Goal: Information Seeking & Learning: Compare options

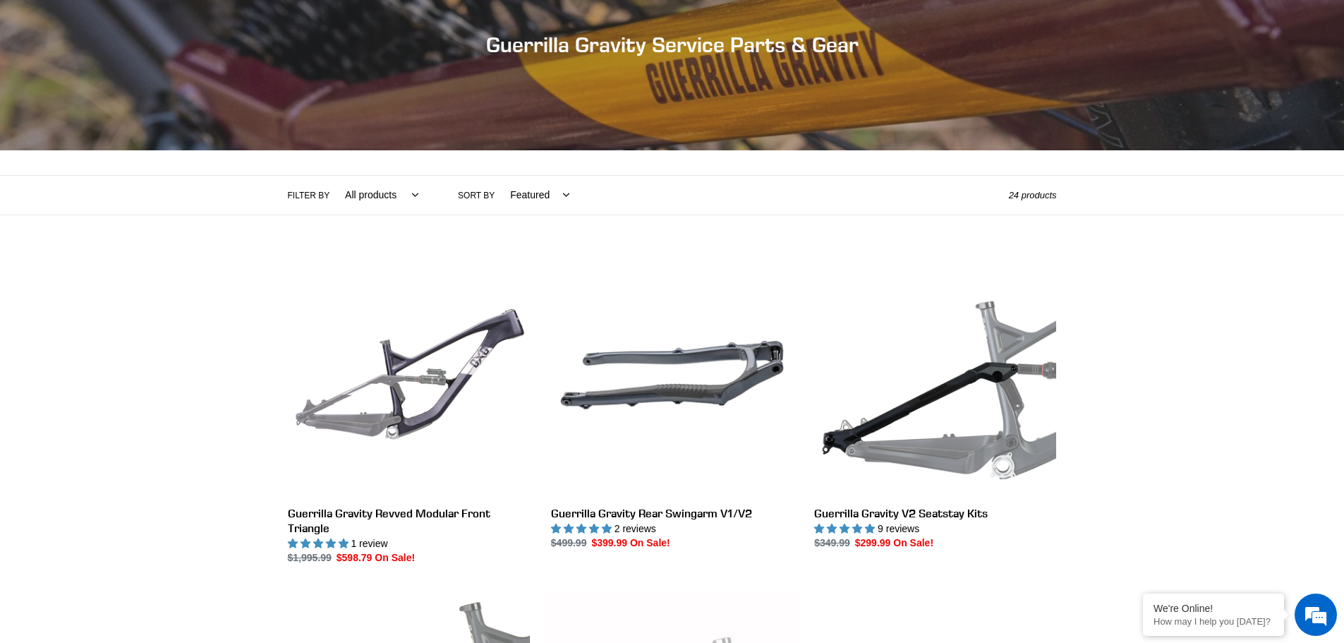
scroll to position [212, 0]
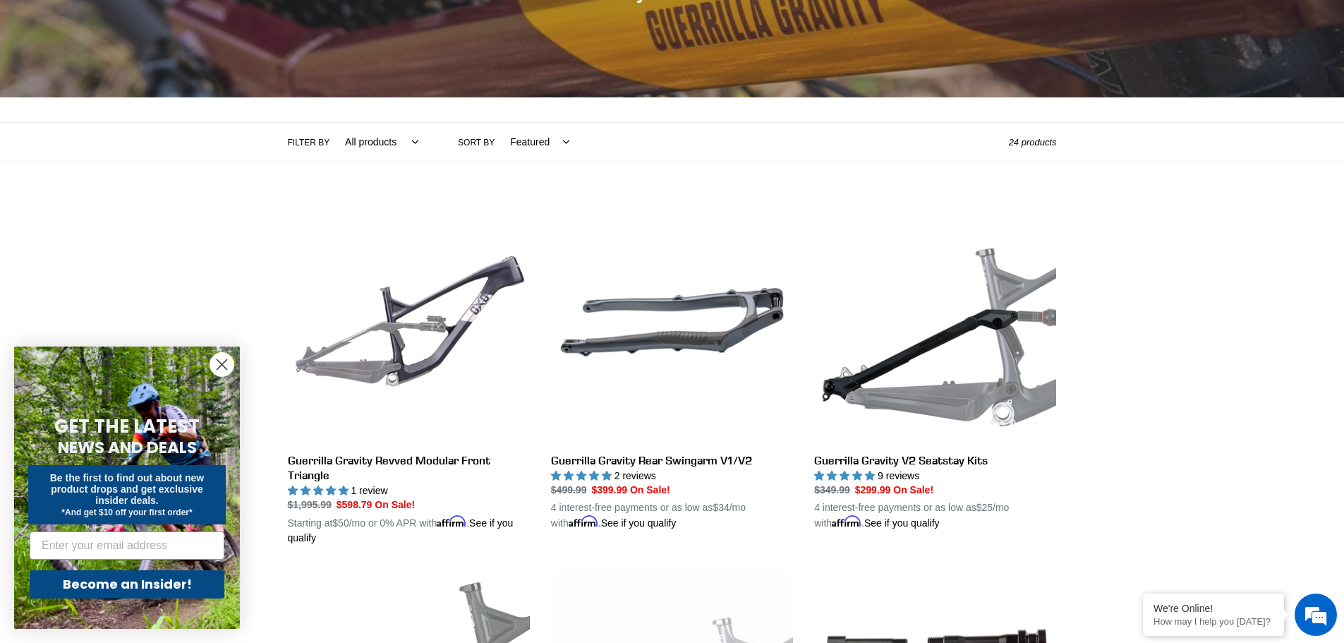
click at [222, 367] on circle "Close dialog" at bounding box center [221, 364] width 23 height 23
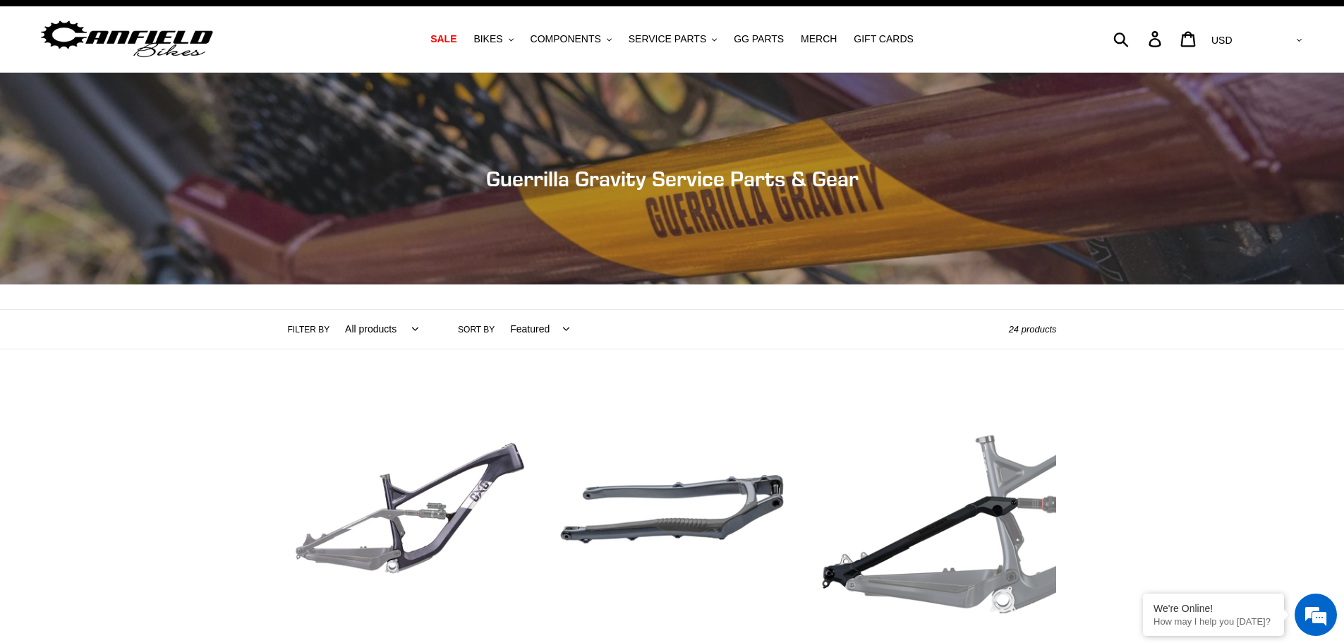
scroll to position [0, 0]
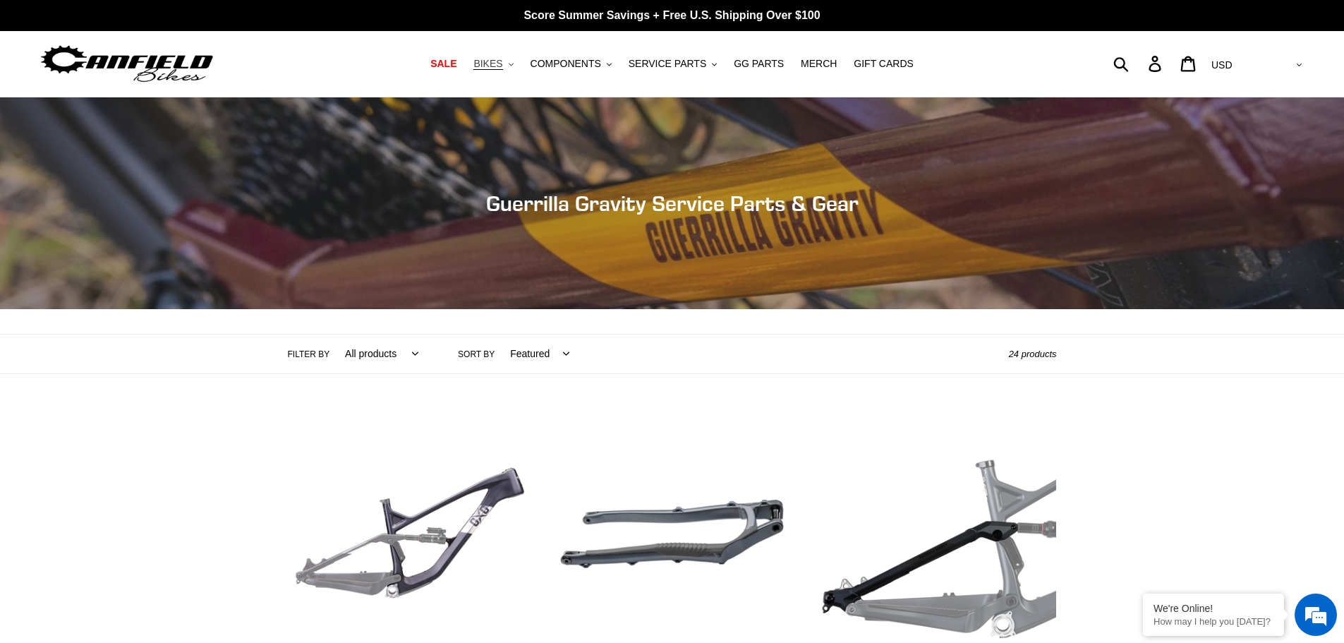
click at [500, 64] on span "BIKES" at bounding box center [487, 64] width 29 height 12
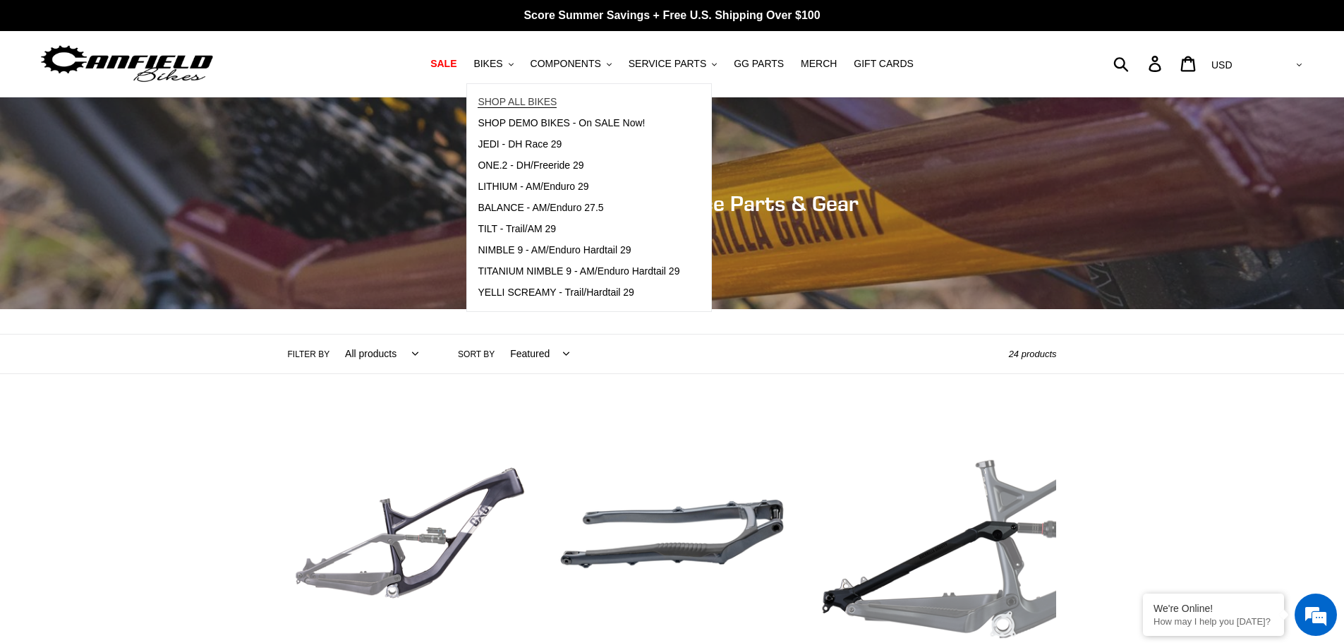
click at [511, 96] on span "SHOP ALL BIKES" at bounding box center [517, 102] width 79 height 12
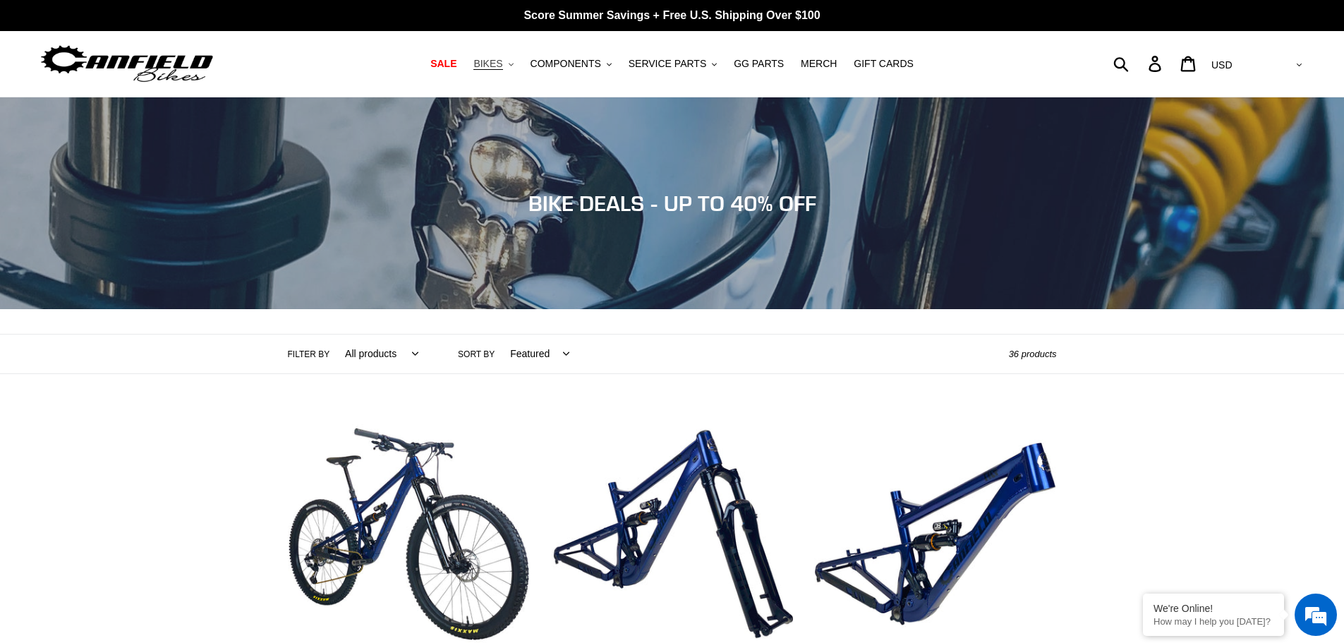
click at [502, 62] on span "BIKES" at bounding box center [487, 64] width 29 height 12
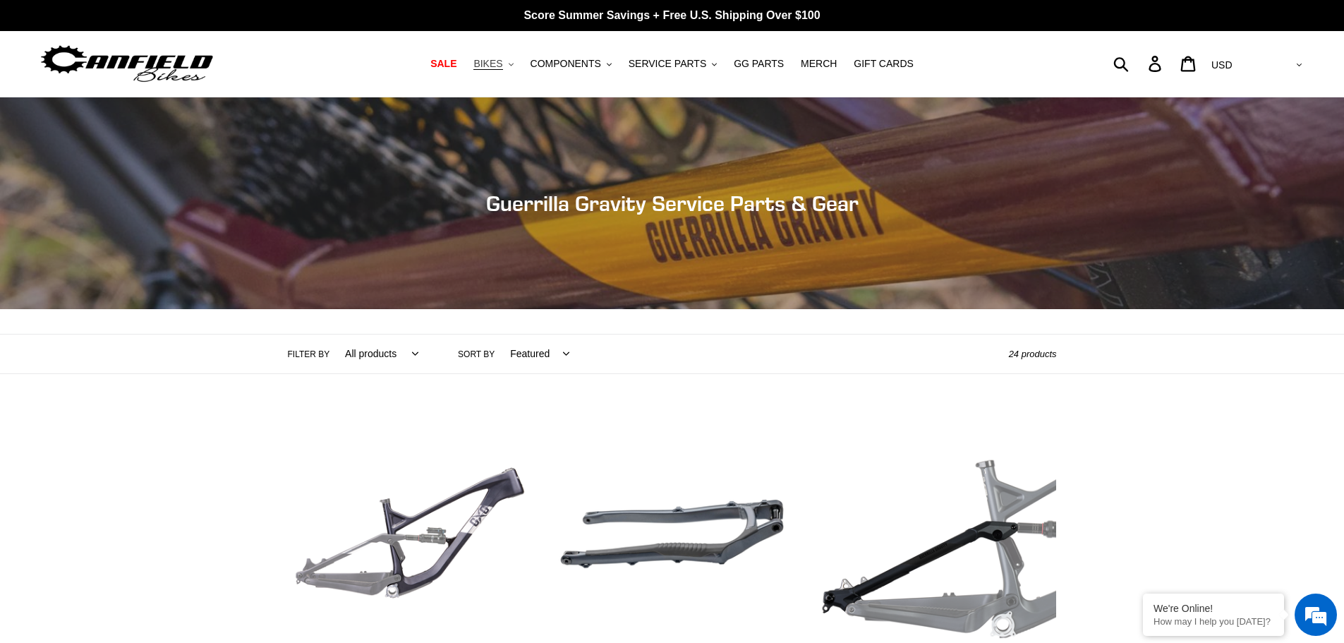
click at [517, 61] on button "BIKES .cls-1{fill:#231f20}" at bounding box center [493, 63] width 54 height 19
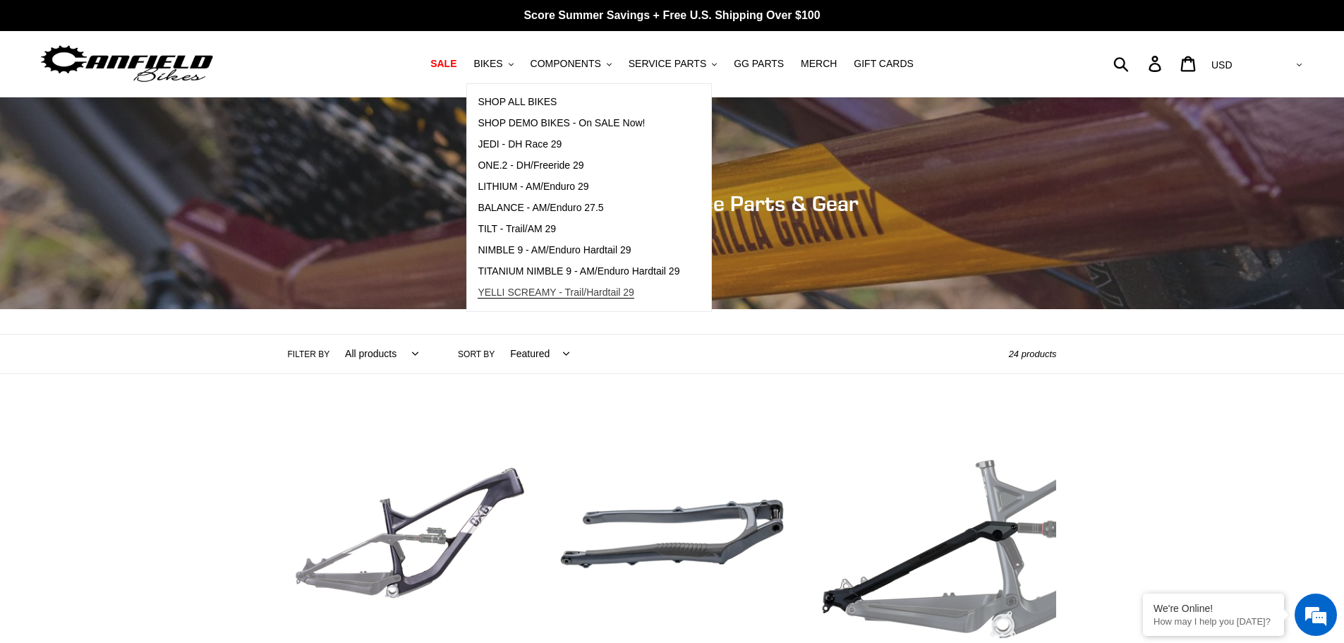
click at [602, 294] on span "YELLI SCREAMY - Trail/Hardtail 29" at bounding box center [556, 292] width 157 height 12
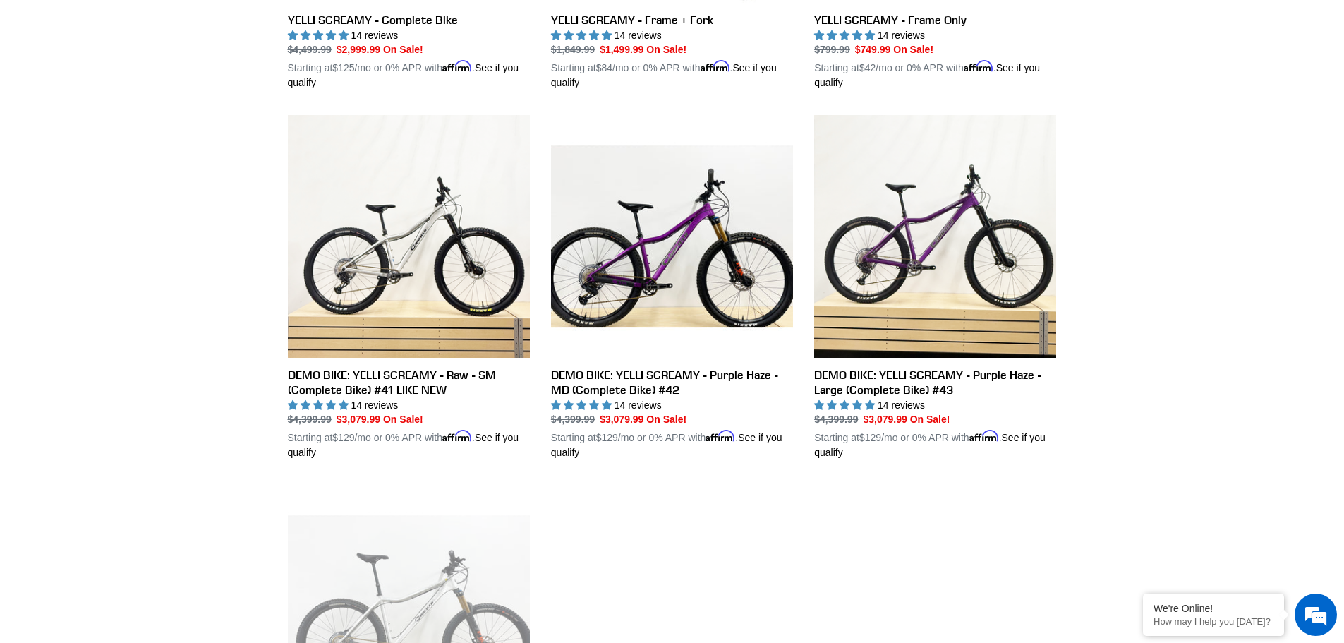
scroll to position [706, 0]
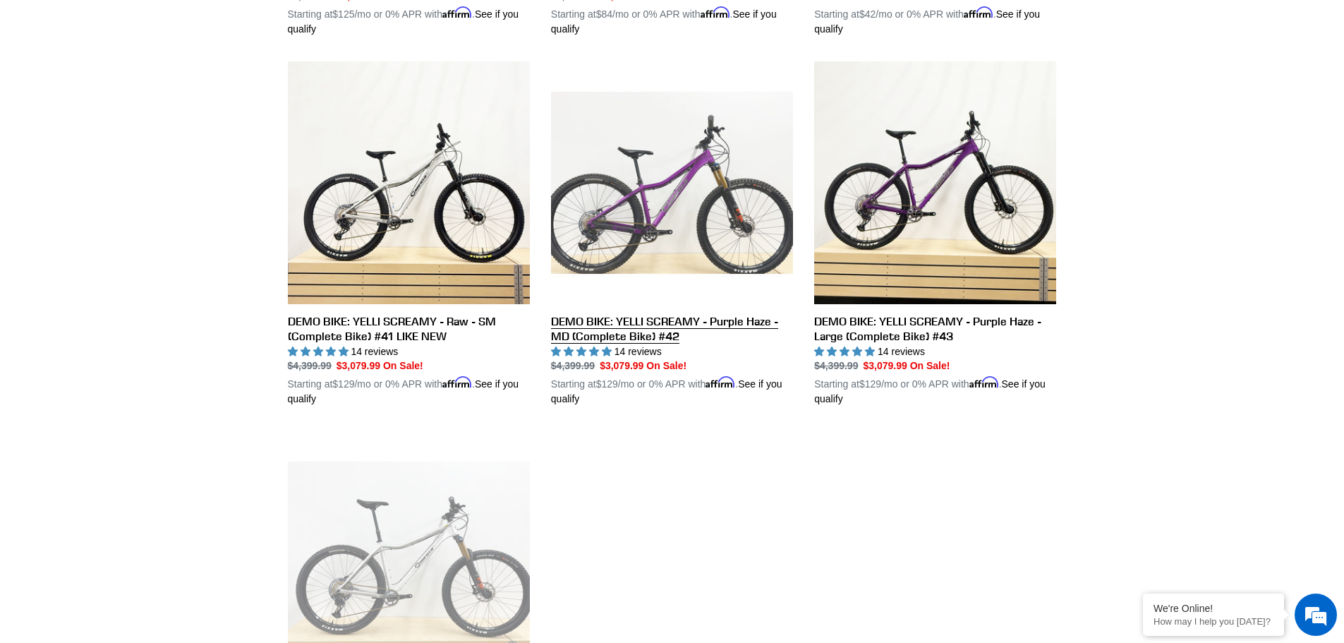
drag, startPoint x: 723, startPoint y: 223, endPoint x: 735, endPoint y: 230, distance: 13.9
click at [723, 223] on link "DEMO BIKE: YELLI SCREAMY - Purple Haze - MD (Complete Bike) #42" at bounding box center [672, 233] width 242 height 345
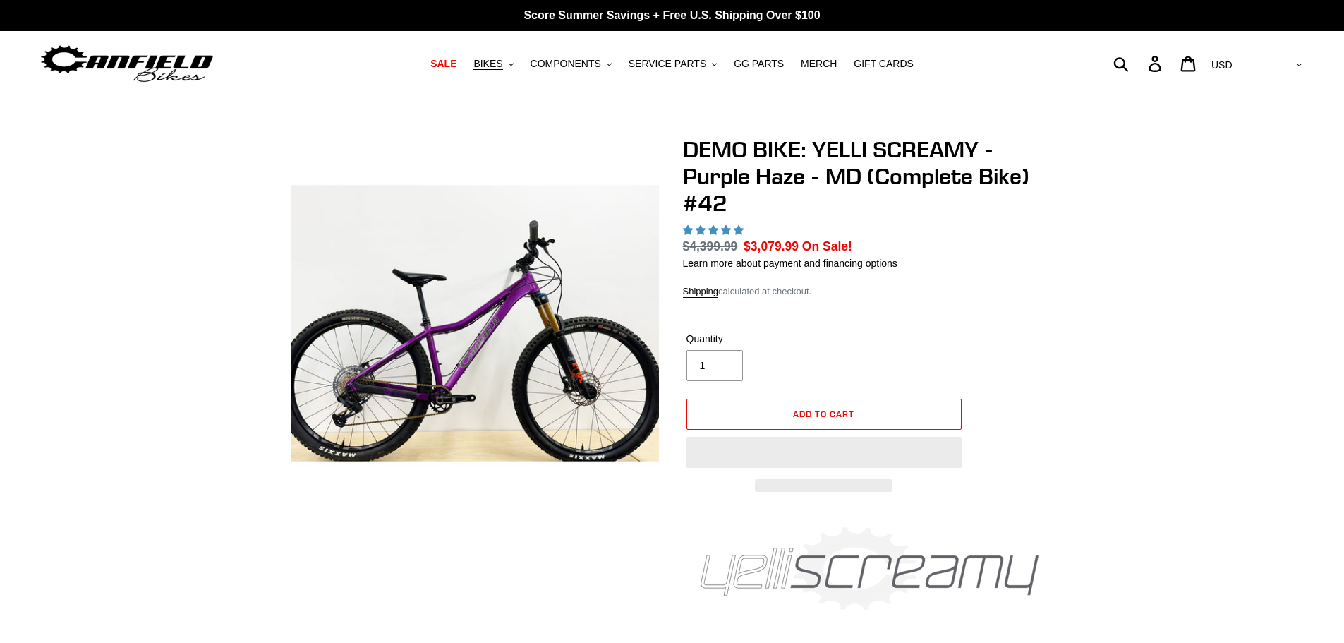
select select "highest-rating"
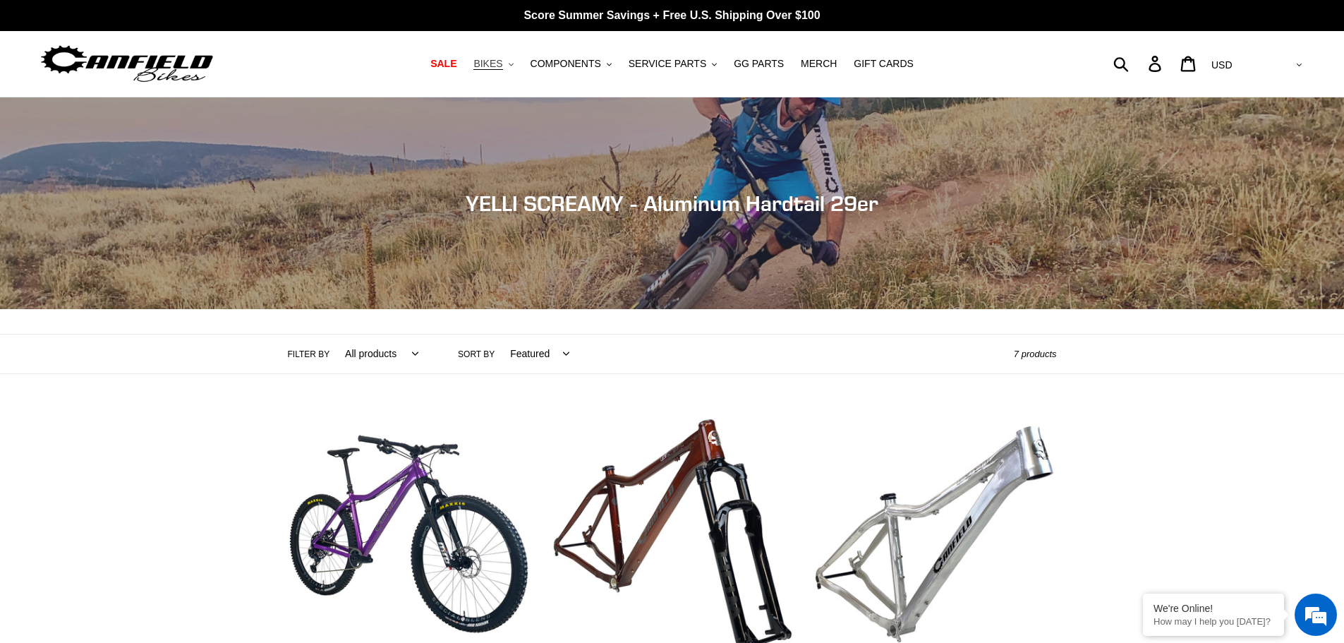
click at [502, 61] on span "BIKES" at bounding box center [487, 64] width 29 height 12
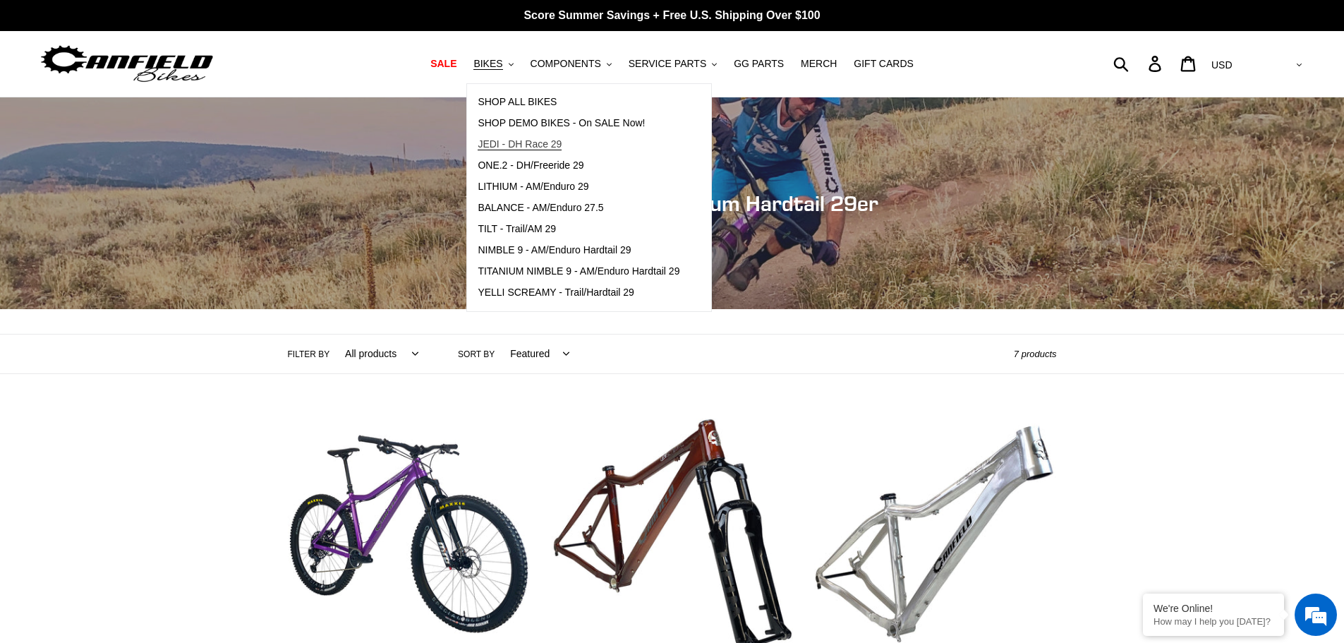
click at [562, 138] on span "JEDI - DH Race 29" at bounding box center [520, 144] width 84 height 12
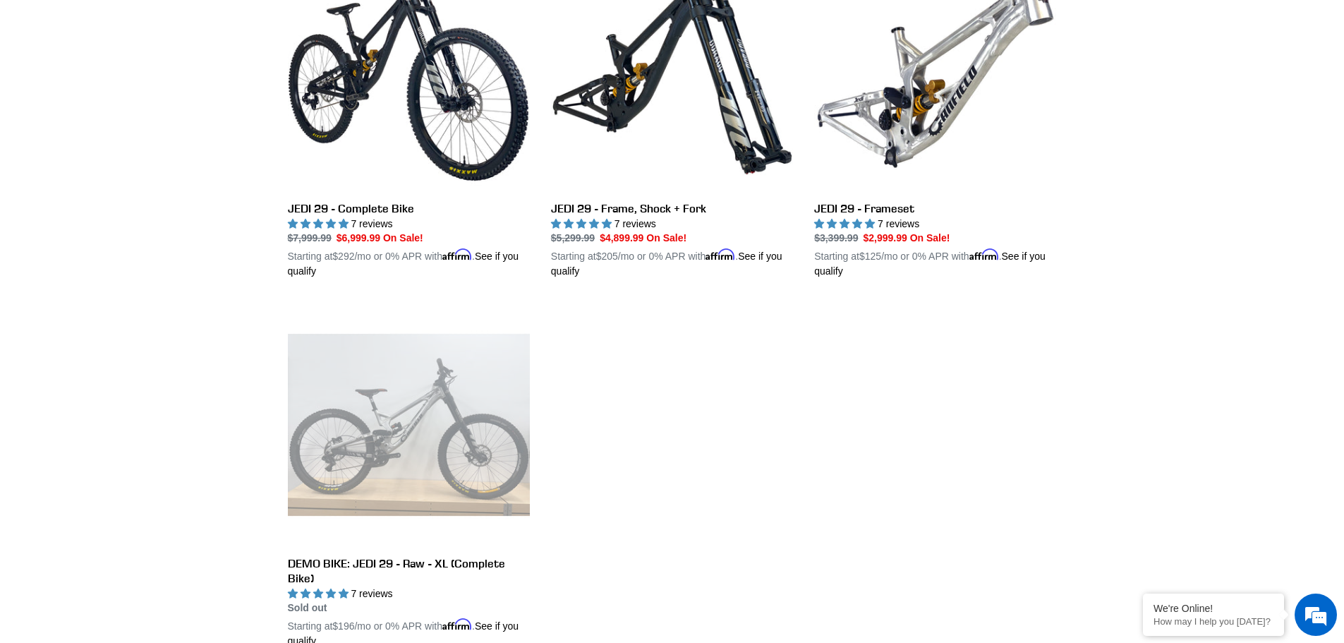
scroll to position [423, 0]
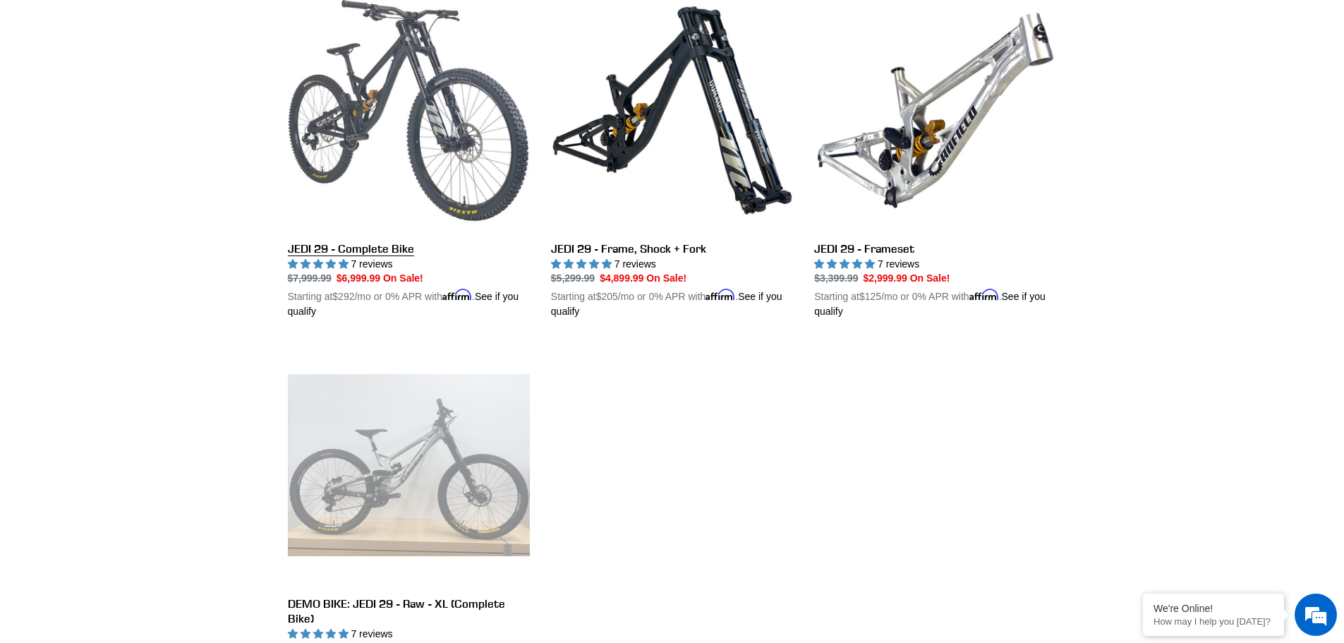
click at [464, 214] on link "JEDI 29 - Complete Bike" at bounding box center [409, 154] width 242 height 330
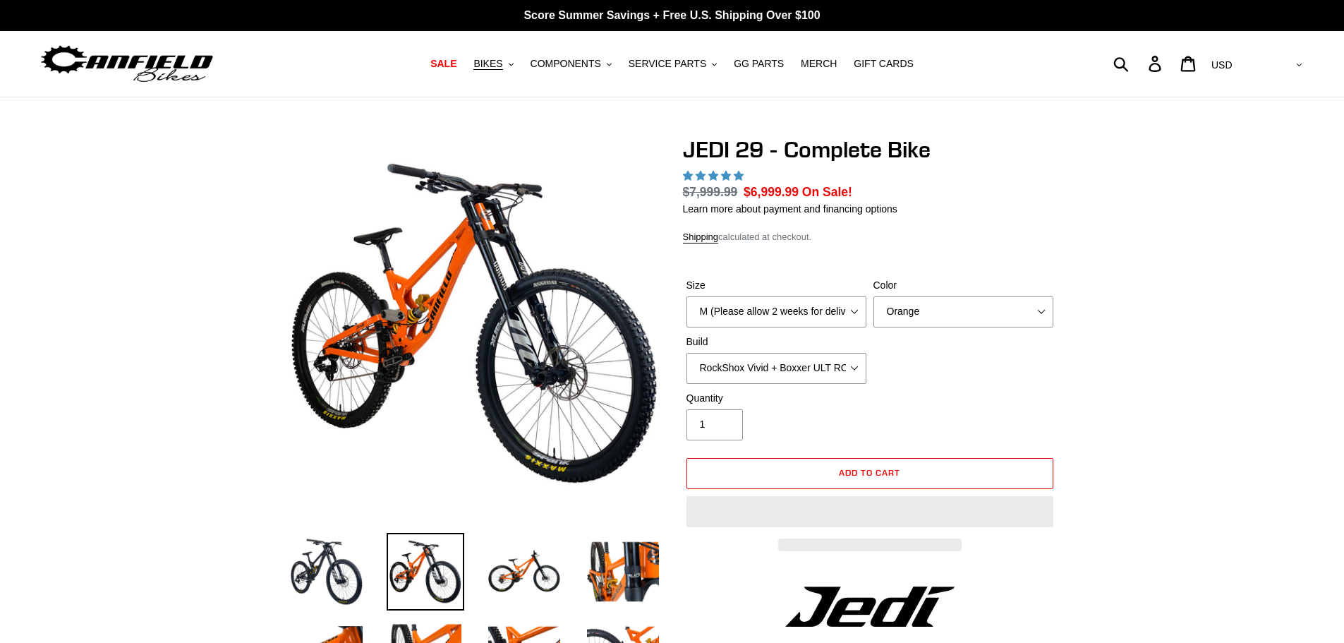
select select "highest-rating"
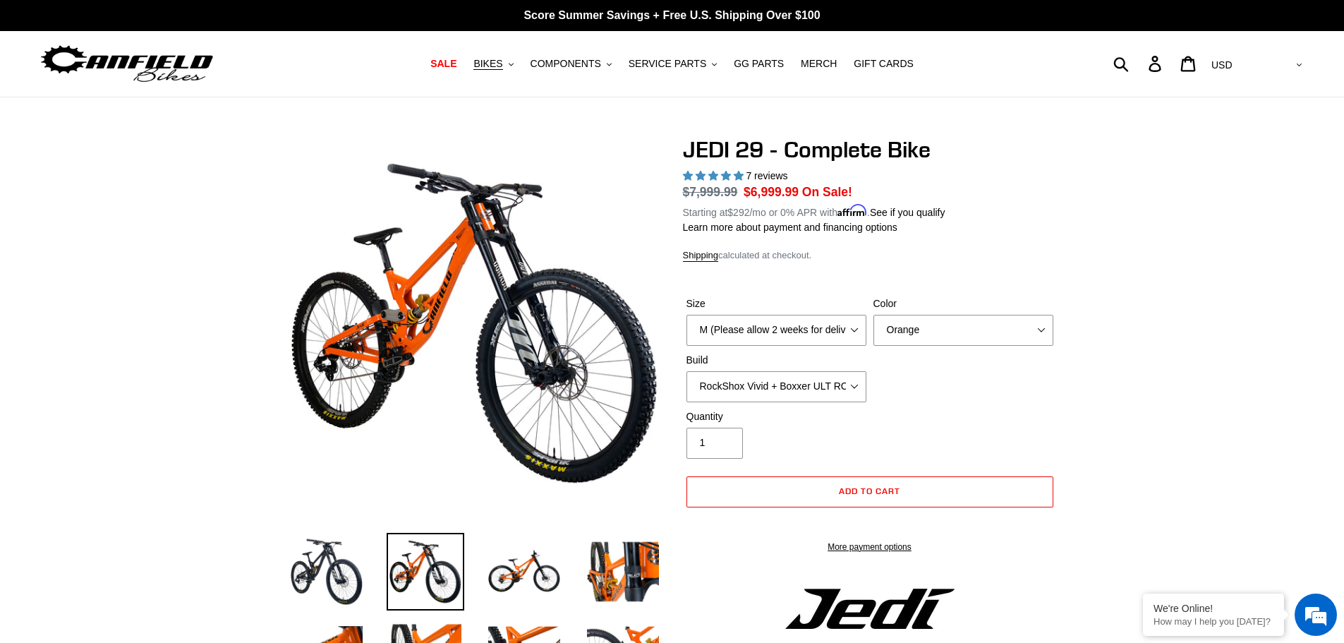
click at [822, 303] on label "Size" at bounding box center [777, 303] width 180 height 15
click at [822, 315] on select "M (Please allow 2 weeks for delivery) L (Please allow 2 weeks for delivery) XL …" at bounding box center [777, 330] width 180 height 31
click at [818, 320] on select "M (Please allow 2 weeks for delivery) L (Please allow 2 weeks for delivery) XL …" at bounding box center [777, 330] width 180 height 31
select select "L (Please allow 2 weeks for delivery)"
click at [687, 315] on select "M (Please allow 2 weeks for delivery) L (Please allow 2 weeks for delivery) XL …" at bounding box center [777, 330] width 180 height 31
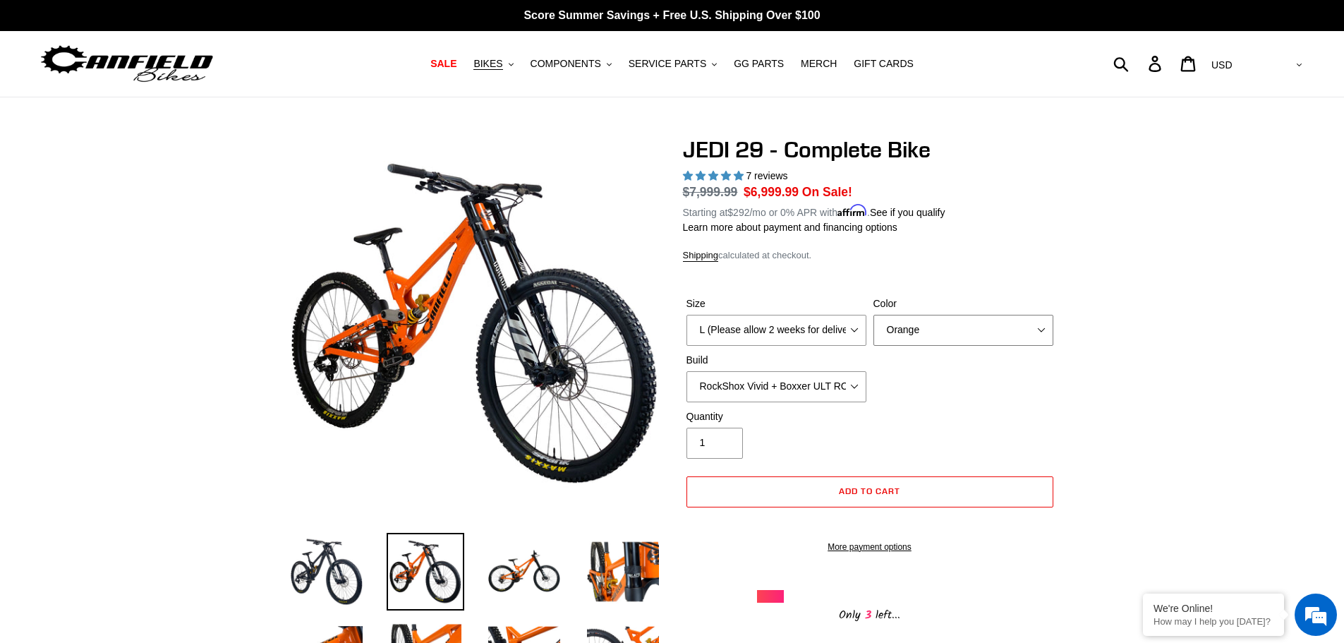
click at [947, 316] on select "Orange Stealth Black Raw" at bounding box center [964, 330] width 180 height 31
click at [874, 315] on select "Orange Stealth Black Raw" at bounding box center [964, 330] width 180 height 31
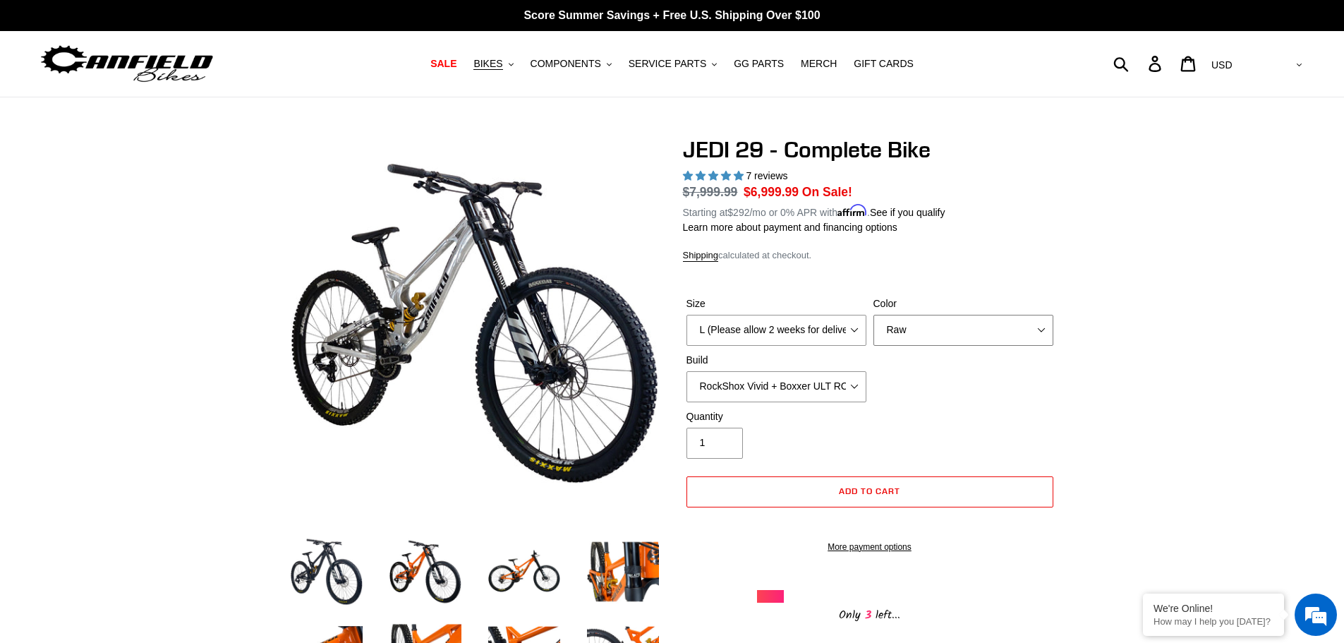
click at [934, 330] on select "Orange Stealth Black Raw" at bounding box center [964, 330] width 180 height 31
select select "Stealth Black"
click at [874, 315] on select "Orange Stealth Black Raw" at bounding box center [964, 330] width 180 height 31
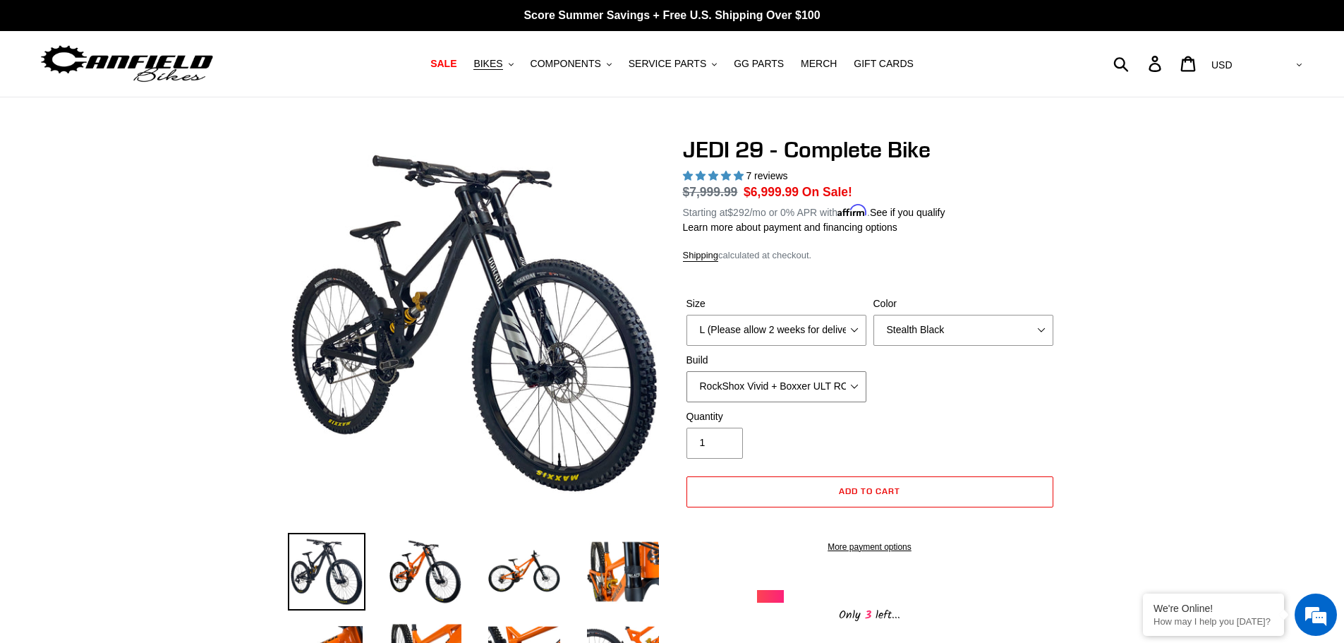
click at [835, 394] on select "RockShox Vivid + Boxxer ULT RC2 C3 200 + SRAM XO RockShox Vivid + Boxxer ULT RC…" at bounding box center [777, 386] width 180 height 31
select select "Fox DHX2 + Fox 40 Float Grip 2 203 + SRAM XO"
click at [687, 371] on select "RockShox Vivid + Boxxer ULT RC2 C3 200 + SRAM XO RockShox Vivid + Boxxer ULT RC…" at bounding box center [777, 386] width 180 height 31
click at [1039, 388] on div "Size M (Please allow 2 weeks for delivery) L (Please allow 2 weeks for delivery…" at bounding box center [870, 352] width 374 height 113
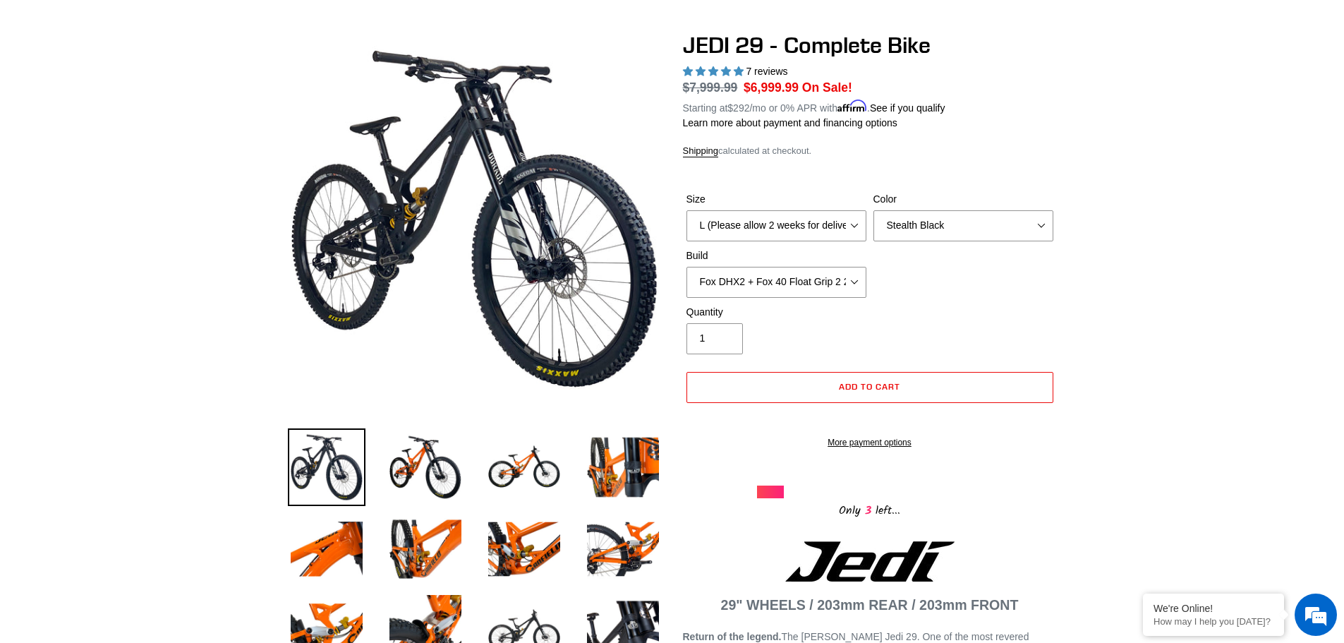
scroll to position [71, 0]
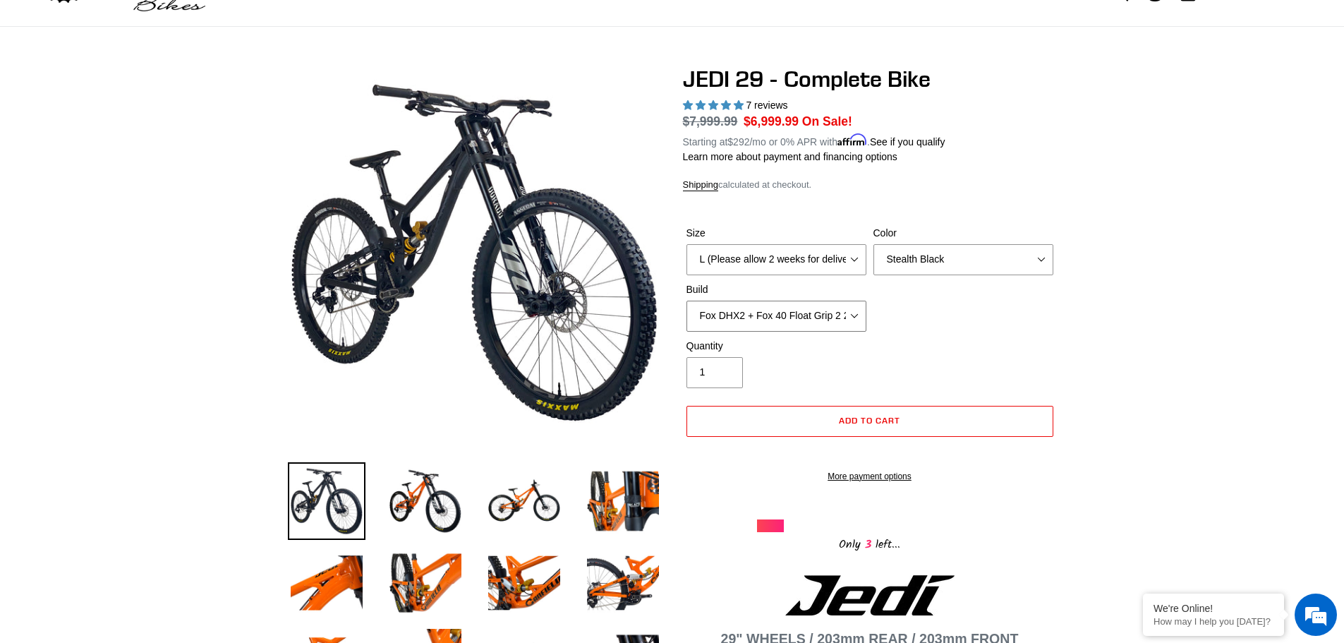
click at [802, 308] on select "RockShox Vivid + Boxxer ULT RC2 C3 200 + SRAM XO RockShox Vivid + Boxxer ULT RC…" at bounding box center [777, 316] width 180 height 31
click at [1051, 340] on div "Quantity 1" at bounding box center [870, 367] width 374 height 56
click at [930, 255] on select "Orange Stealth Black Raw" at bounding box center [964, 259] width 180 height 31
select select "Raw"
click at [874, 244] on select "Orange Stealth Black Raw" at bounding box center [964, 259] width 180 height 31
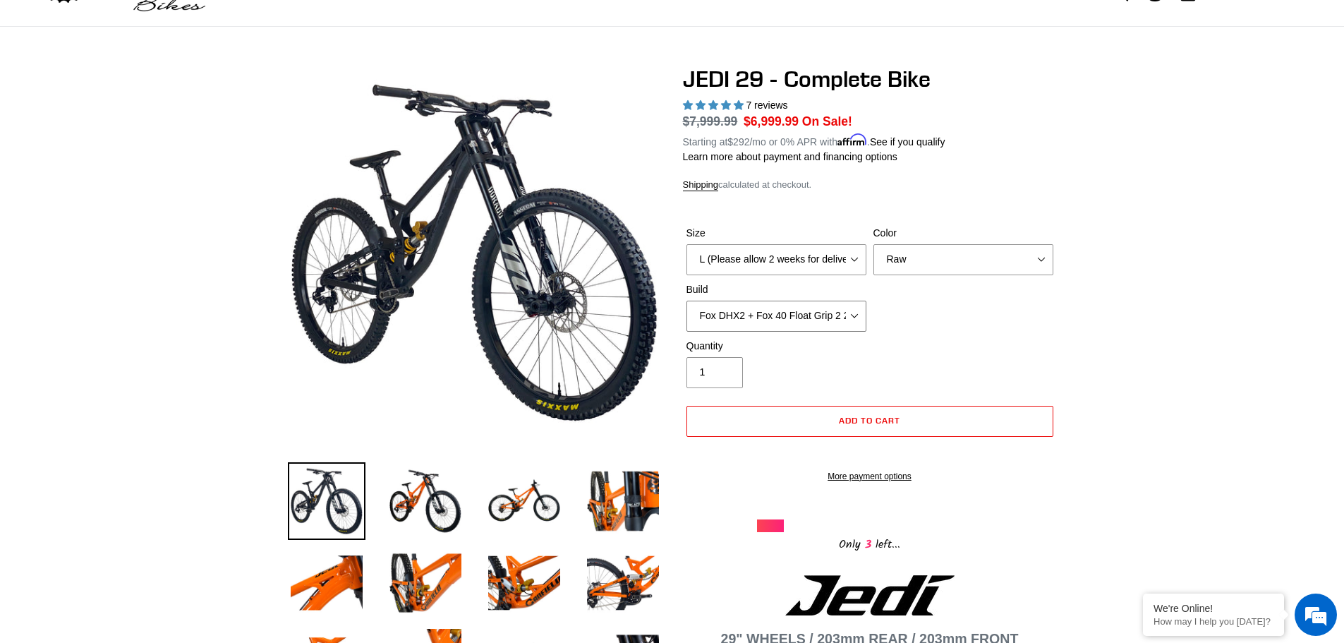
click at [831, 312] on select "RockShox Vivid + Boxxer ULT RC2 C3 200 + SRAM XO RockShox Vivid + Boxxer ULT RC…" at bounding box center [777, 316] width 180 height 31
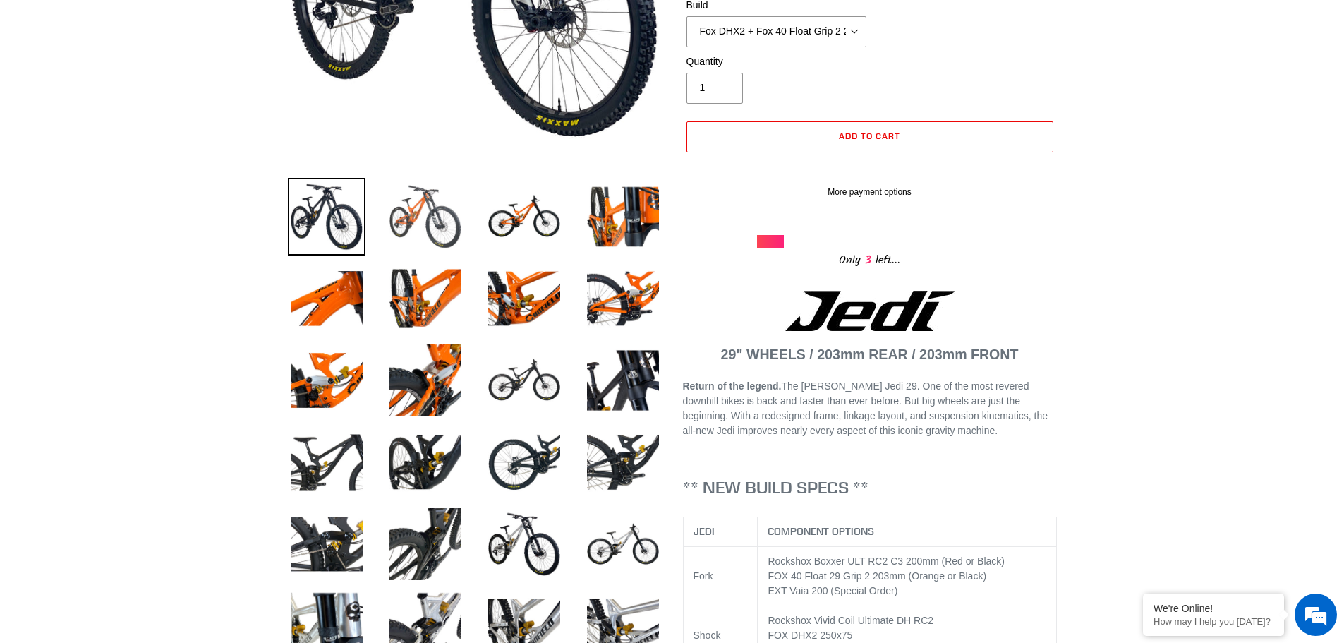
scroll to position [423, 0]
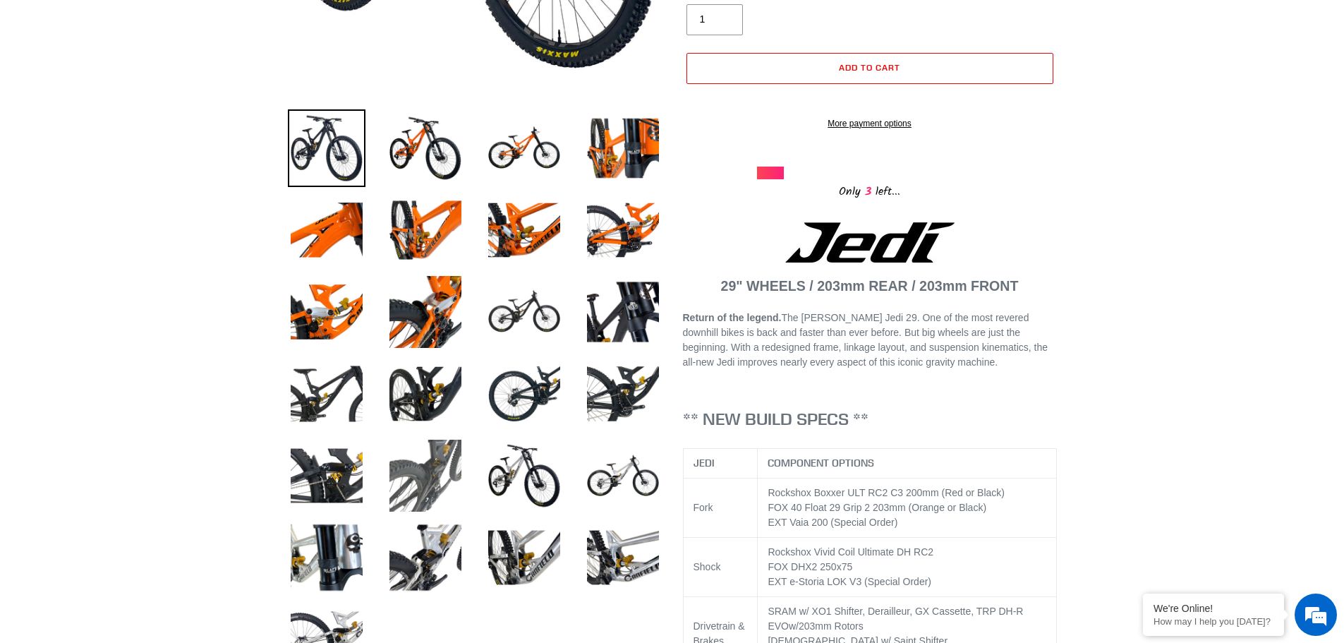
click at [457, 464] on img at bounding box center [426, 476] width 78 height 78
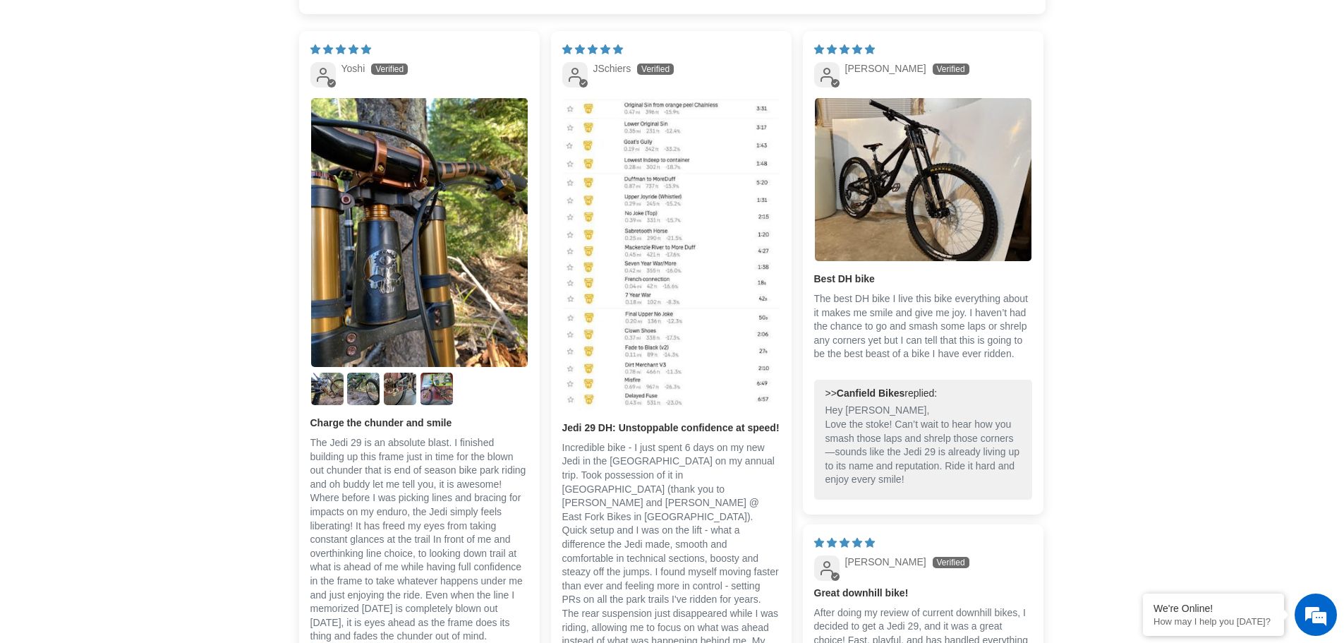
scroll to position [3528, 0]
click at [318, 380] on img "Link to user picture 2" at bounding box center [327, 388] width 32 height 32
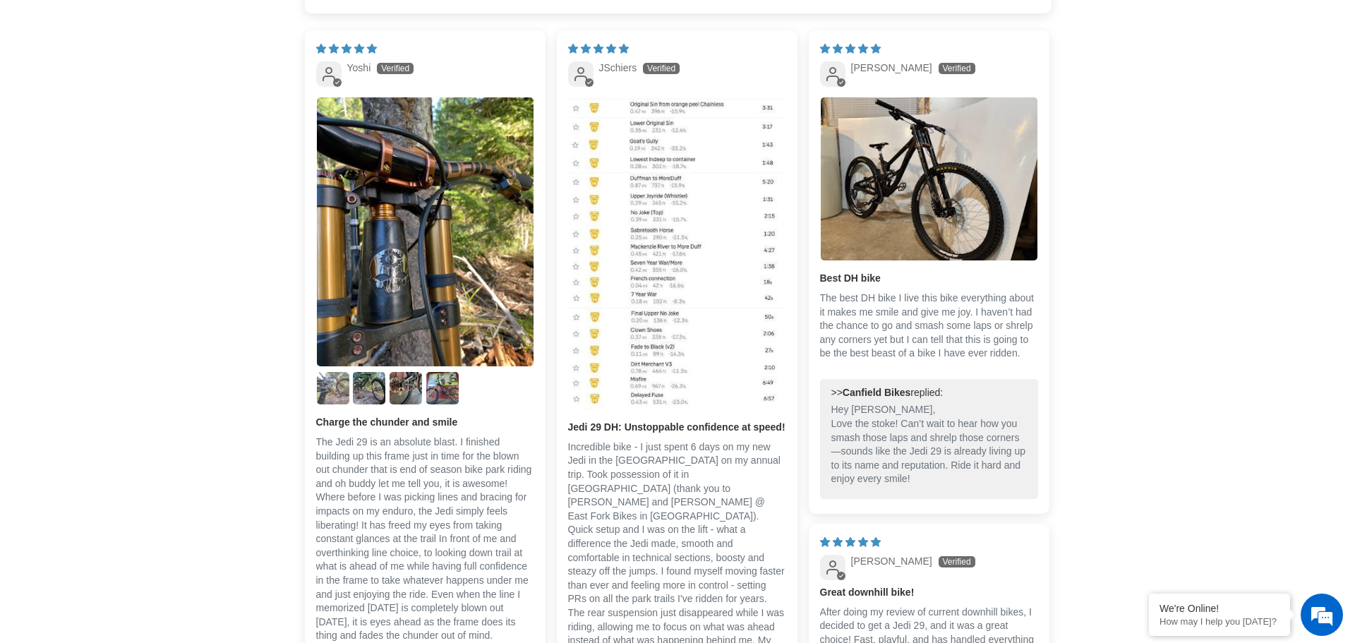
scroll to position [0, 0]
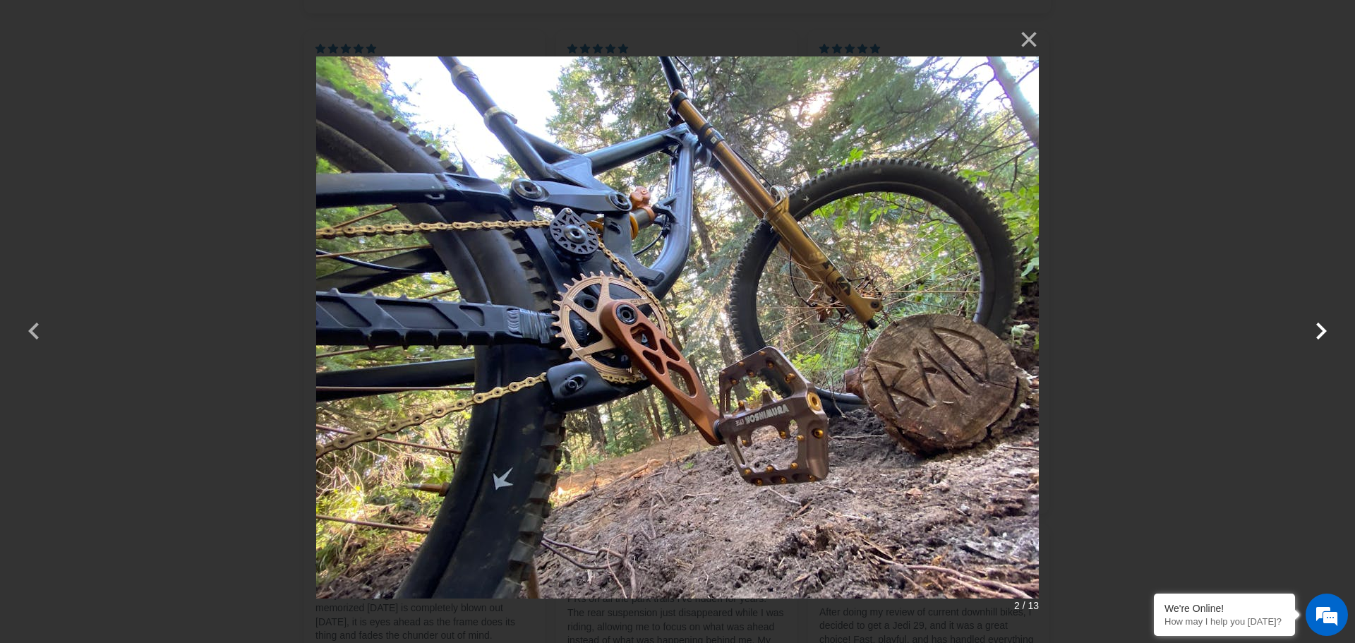
click at [1336, 332] on button "button" at bounding box center [1321, 322] width 34 height 34
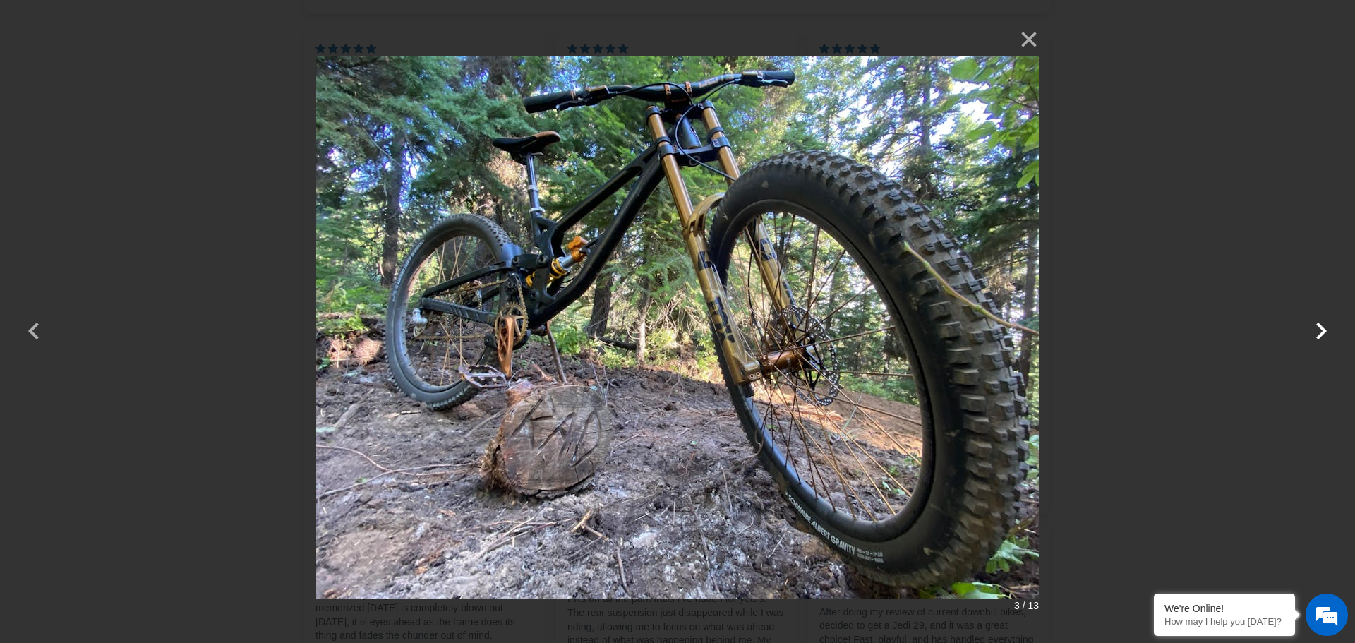
click at [1325, 325] on button "button" at bounding box center [1321, 322] width 34 height 34
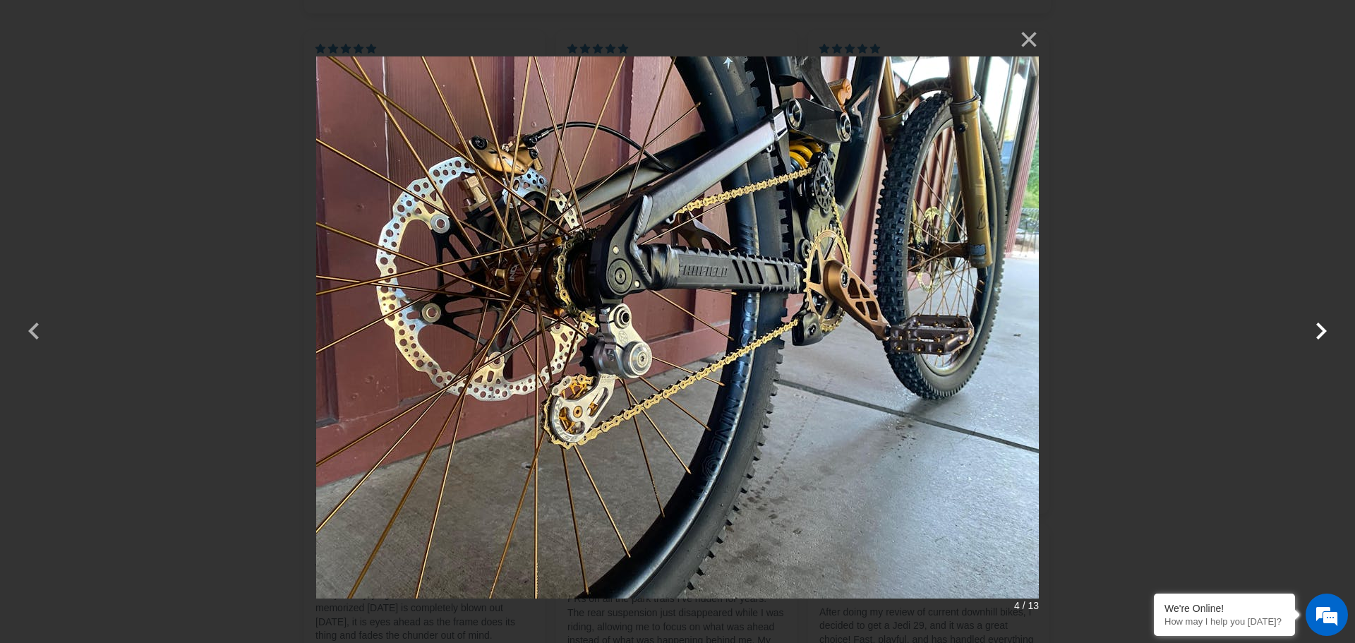
click at [1325, 325] on button "button" at bounding box center [1321, 322] width 34 height 34
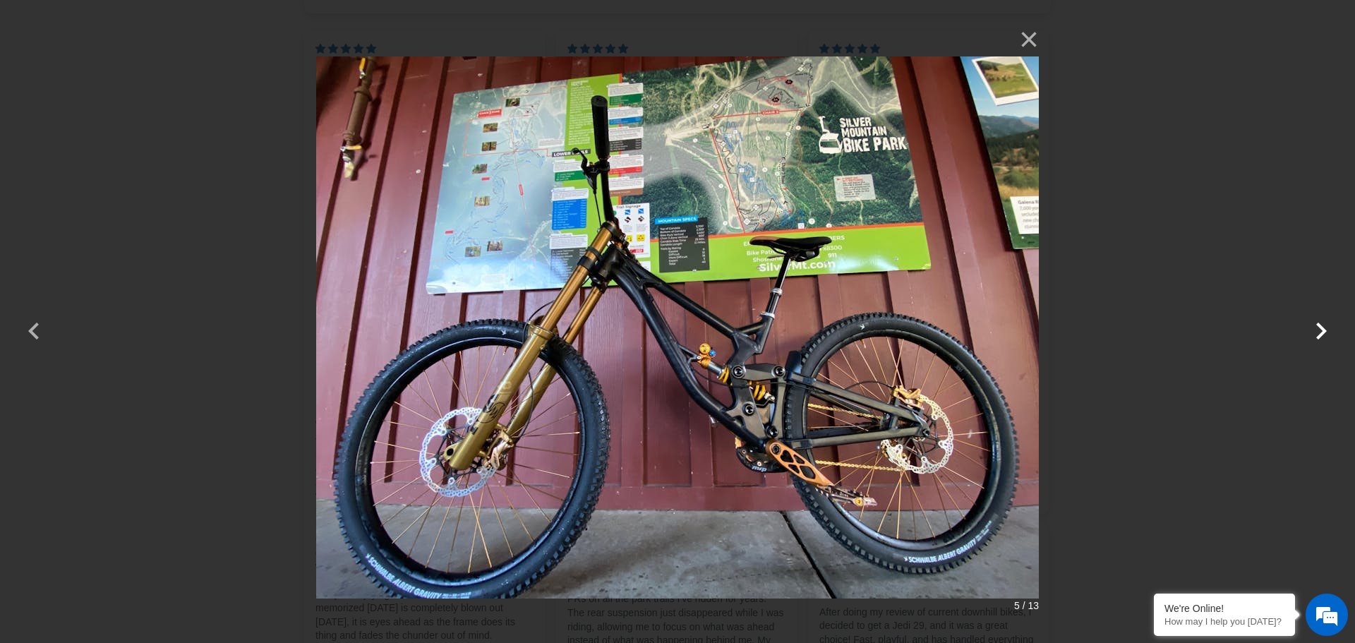
click at [1325, 325] on button "button" at bounding box center [1321, 322] width 34 height 34
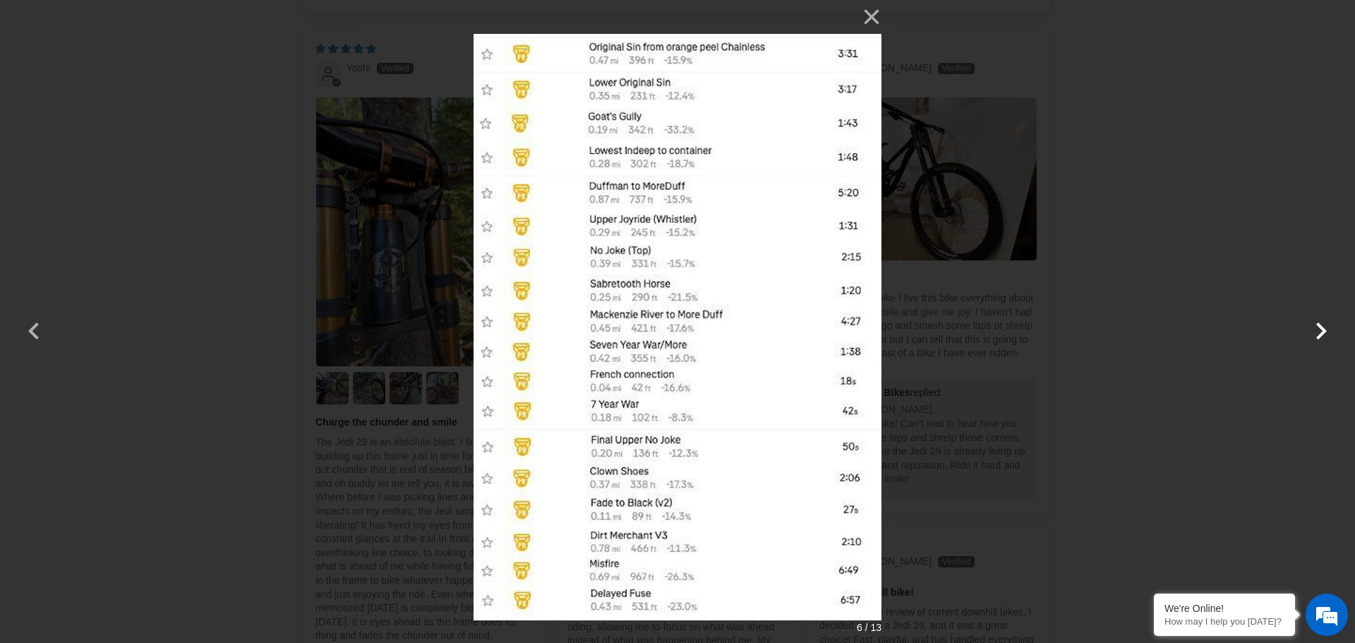
click at [1325, 325] on button "button" at bounding box center [1321, 322] width 34 height 34
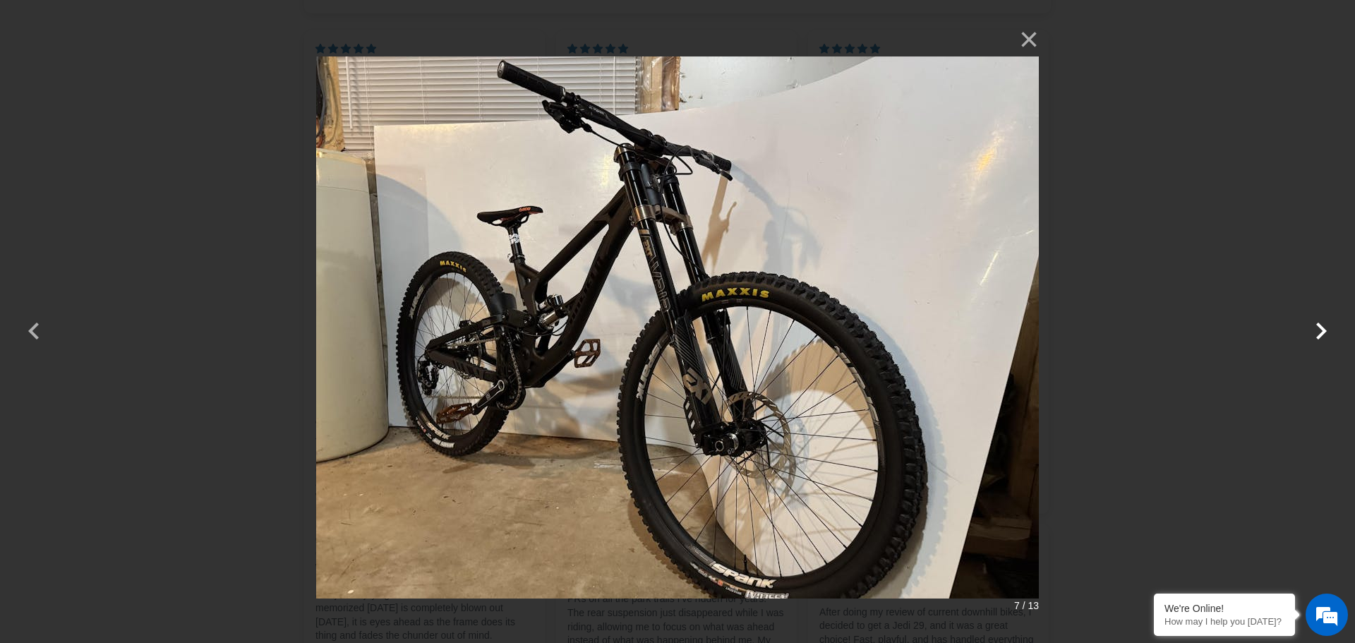
click at [1325, 325] on button "button" at bounding box center [1321, 322] width 34 height 34
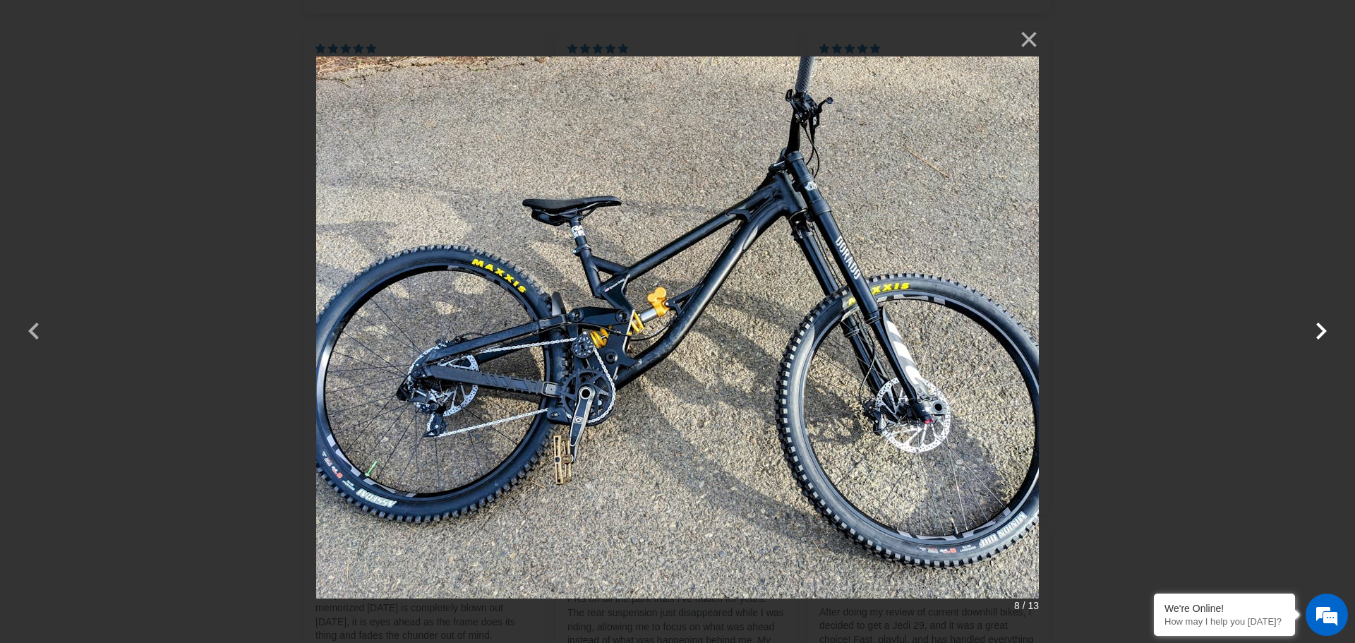
click at [1325, 325] on button "button" at bounding box center [1321, 322] width 34 height 34
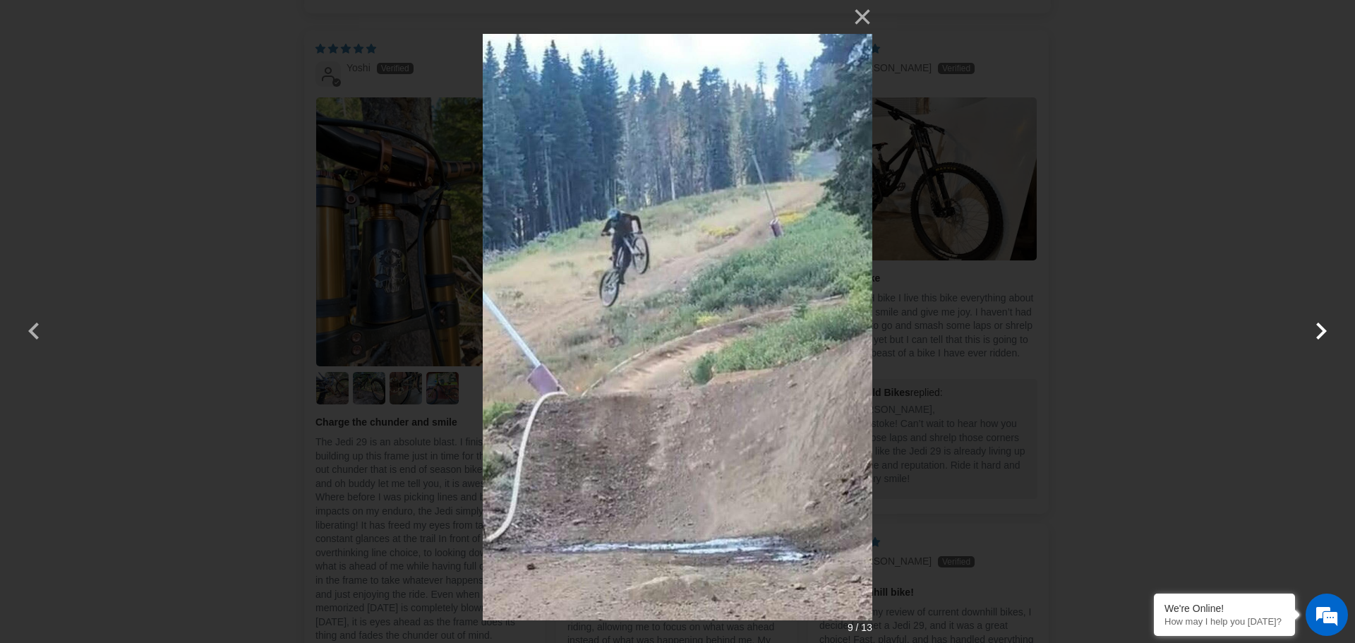
click at [1325, 322] on button "button" at bounding box center [1321, 322] width 34 height 34
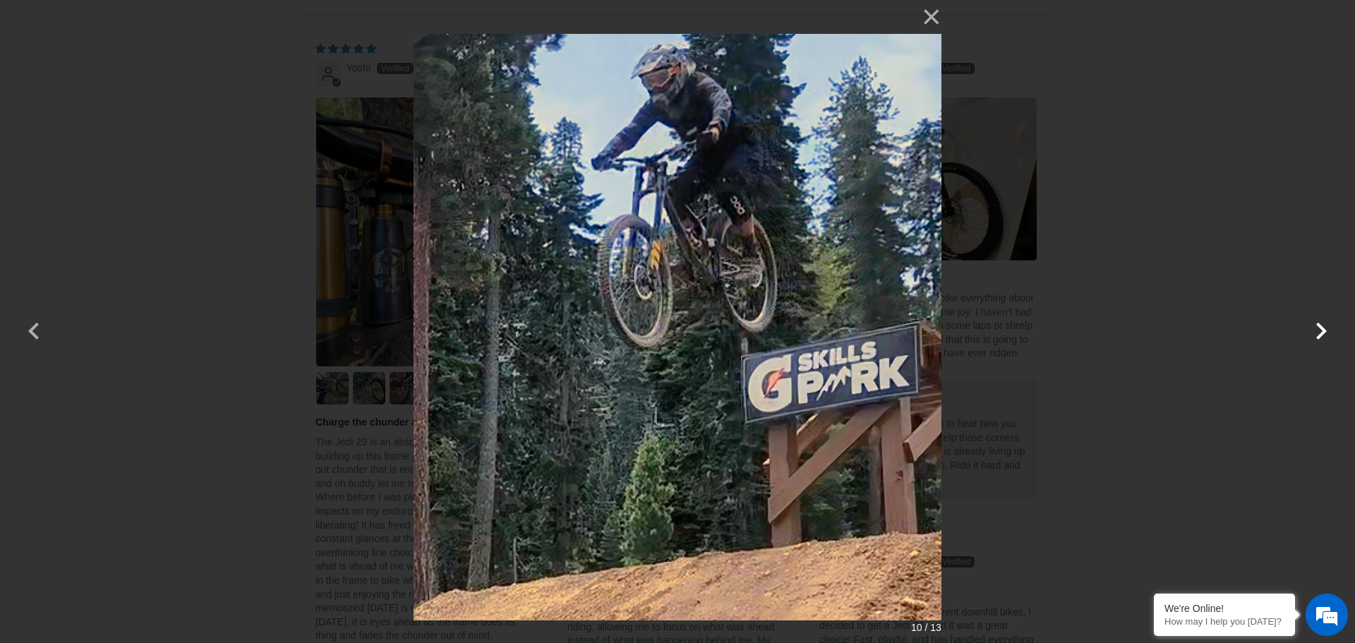
click at [1326, 324] on button "button" at bounding box center [1321, 322] width 34 height 34
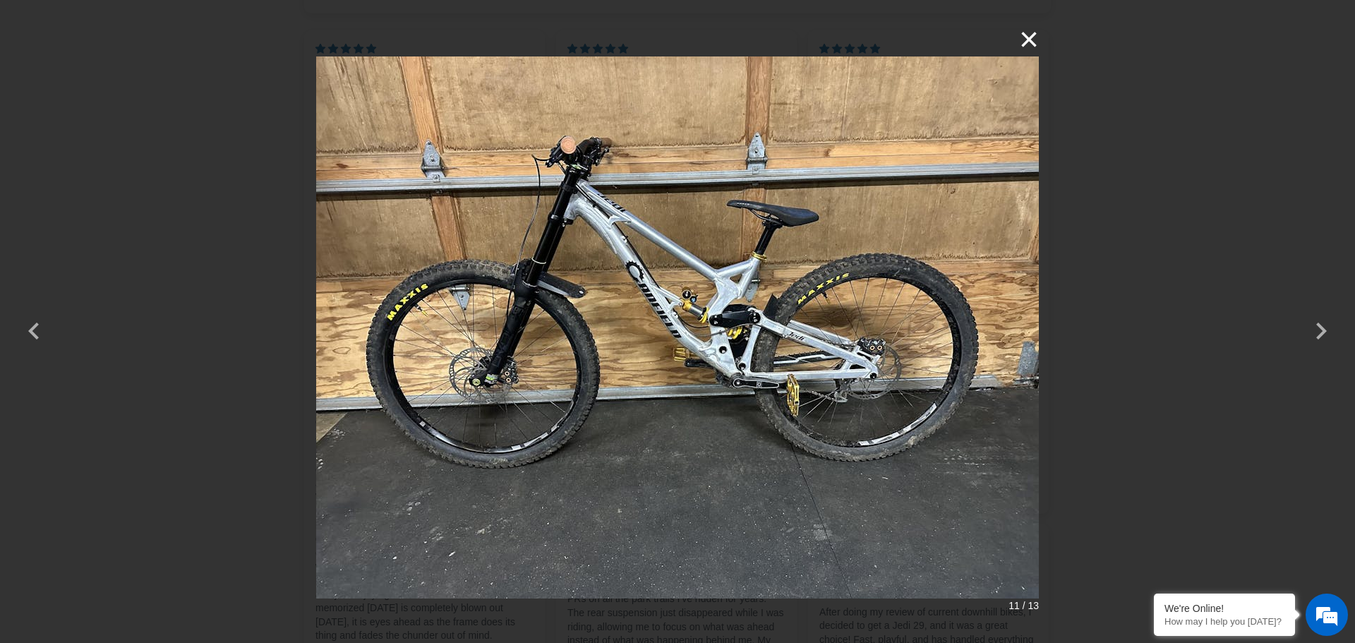
click at [1037, 35] on button "×" at bounding box center [1022, 40] width 34 height 34
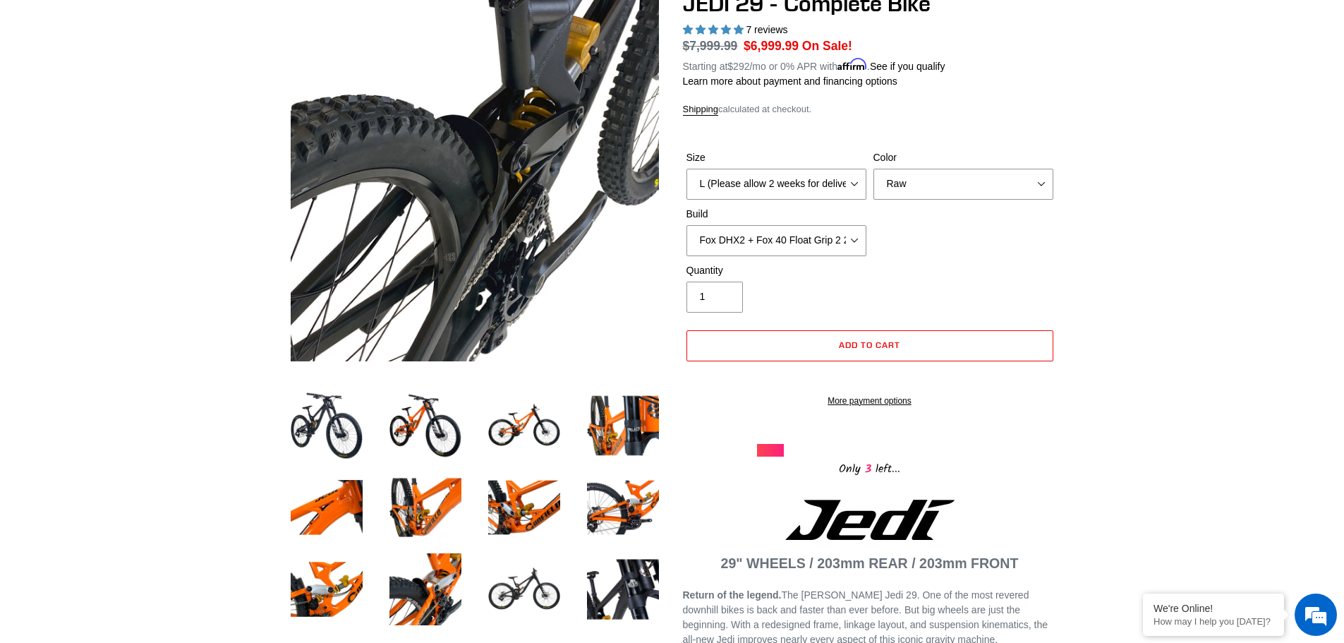
scroll to position [282, 0]
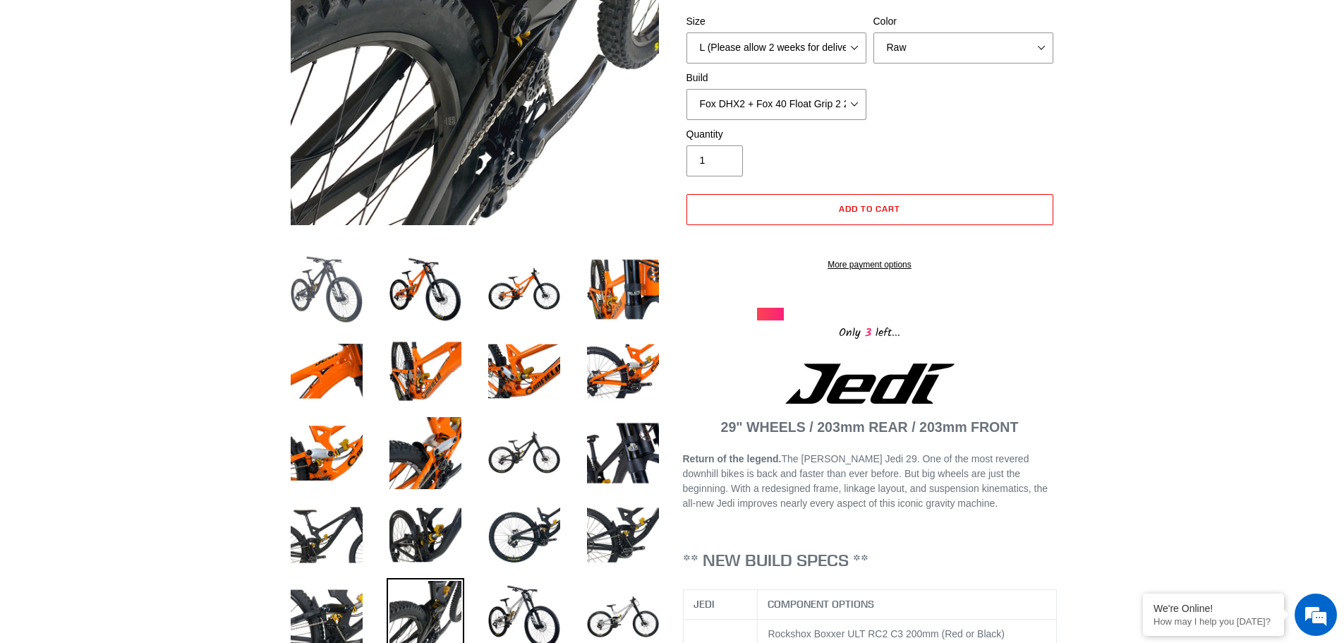
click at [332, 287] on img at bounding box center [327, 289] width 78 height 78
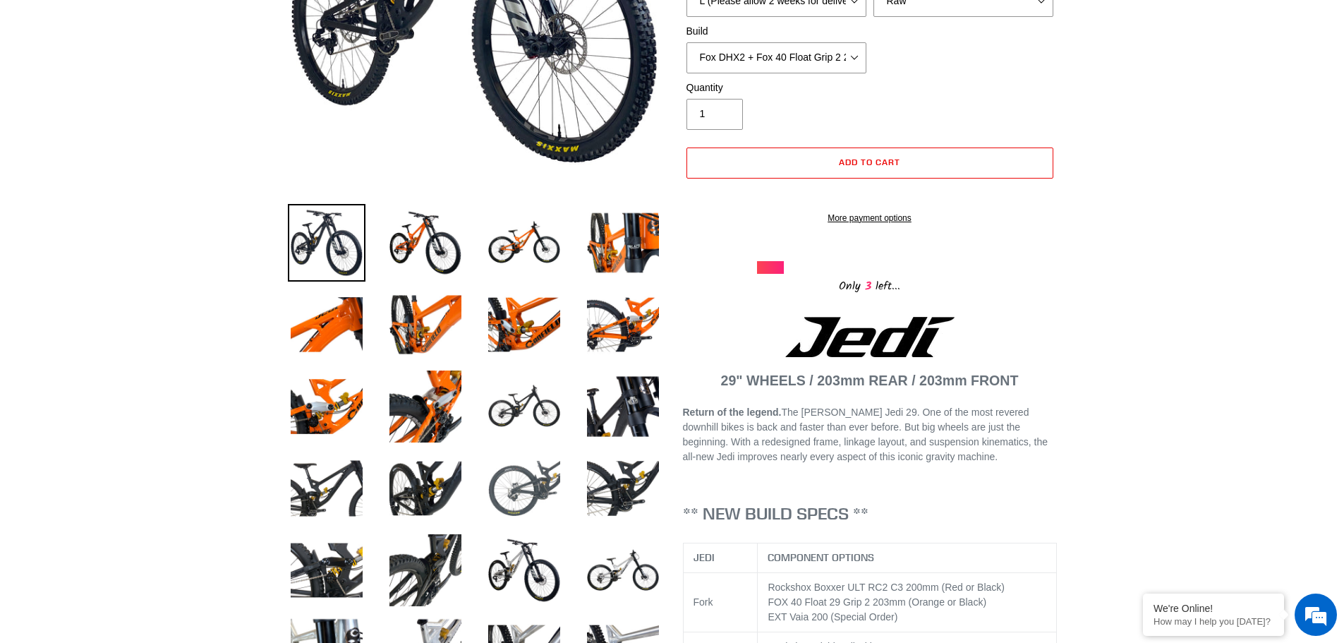
scroll to position [353, 0]
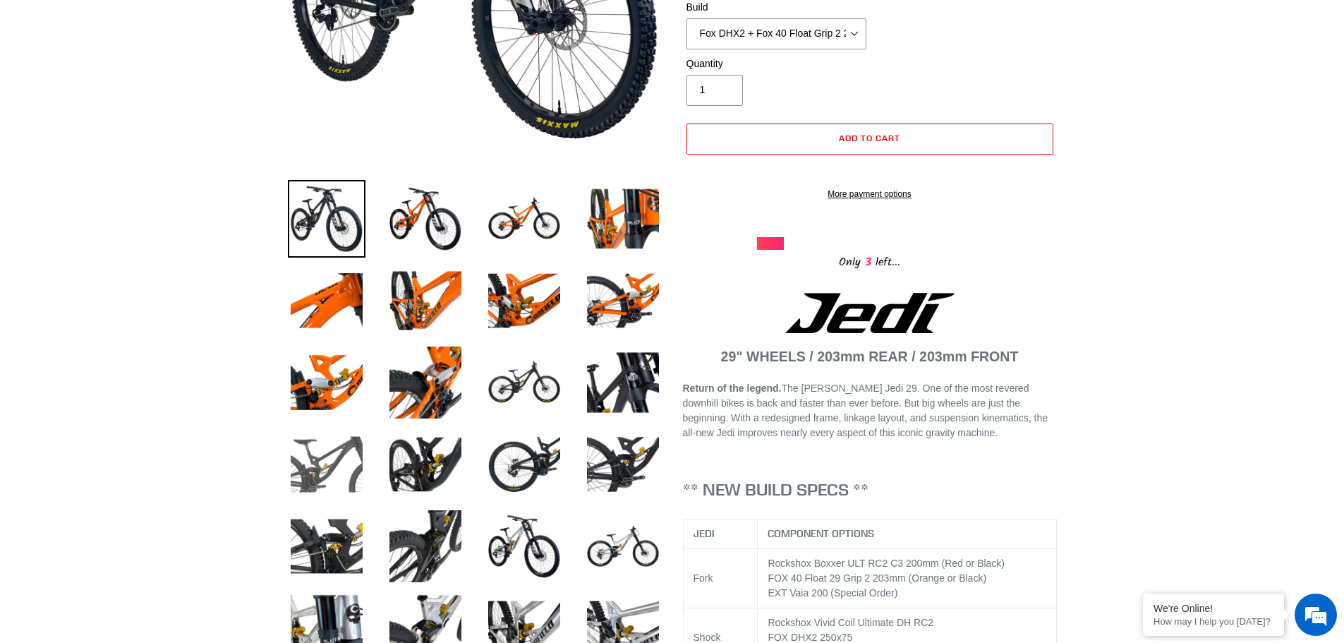
click at [345, 481] on img at bounding box center [327, 464] width 78 height 78
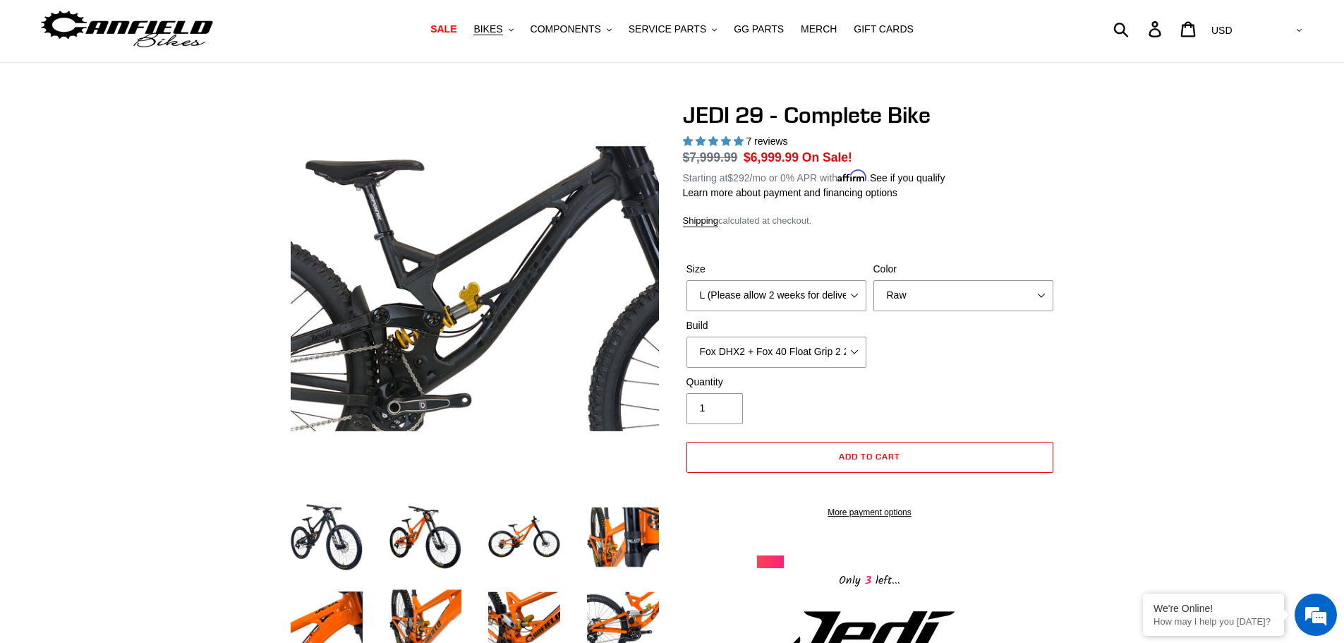
scroll to position [0, 0]
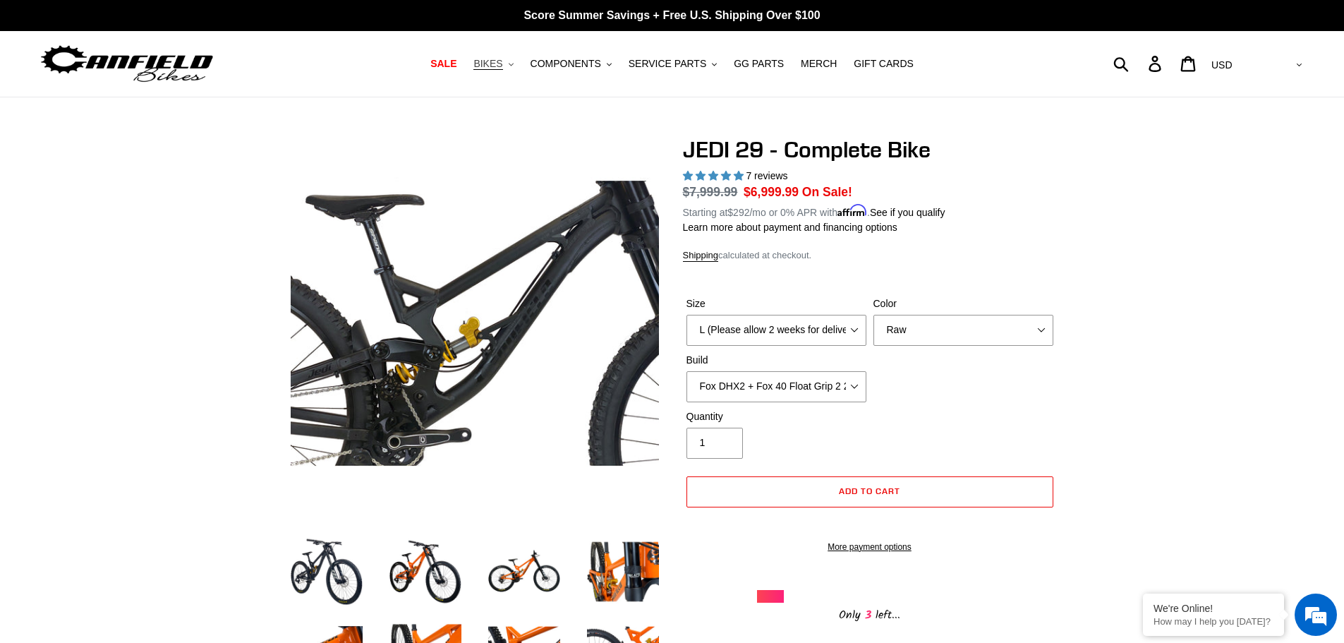
click at [502, 61] on span "BIKES" at bounding box center [487, 64] width 29 height 12
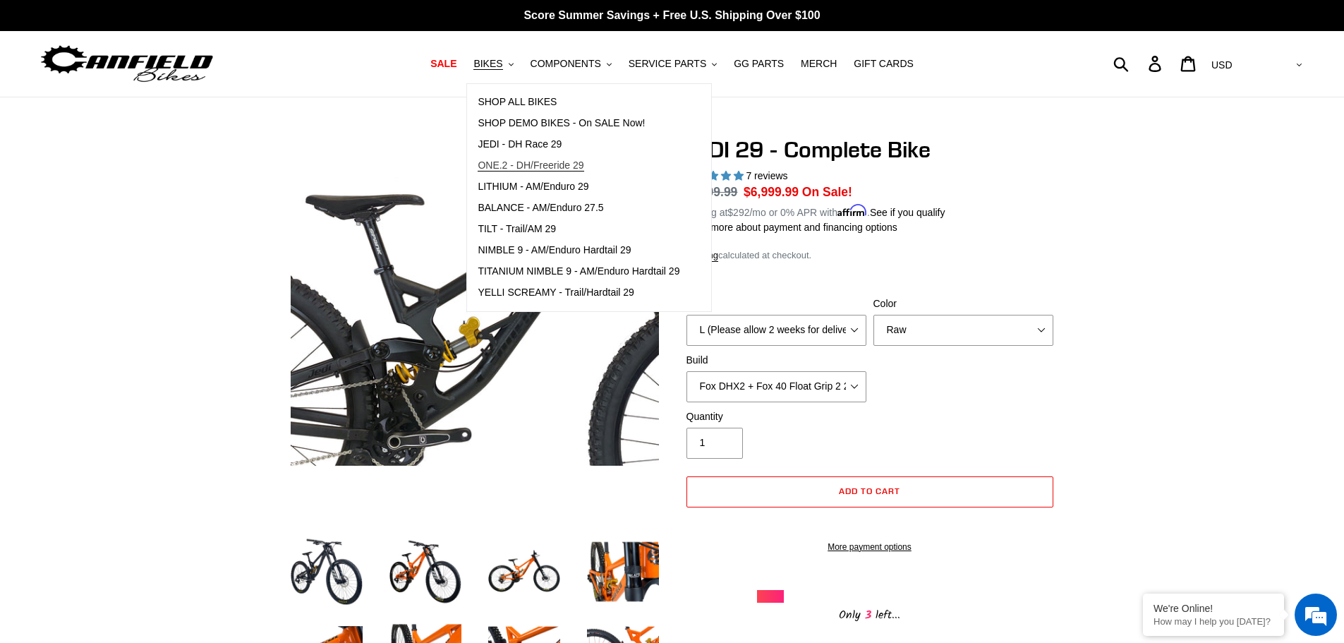
click at [562, 160] on span "ONE.2 - DH/Freeride 29" at bounding box center [531, 165] width 106 height 12
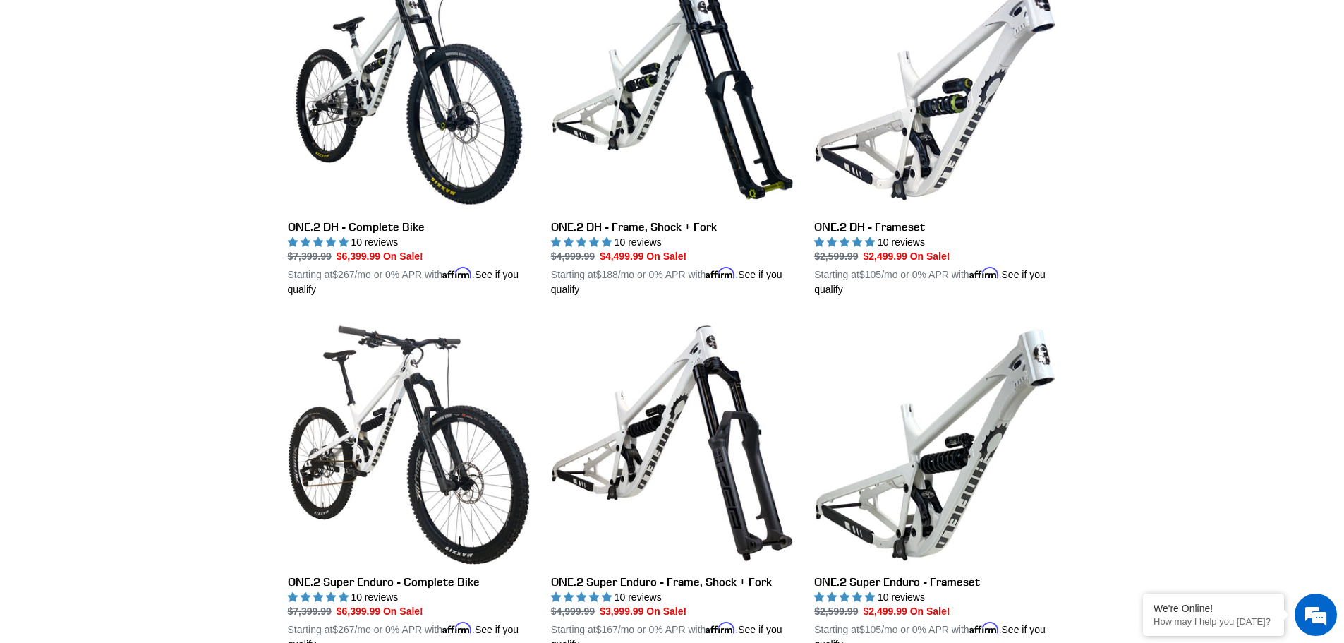
scroll to position [353, 0]
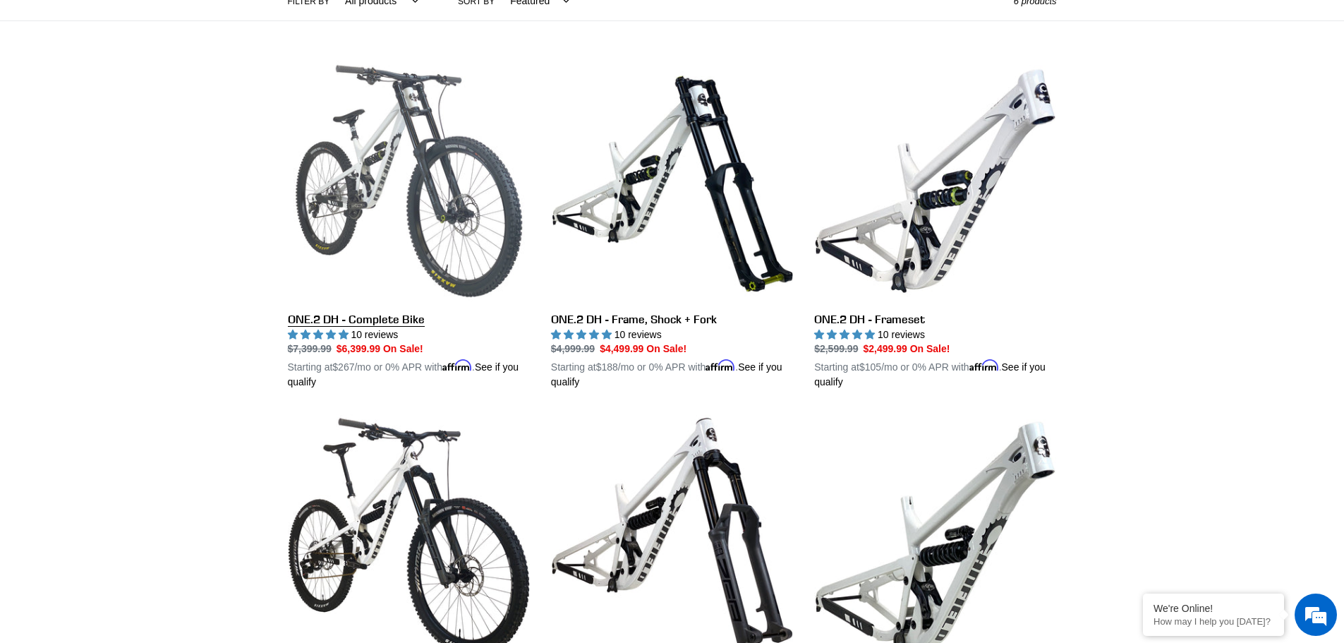
click at [464, 154] on link "ONE.2 DH - Complete Bike" at bounding box center [409, 225] width 242 height 330
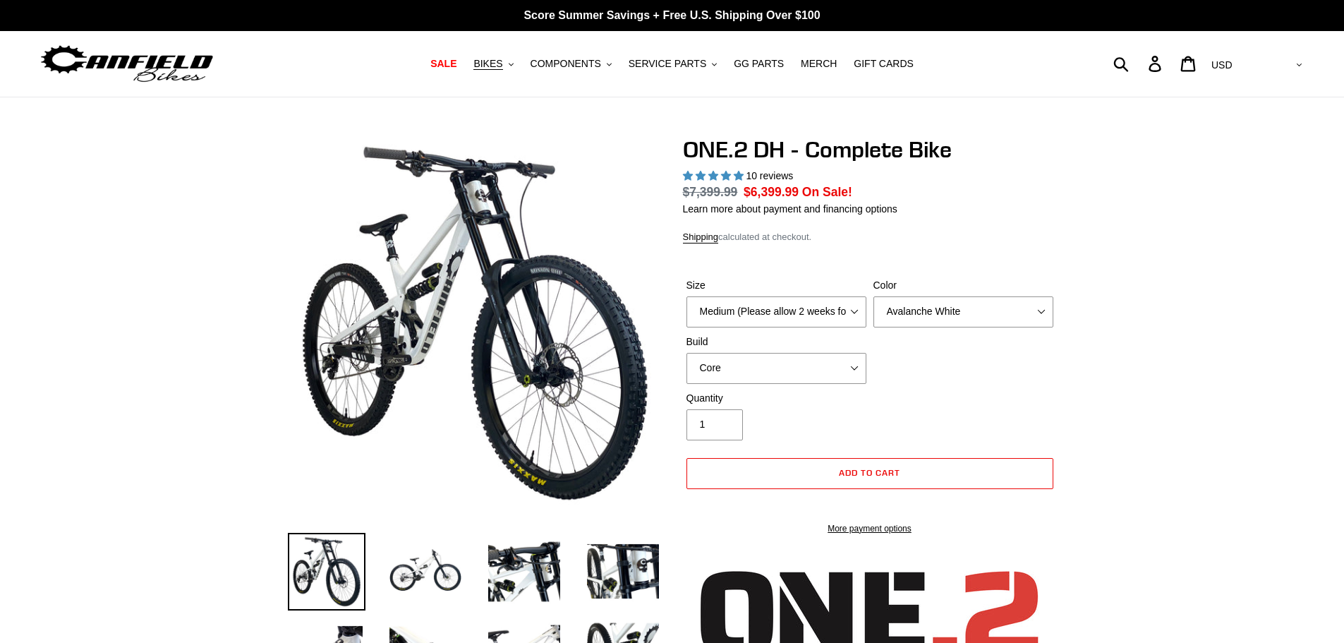
select select "highest-rating"
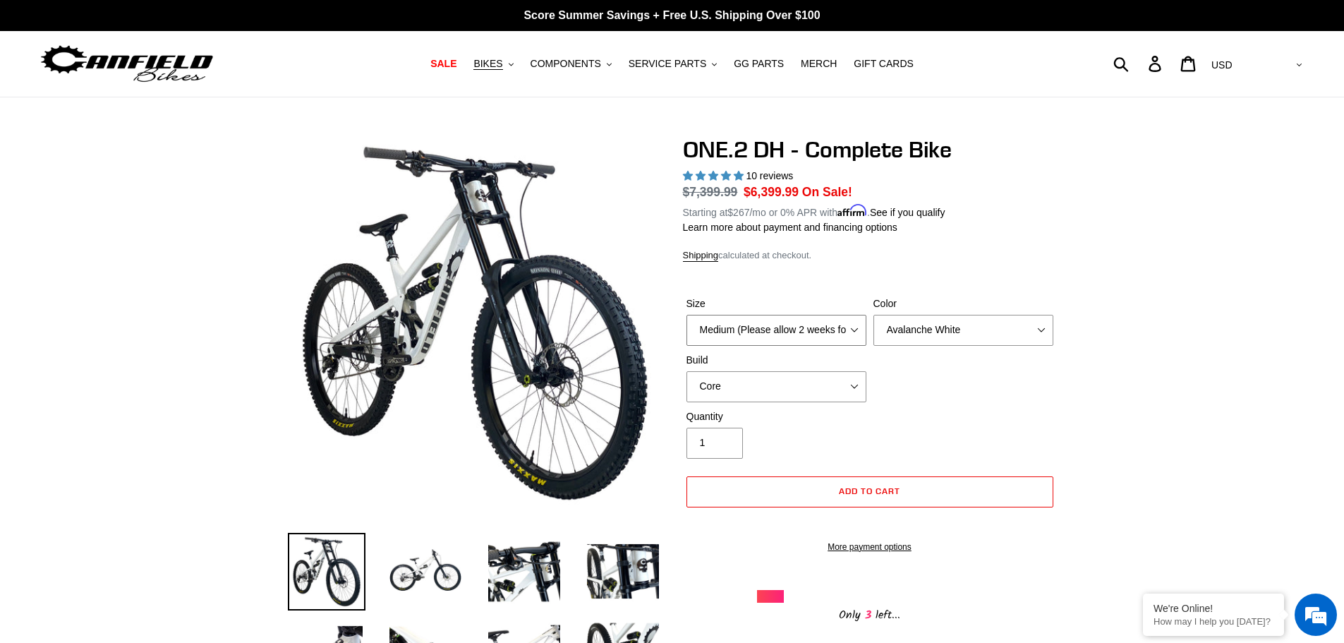
click at [777, 333] on select "Medium (Please allow 2 weeks for delivery) Large (Sold Out)" at bounding box center [777, 330] width 180 height 31
select select "Large (Sold Out)"
click at [687, 315] on select "Medium (Please allow 2 weeks for delivery) Large (Sold Out)" at bounding box center [777, 330] width 180 height 31
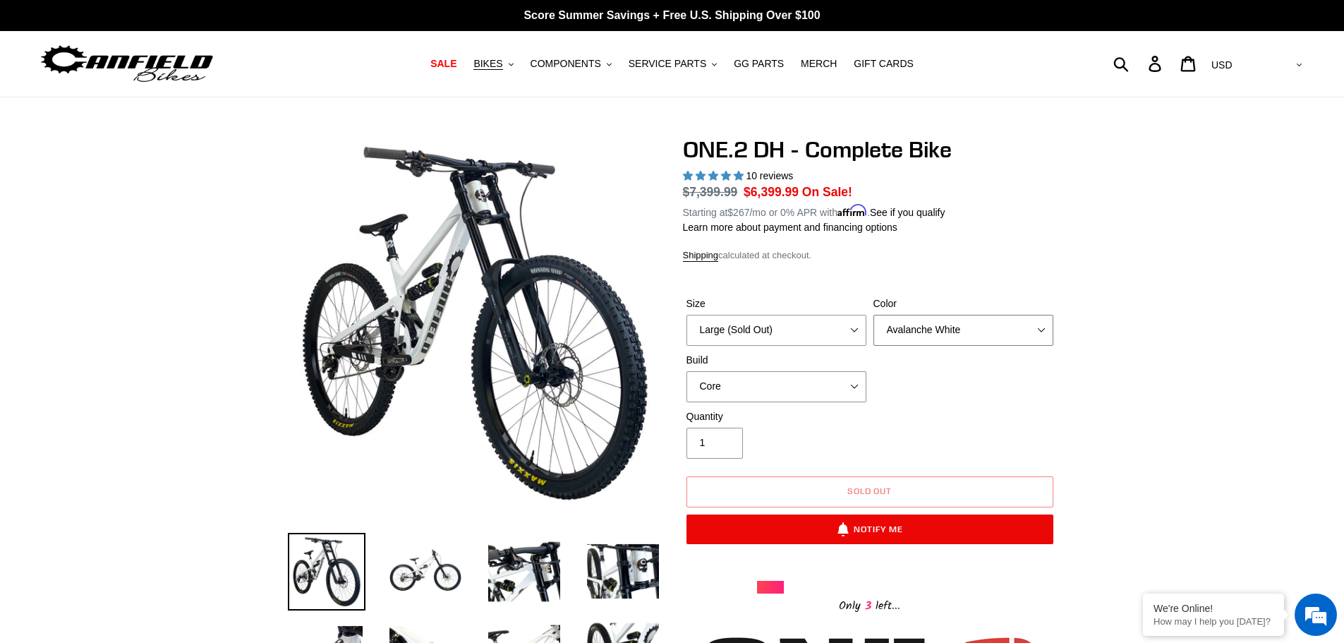
click at [978, 332] on select "Avalanche White Bentonite Grey" at bounding box center [964, 330] width 180 height 31
select select "Bentonite Grey"
click at [874, 315] on select "Avalanche White Bentonite Grey" at bounding box center [964, 330] width 180 height 31
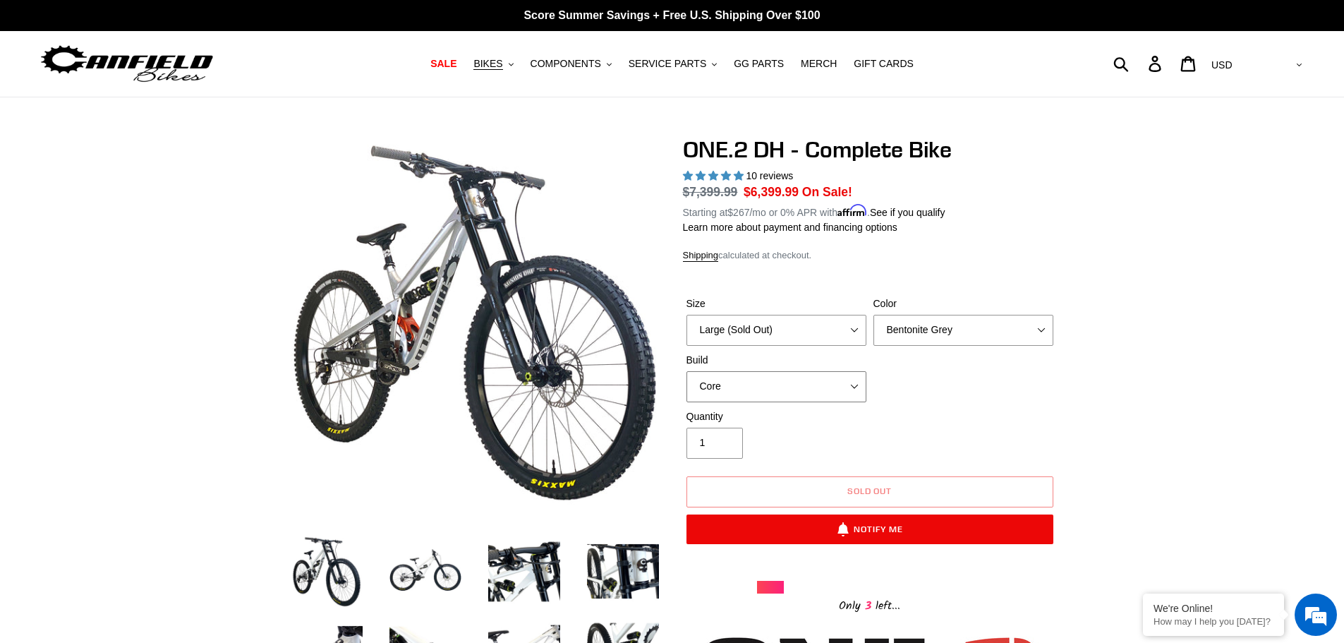
click at [798, 392] on select "Core Pro" at bounding box center [777, 386] width 180 height 31
select select "Pro"
click at [687, 371] on select "Core Pro" at bounding box center [777, 386] width 180 height 31
click at [421, 571] on img at bounding box center [426, 572] width 78 height 78
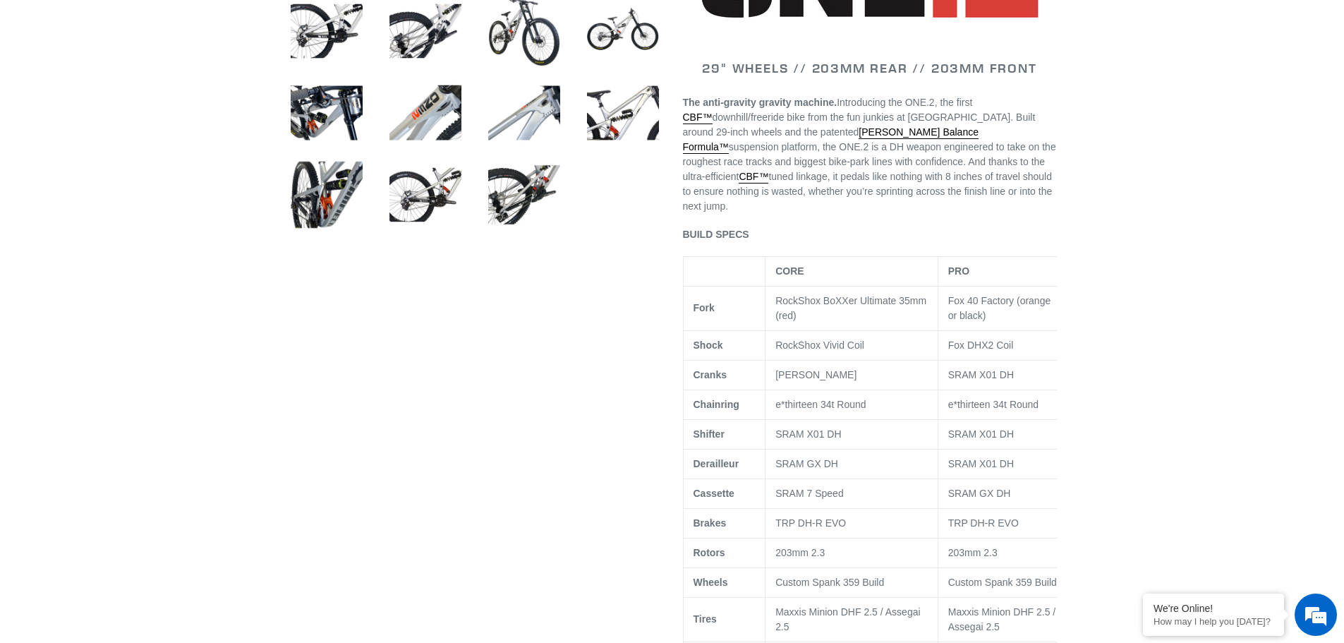
scroll to position [706, 0]
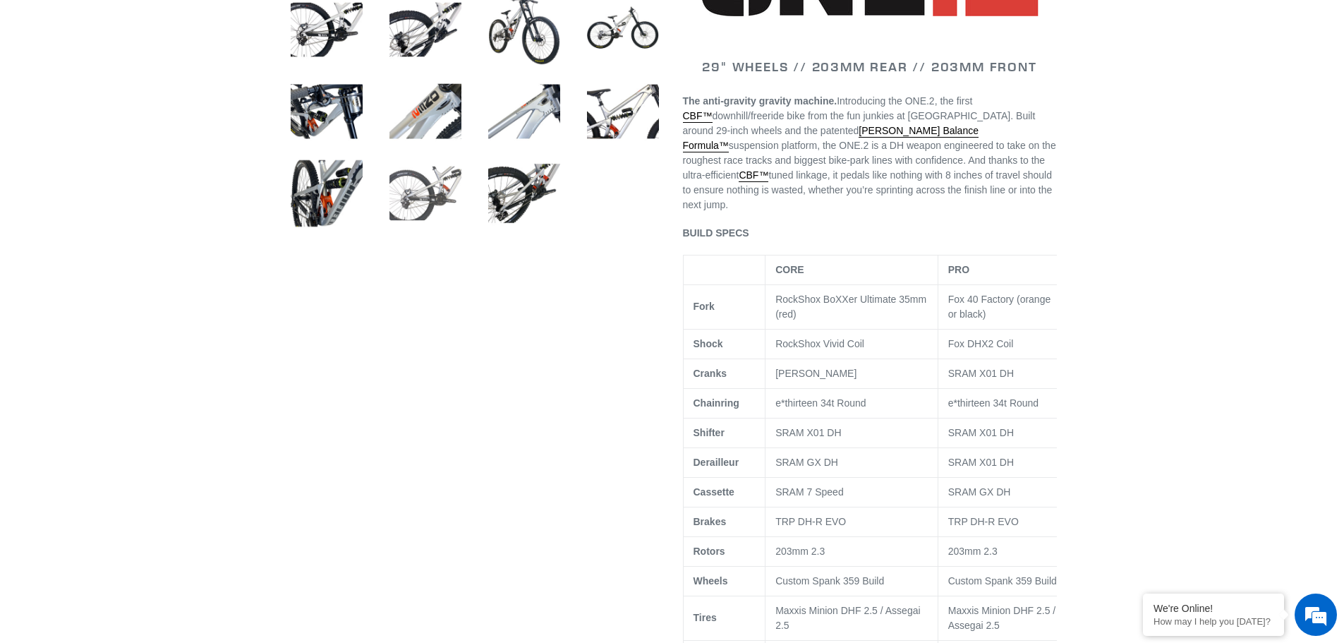
click at [442, 188] on img at bounding box center [426, 194] width 78 height 78
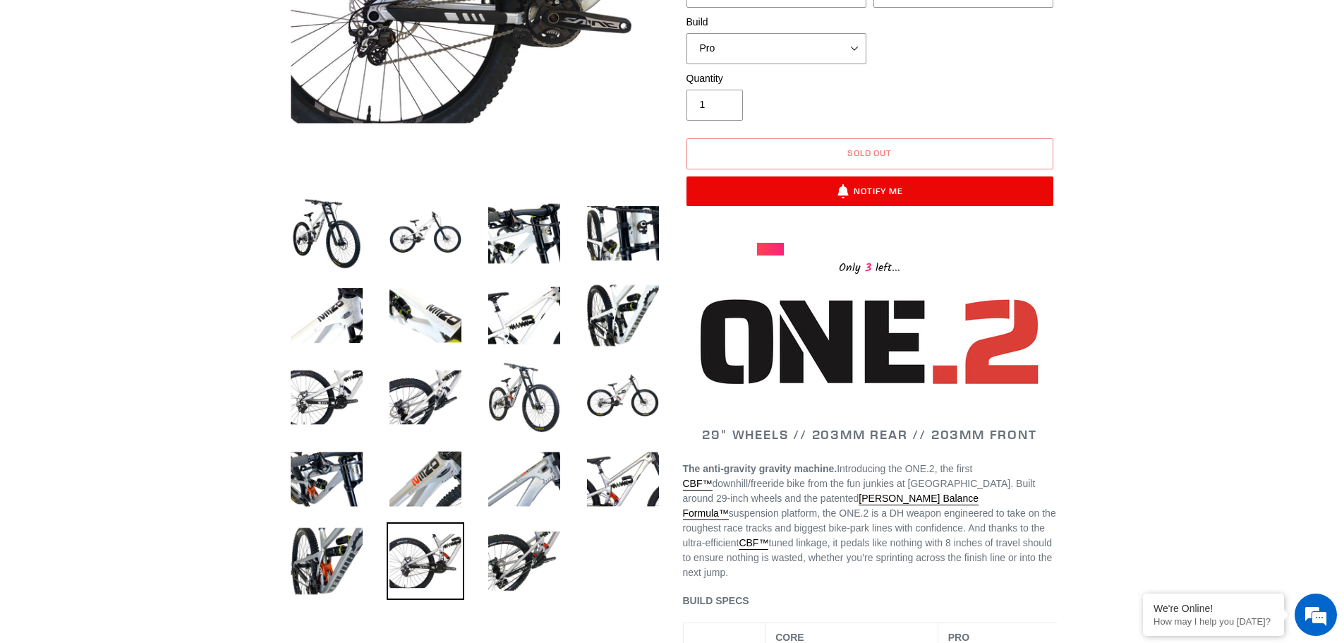
scroll to position [0, 0]
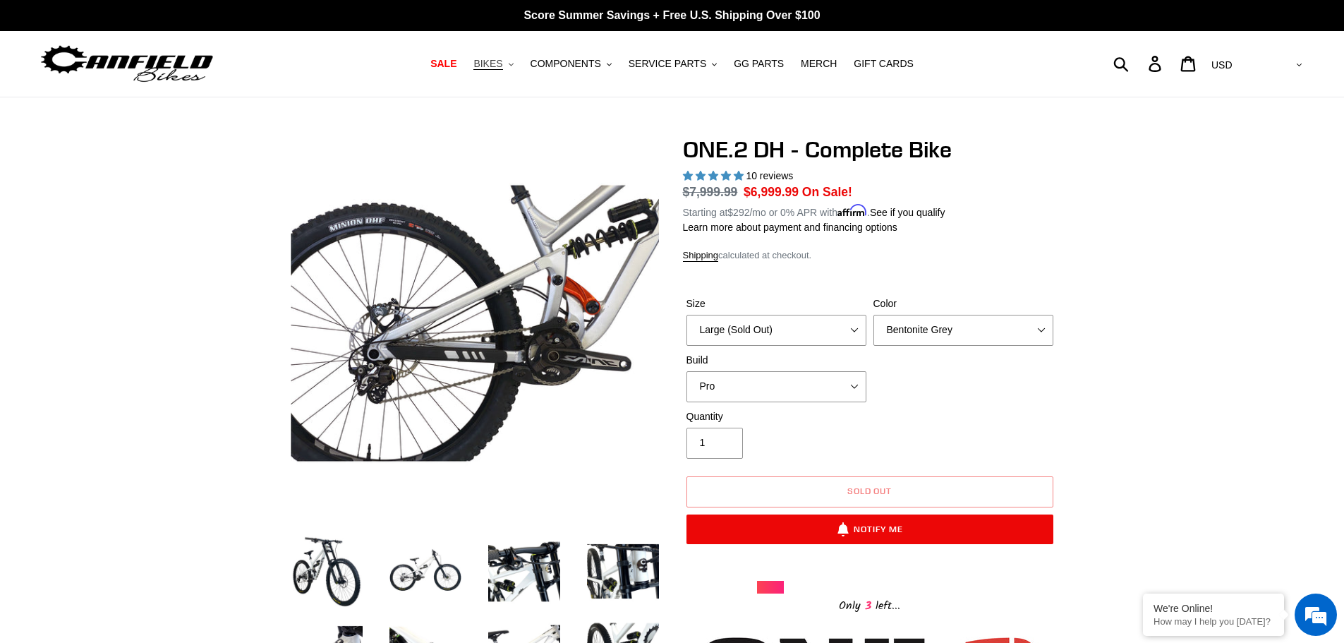
click at [502, 63] on span "BIKES" at bounding box center [487, 64] width 29 height 12
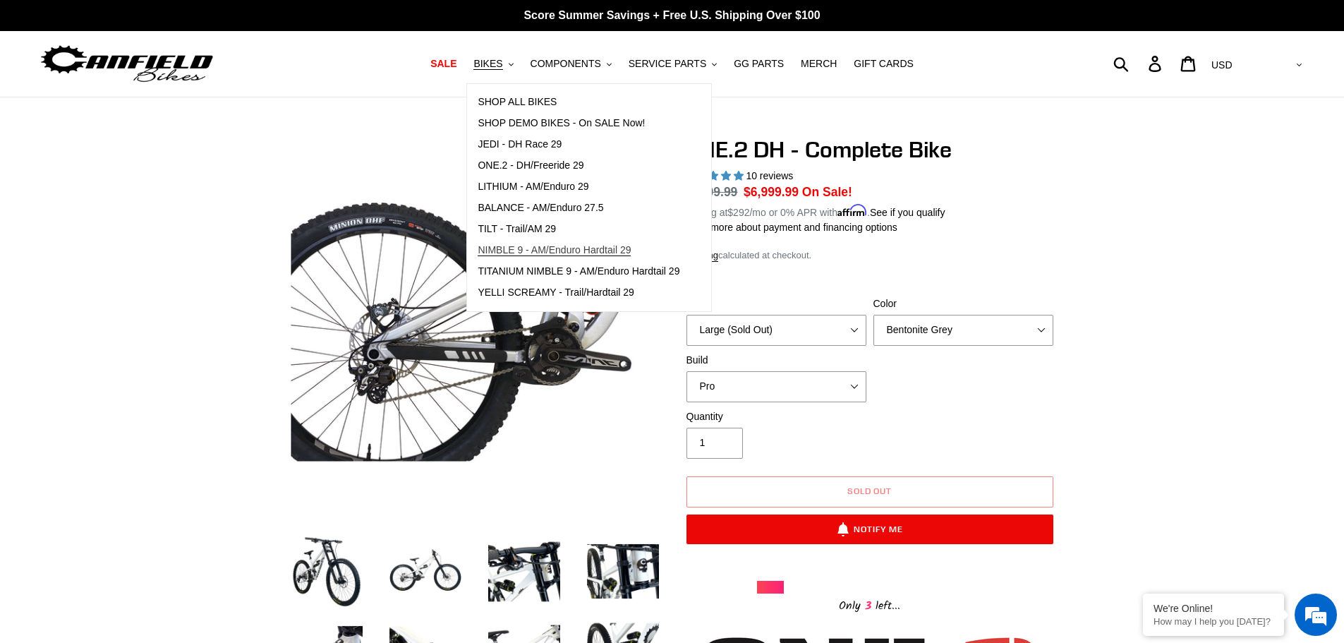
click at [617, 254] on span "NIMBLE 9 - AM/Enduro Hardtail 29" at bounding box center [554, 250] width 153 height 12
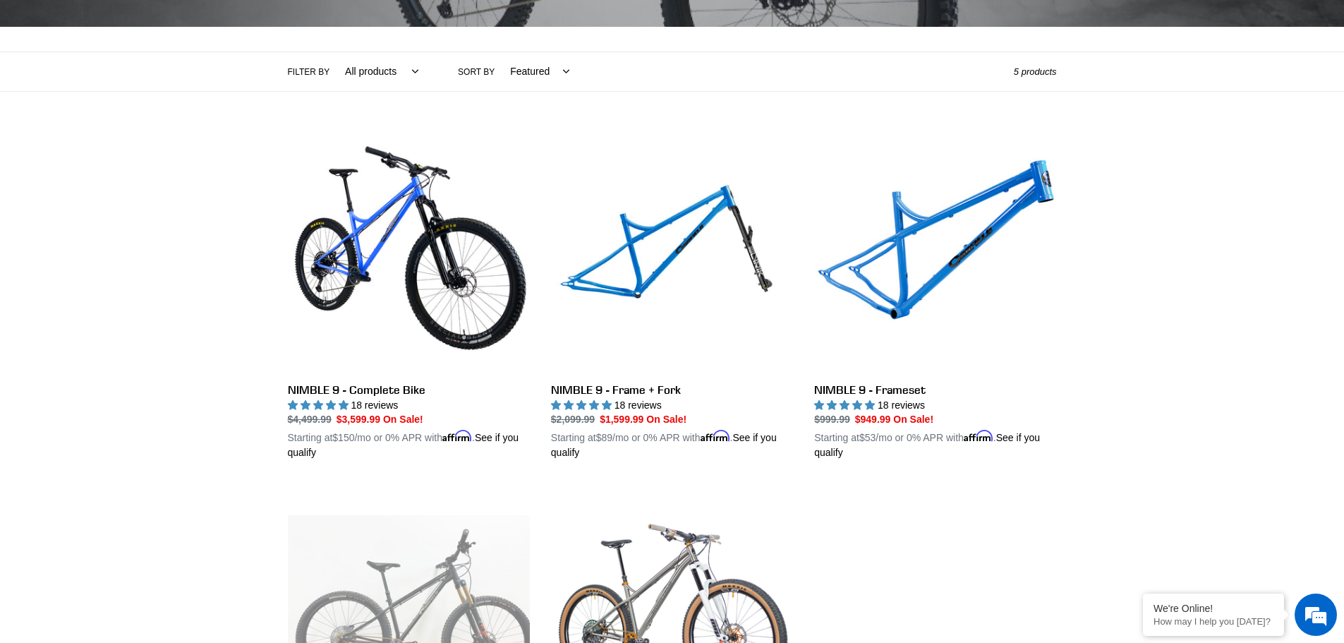
scroll to position [353, 0]
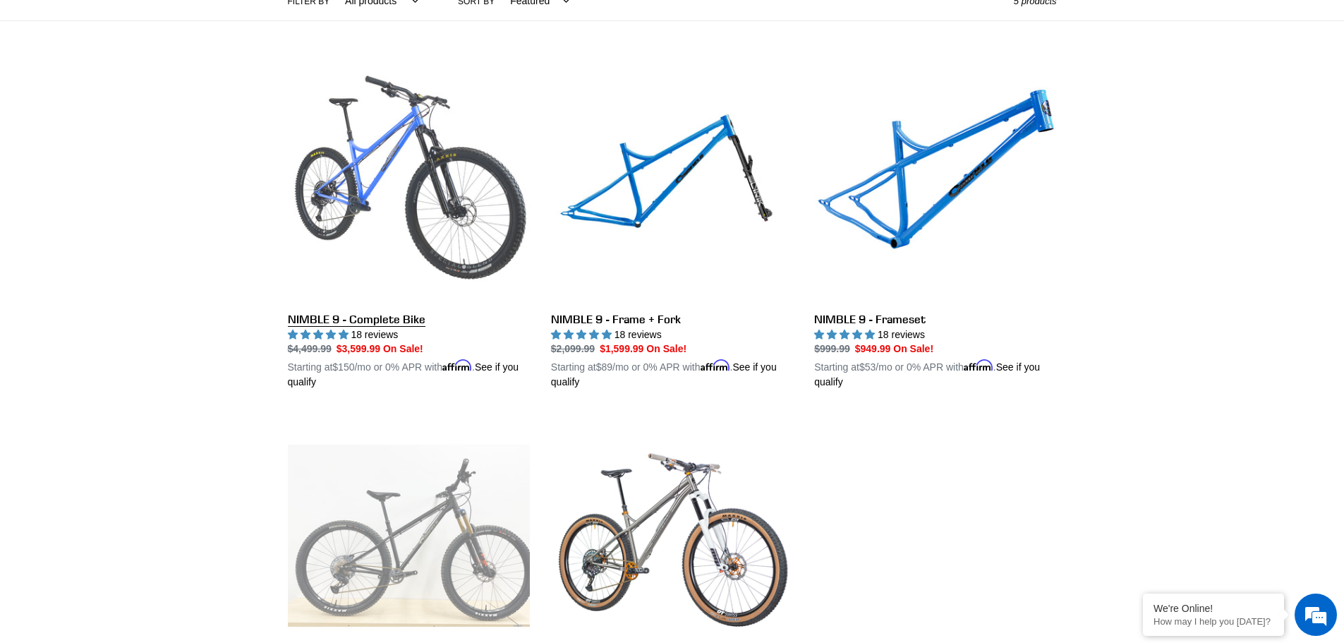
click at [394, 202] on link "NIMBLE 9 - Complete Bike" at bounding box center [409, 225] width 242 height 330
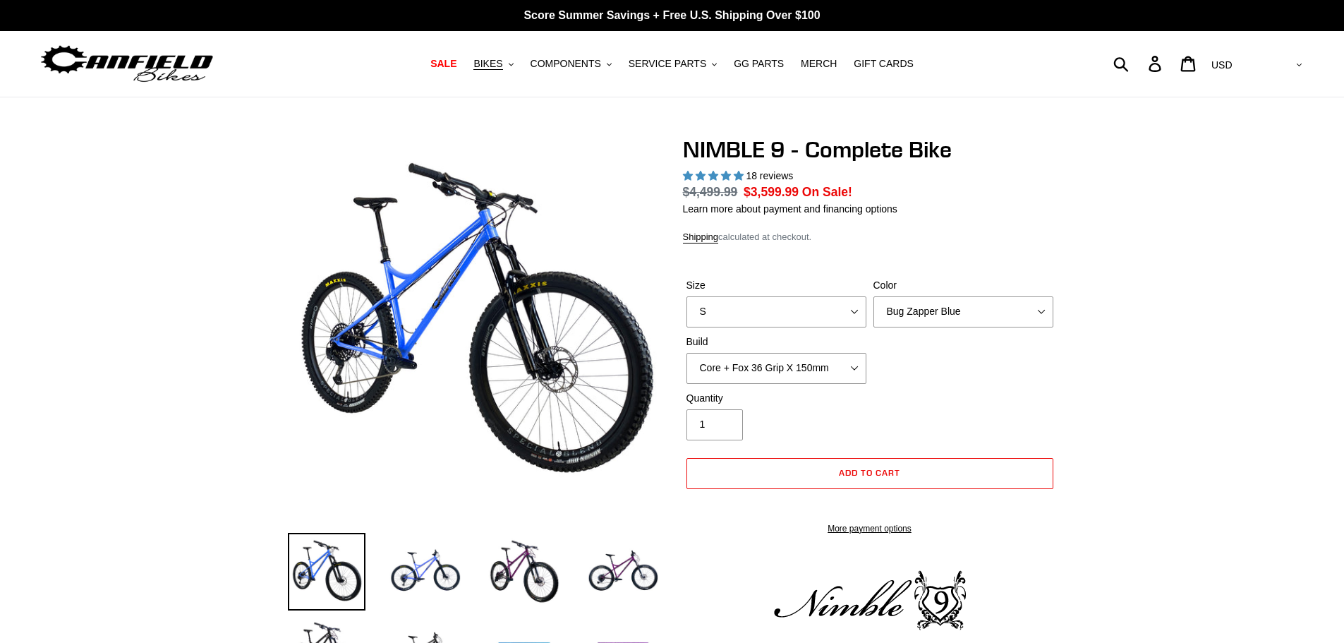
select select "highest-rating"
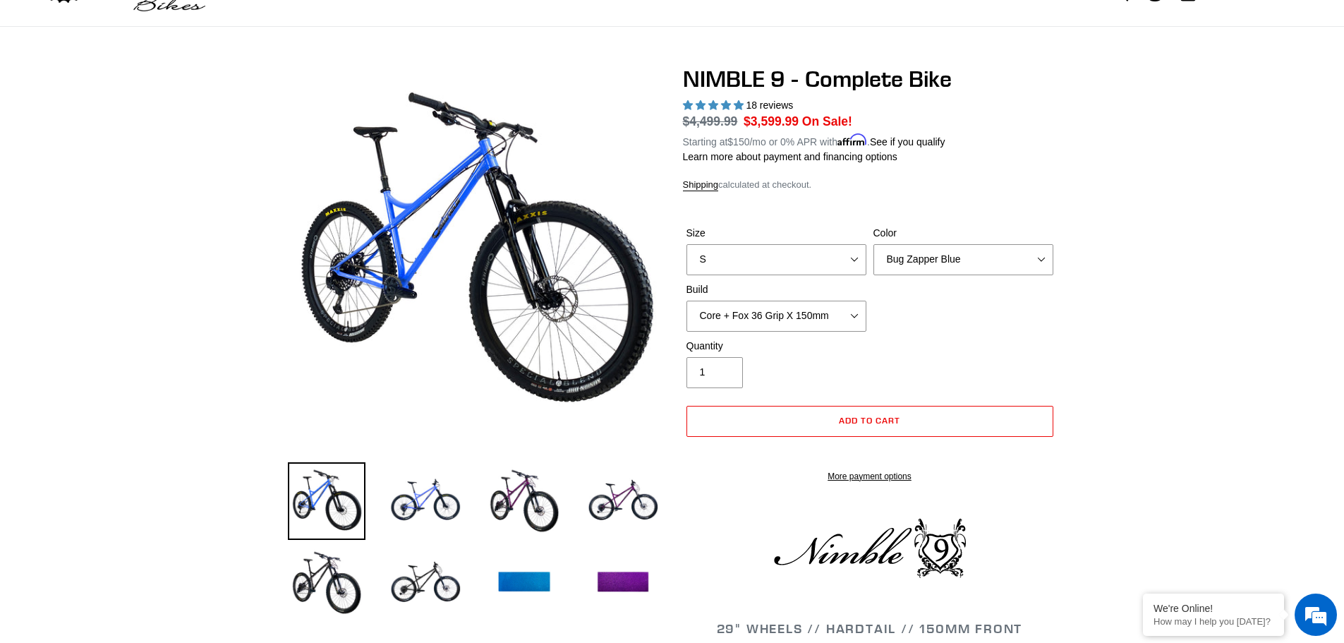
click at [704, 226] on label "Size" at bounding box center [777, 233] width 180 height 15
click at [704, 244] on select "S M L XL" at bounding box center [777, 259] width 180 height 31
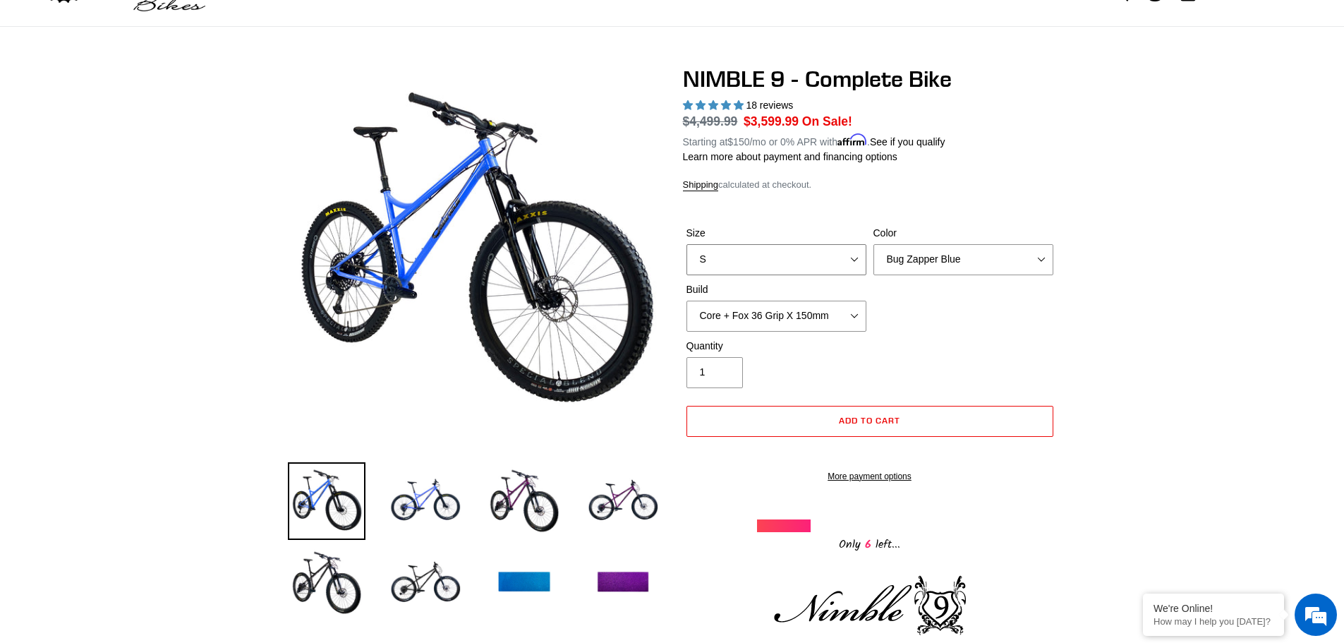
click at [730, 255] on select "S M L XL" at bounding box center [777, 259] width 180 height 31
select select "L"
click at [687, 244] on select "S M L XL" at bounding box center [777, 259] width 180 height 31
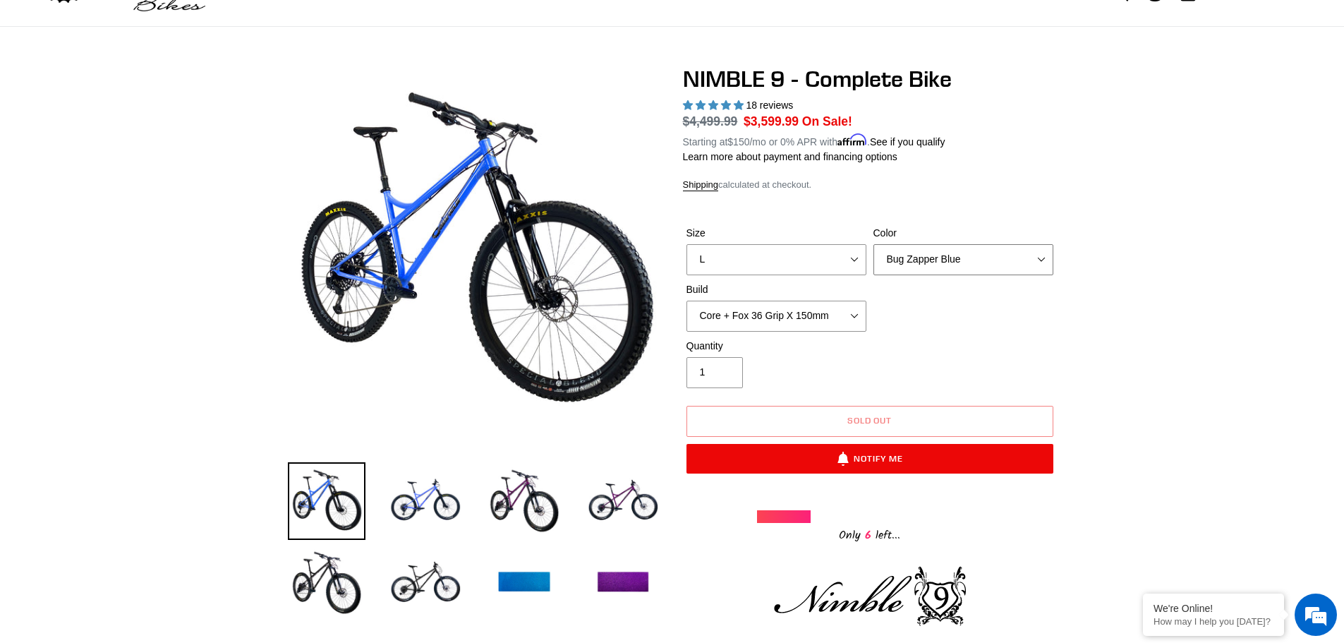
click at [940, 269] on select "Bug Zapper Blue Purple Haze - Sold Out Galaxy Black" at bounding box center [964, 259] width 180 height 31
select select "Purple Haze - Sold Out"
click at [874, 244] on select "Bug Zapper Blue Purple Haze - Sold Out Galaxy Black" at bounding box center [964, 259] width 180 height 31
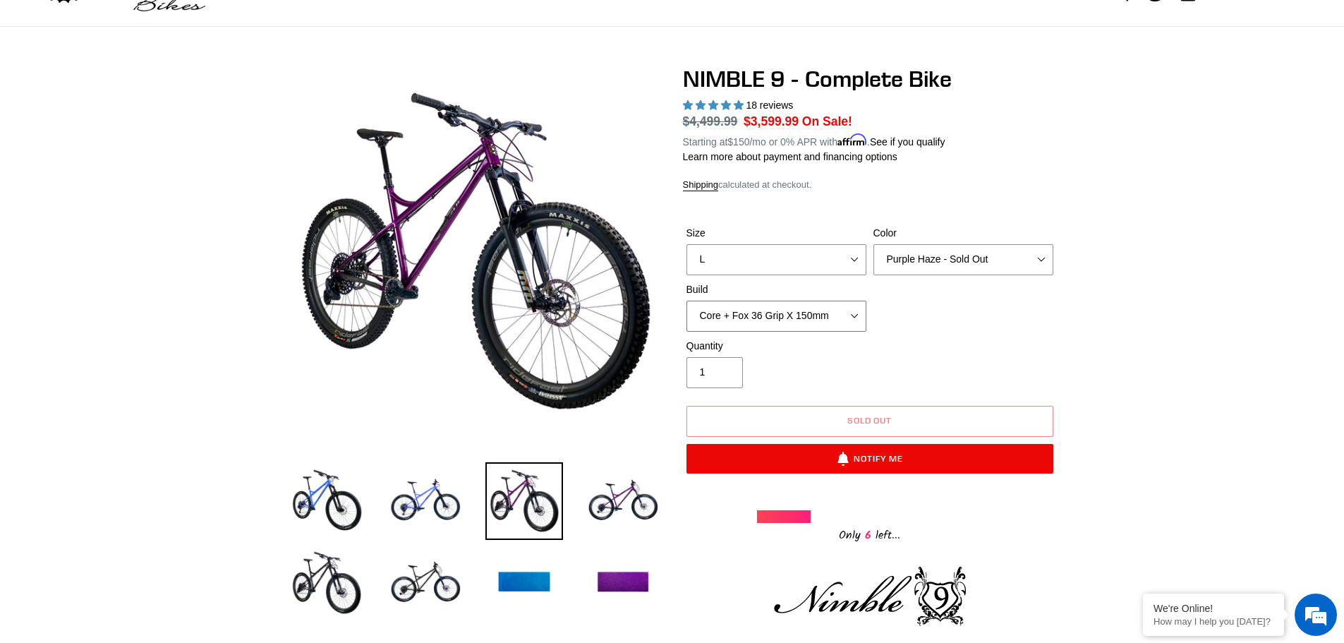
click at [821, 320] on select "Core + Fox 36 Grip X 150mm Pro + Fox 36 Grip X 150mm Core + RockShox Lyrik Ulti…" at bounding box center [777, 316] width 180 height 31
select select "Pro + Fox 36 Grip X 150mm"
click at [687, 301] on select "Core + Fox 36 Grip X 150mm Pro + Fox 36 Grip X 150mm Core + RockShox Lyrik Ulti…" at bounding box center [777, 316] width 180 height 31
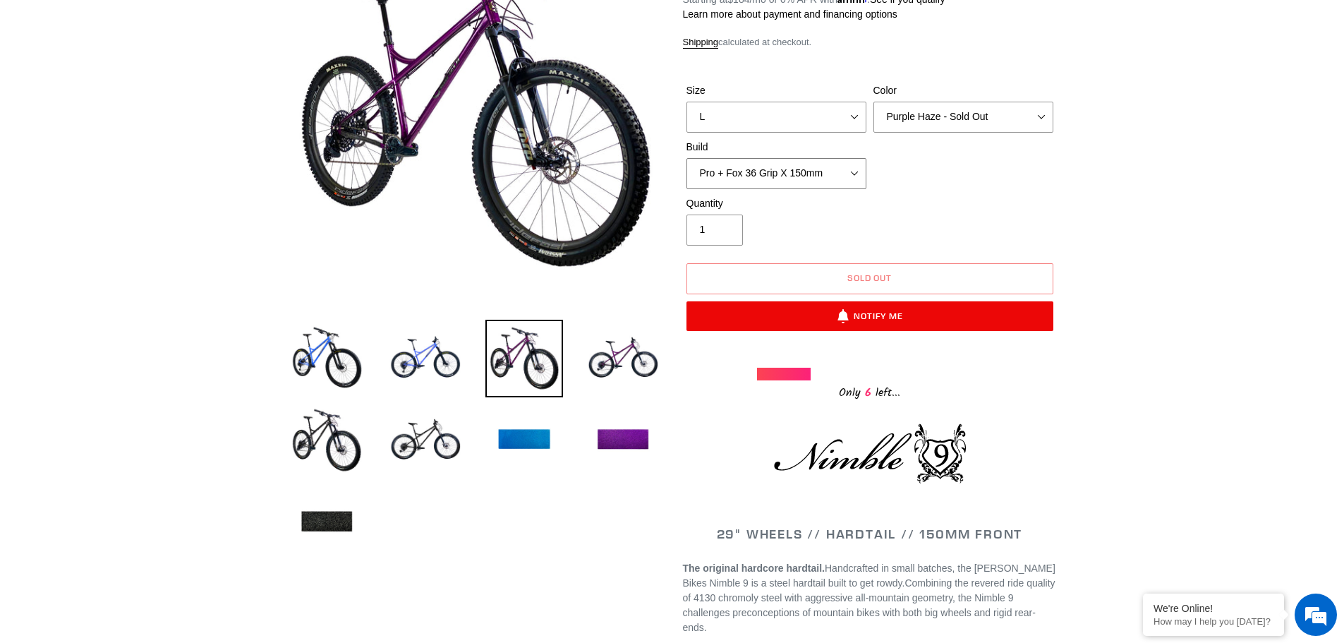
scroll to position [212, 0]
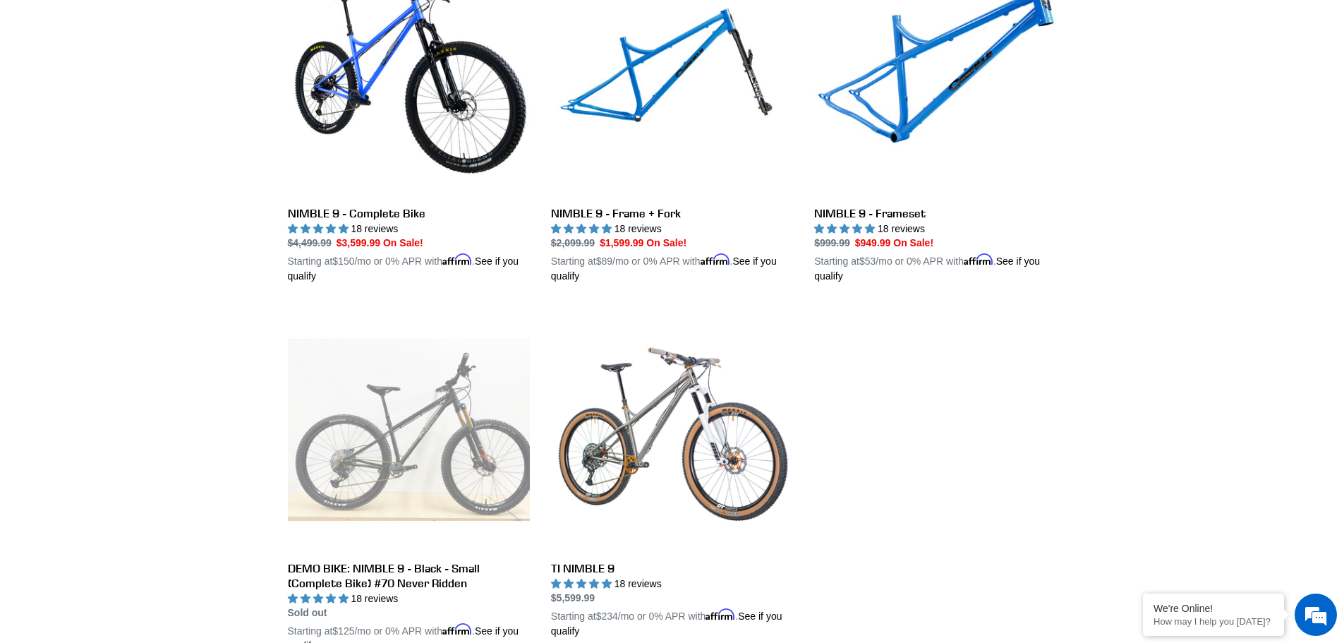
scroll to position [564, 0]
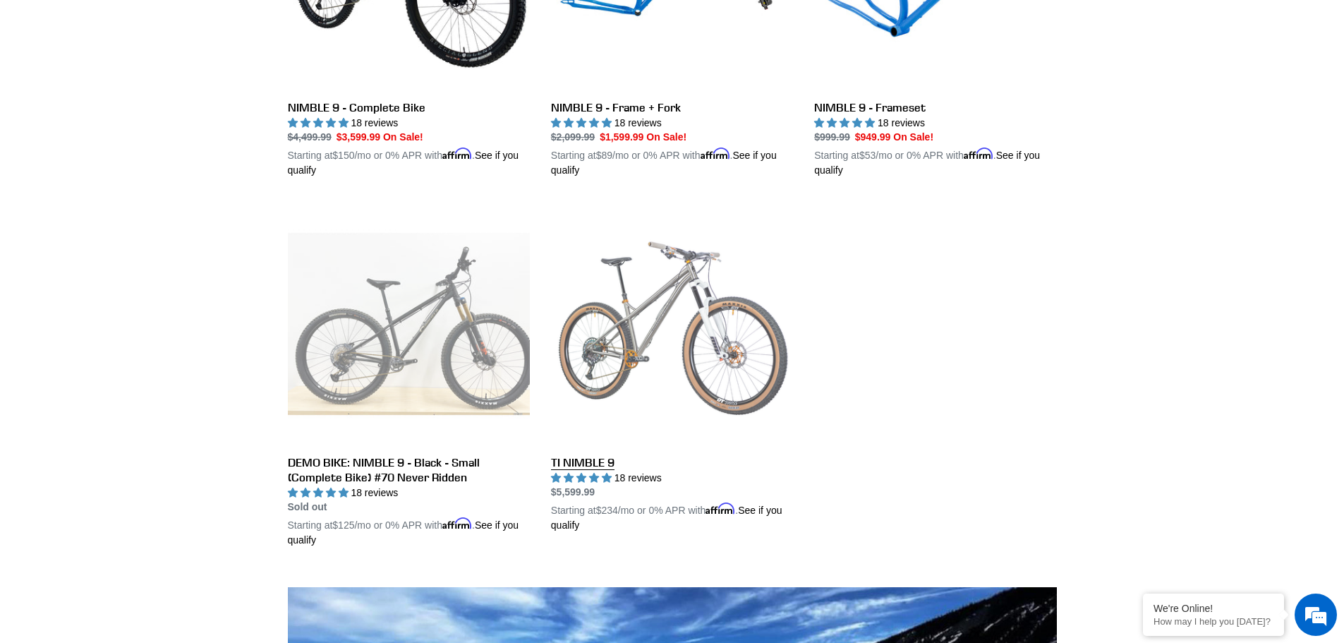
click at [711, 323] on link "TI NIMBLE 9" at bounding box center [672, 368] width 242 height 330
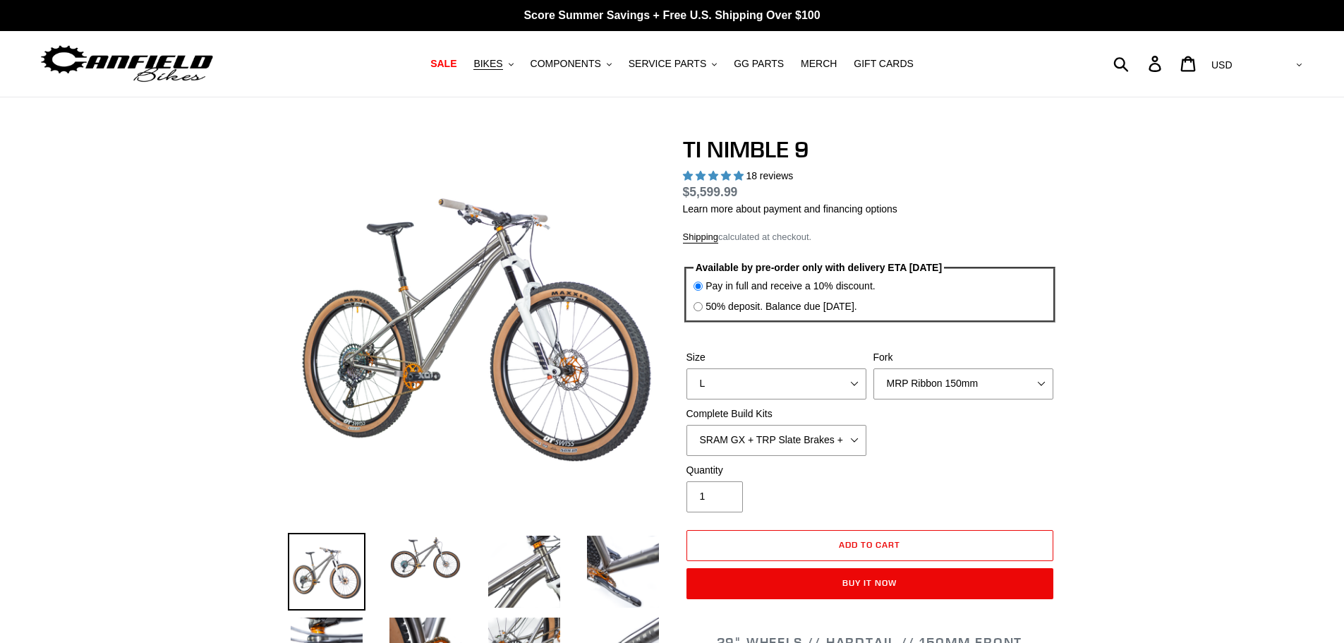
select select "highest-rating"
click at [1003, 388] on select "MRP Ribbon 150mm RockShox Lyrik 150mm Fox Factory 36 150mm Cane Creek Helm 150m…" at bounding box center [964, 383] width 180 height 31
select select "Fox Factory 36 150mm"
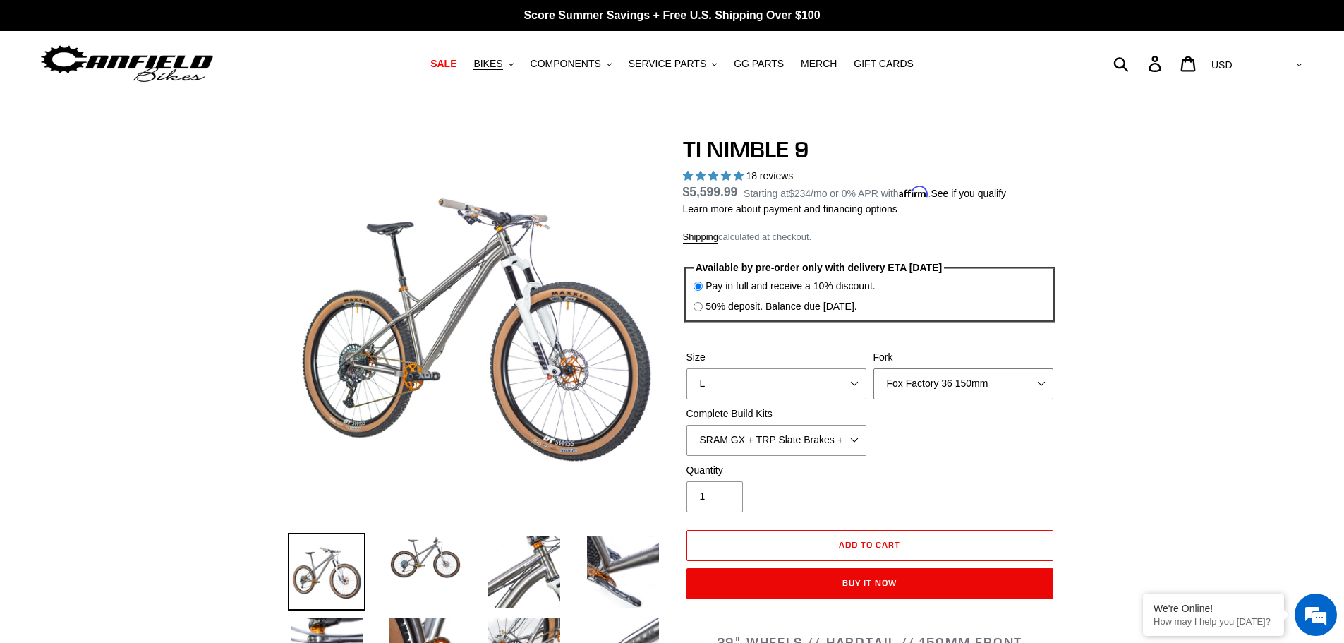
click at [874, 368] on select "MRP Ribbon 150mm RockShox Lyrik 150mm Fox Factory 36 150mm Cane Creek Helm 150m…" at bounding box center [964, 383] width 180 height 31
drag, startPoint x: 780, startPoint y: 445, endPoint x: 804, endPoint y: 445, distance: 24.0
click at [780, 445] on select "SRAM GX + TRP Slate Brakes + Rotors + e13 LG-1 Wheels SHIMANO XT + SHIMANO brak…" at bounding box center [777, 440] width 180 height 31
select select "SHIMANO XTR + HOPE Brakes + DT Swiss Carbon Wheels"
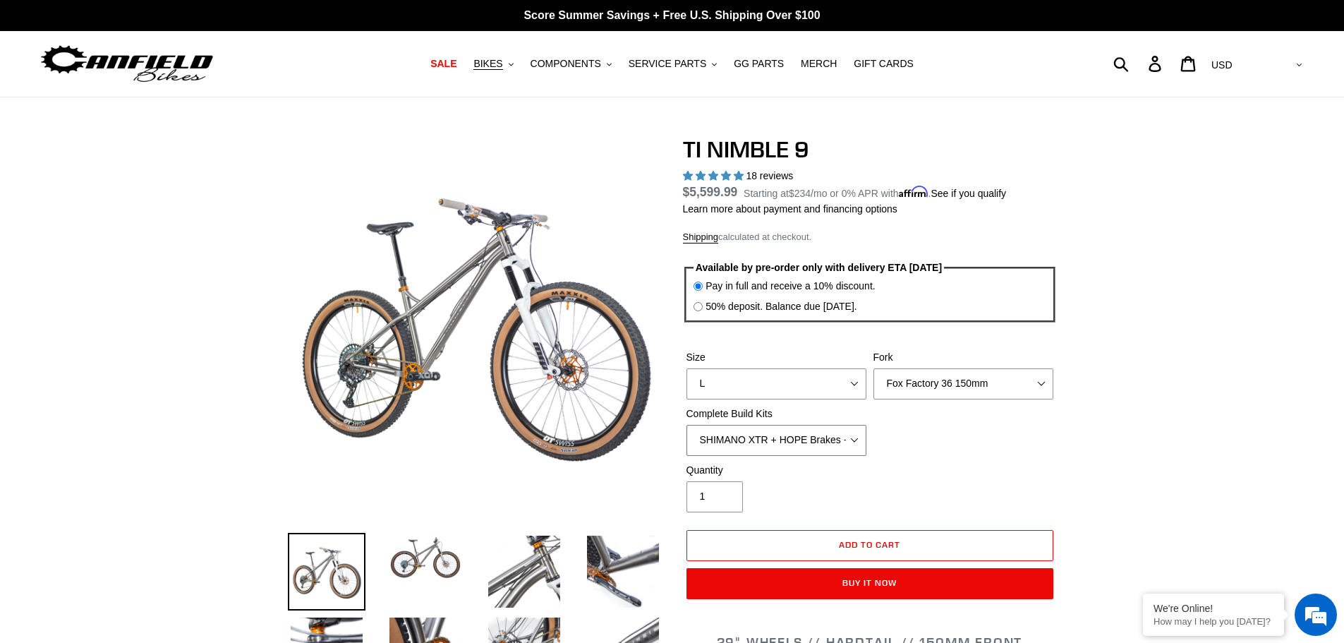
click at [687, 425] on select "SRAM GX + TRP Slate Brakes + Rotors + e13 LG-1 Wheels SHIMANO XT + SHIMANO brak…" at bounding box center [777, 440] width 180 height 31
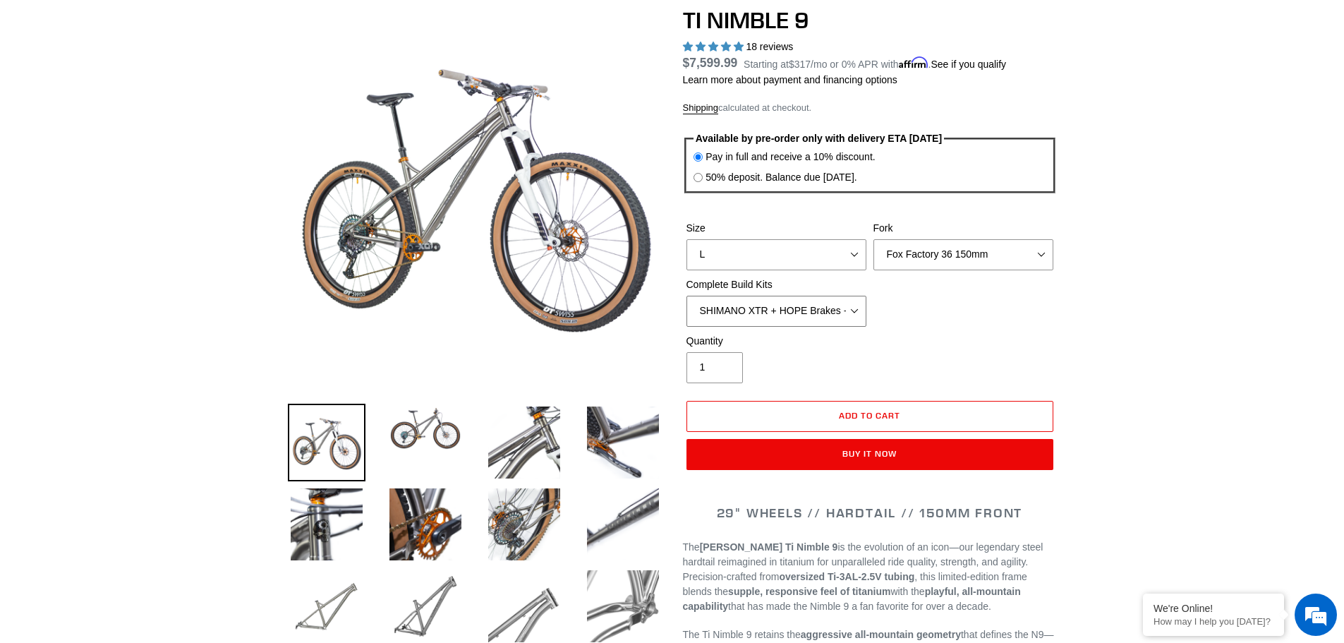
scroll to position [141, 0]
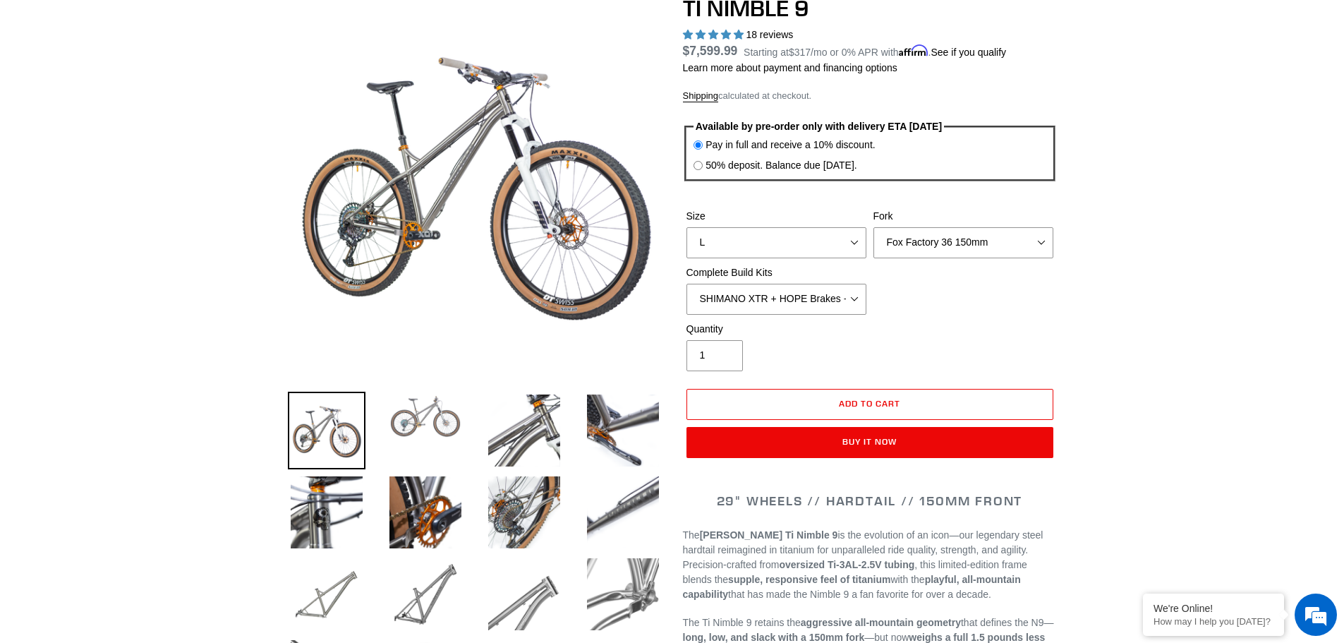
click at [412, 412] on img at bounding box center [426, 416] width 78 height 49
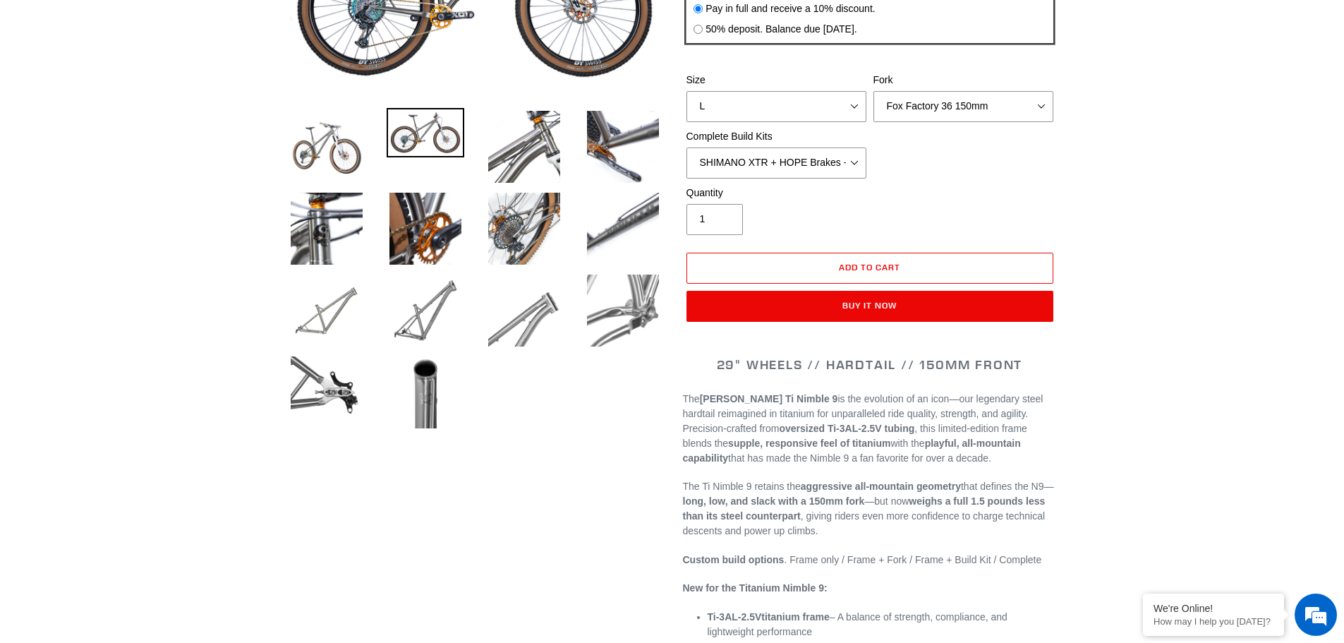
scroll to position [0, 0]
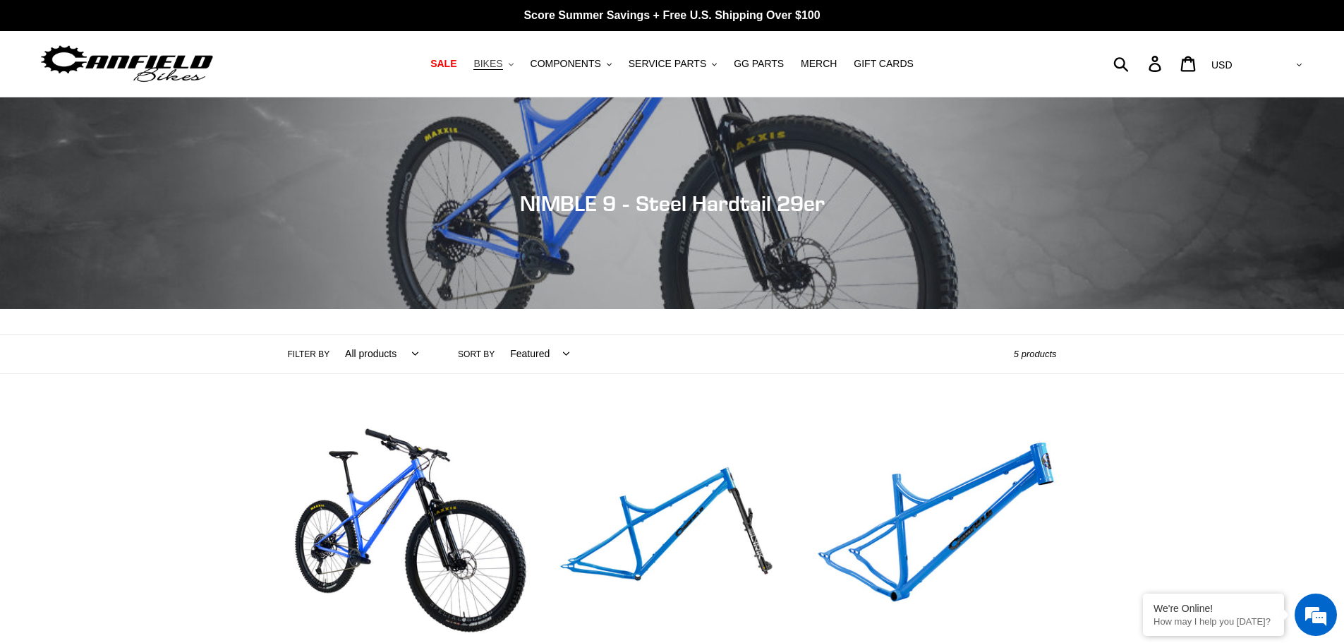
click at [520, 62] on button "BIKES .cls-1{fill:#231f20}" at bounding box center [493, 63] width 54 height 19
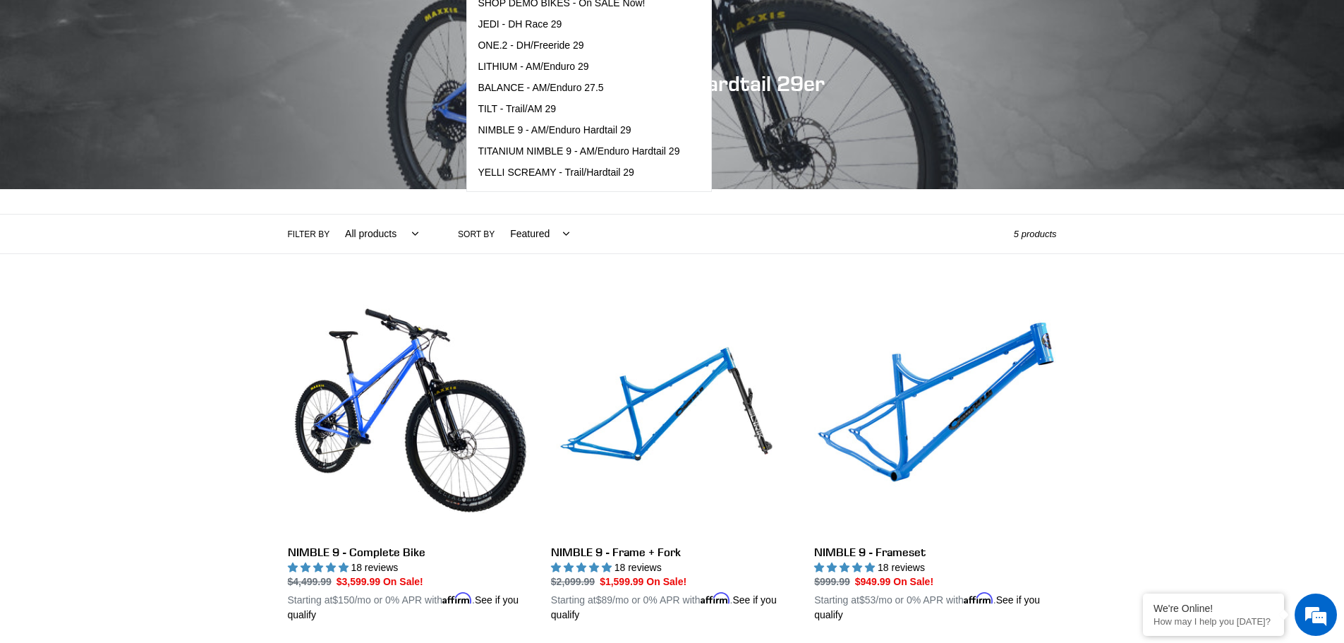
scroll to position [71, 0]
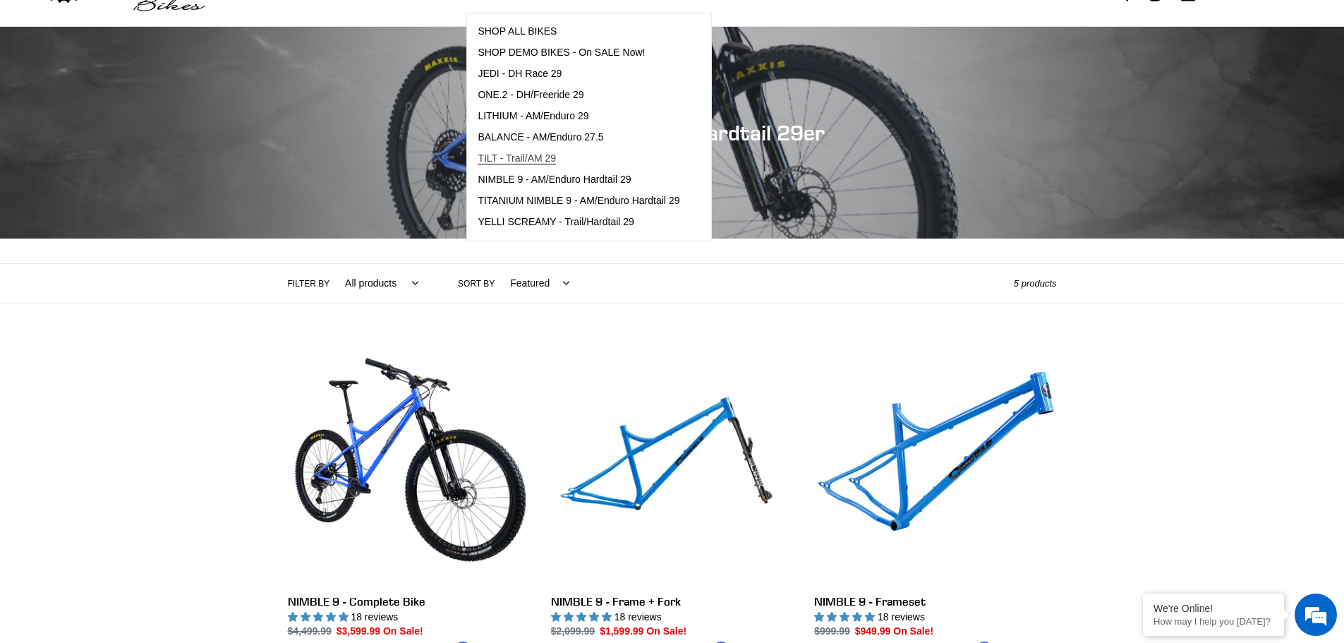
click at [556, 159] on span "TILT - Trail/AM 29" at bounding box center [517, 158] width 78 height 12
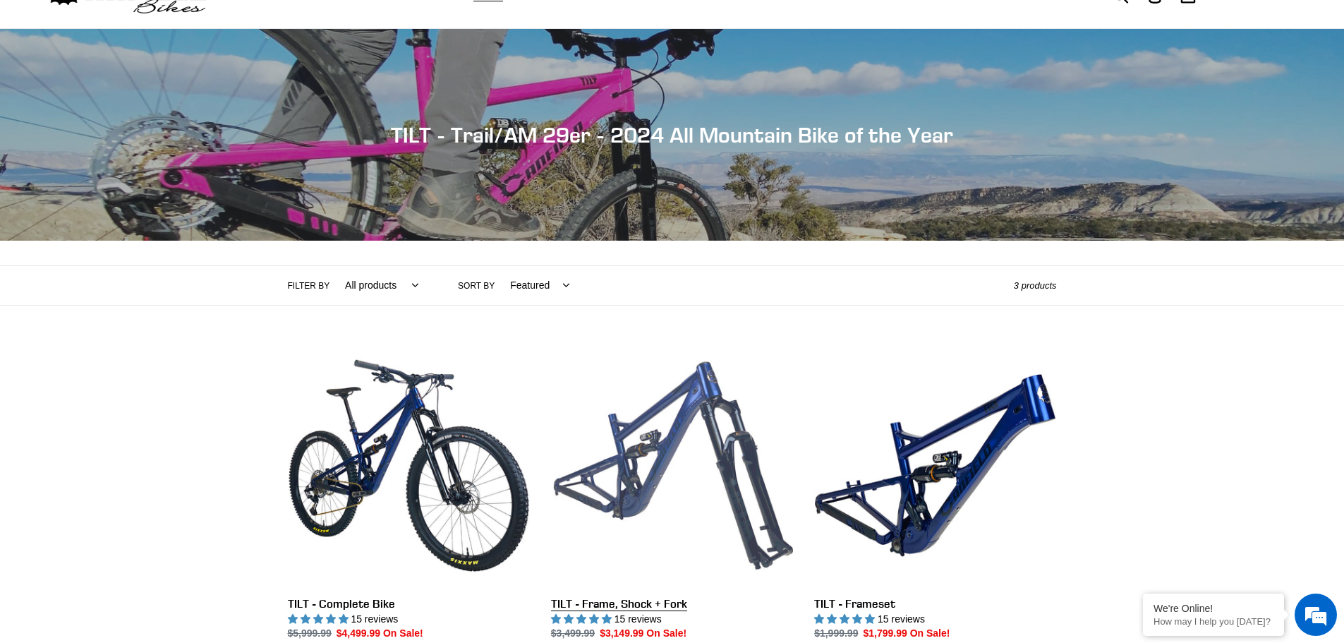
scroll to position [212, 0]
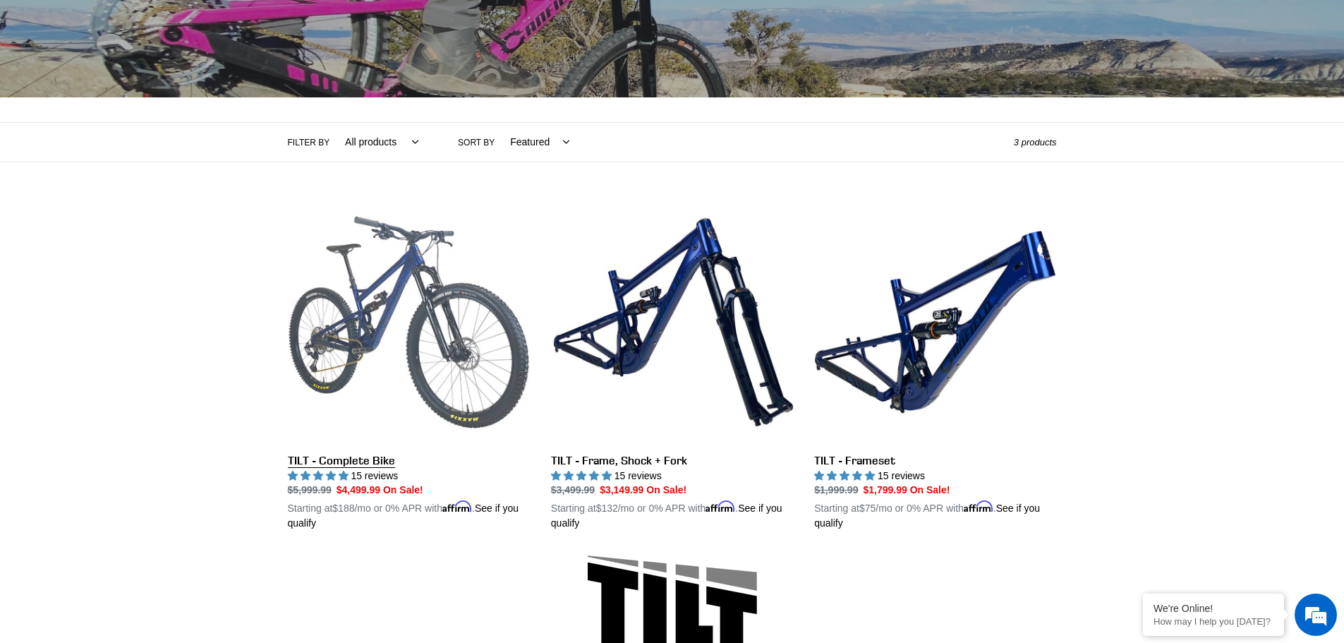
click at [433, 320] on link "TILT - Complete Bike" at bounding box center [409, 366] width 242 height 330
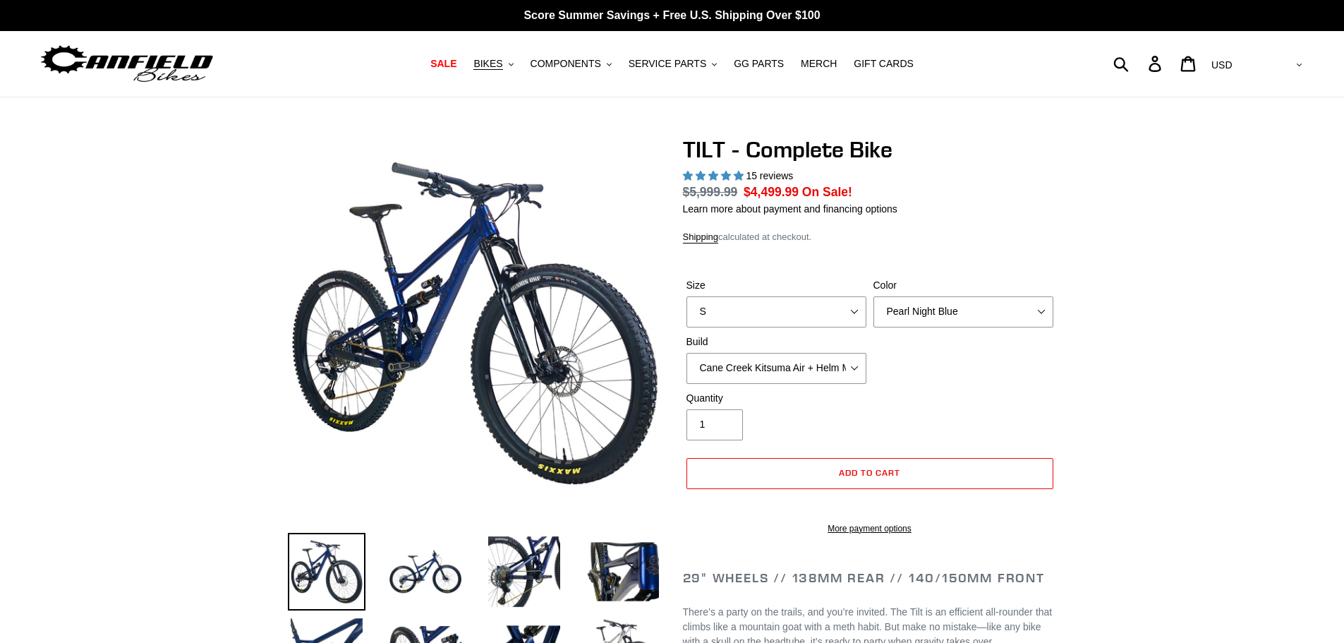
select select "highest-rating"
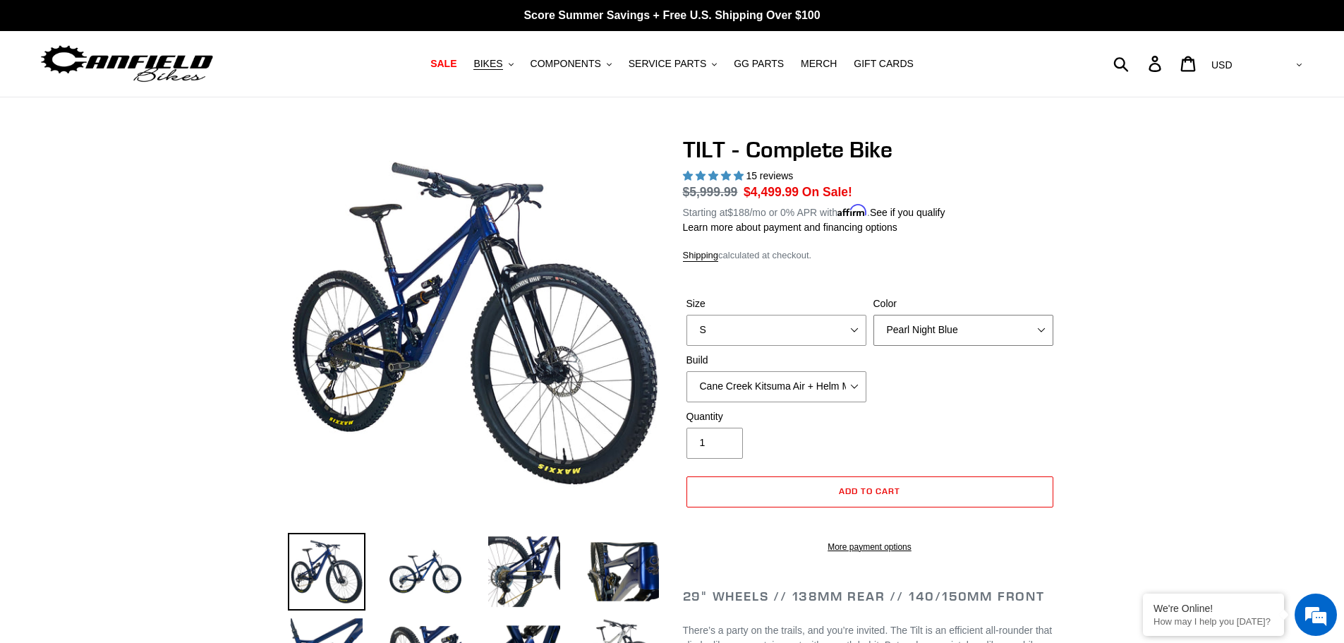
click at [922, 337] on select "Pearl Night Blue Stealth Silver Raw" at bounding box center [964, 330] width 180 height 31
click at [874, 315] on select "Pearl Night Blue Stealth Silver Raw" at bounding box center [964, 330] width 180 height 31
drag, startPoint x: 969, startPoint y: 324, endPoint x: 962, endPoint y: 337, distance: 14.8
click at [969, 324] on select "Pearl Night Blue Stealth Silver Raw" at bounding box center [964, 330] width 180 height 31
click at [874, 315] on select "Pearl Night Blue Stealth Silver Raw" at bounding box center [964, 330] width 180 height 31
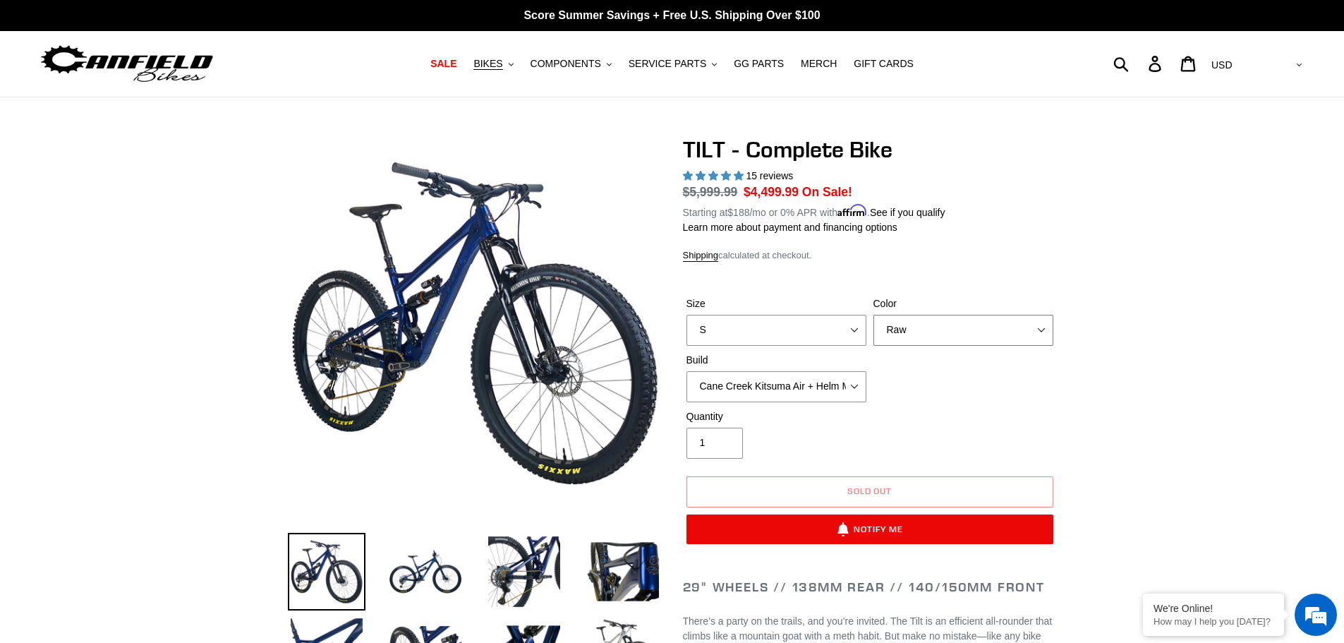
click at [955, 321] on select "Pearl Night Blue Stealth Silver Raw" at bounding box center [964, 330] width 180 height 31
select select "Stealth Silver"
click at [874, 315] on select "Pearl Night Blue Stealth Silver Raw" at bounding box center [964, 330] width 180 height 31
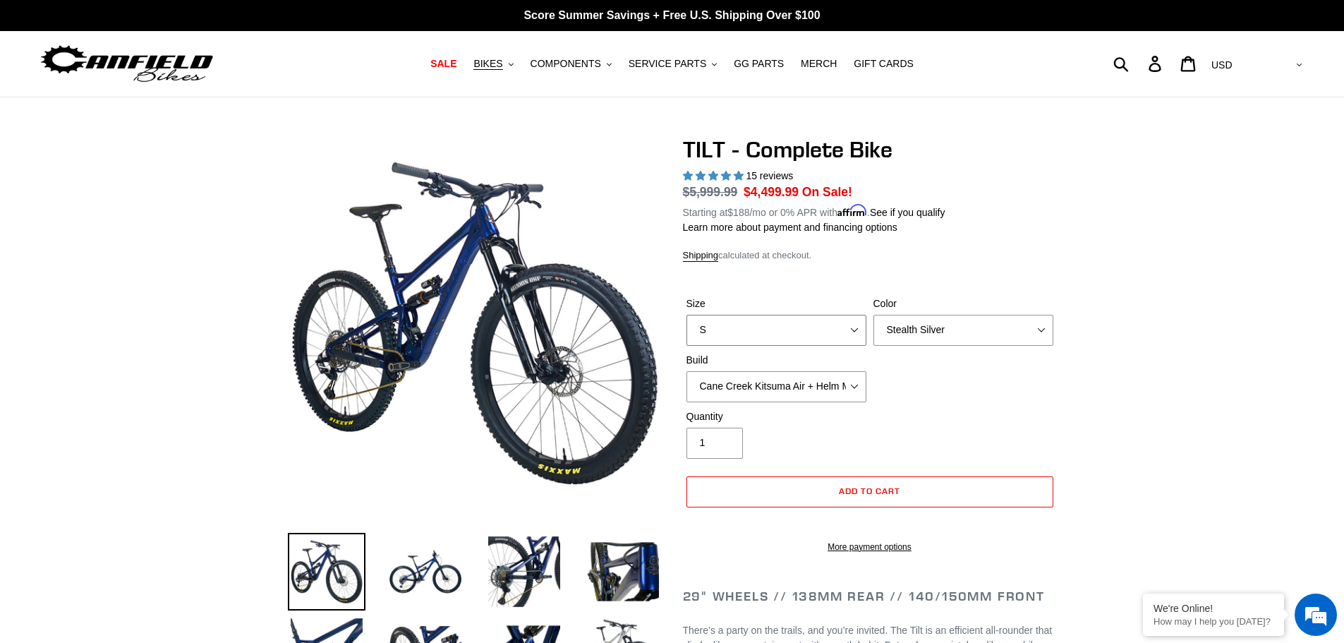
click at [743, 327] on select "S M L" at bounding box center [777, 330] width 180 height 31
select select "L"
click at [687, 315] on select "S M L" at bounding box center [777, 330] width 180 height 31
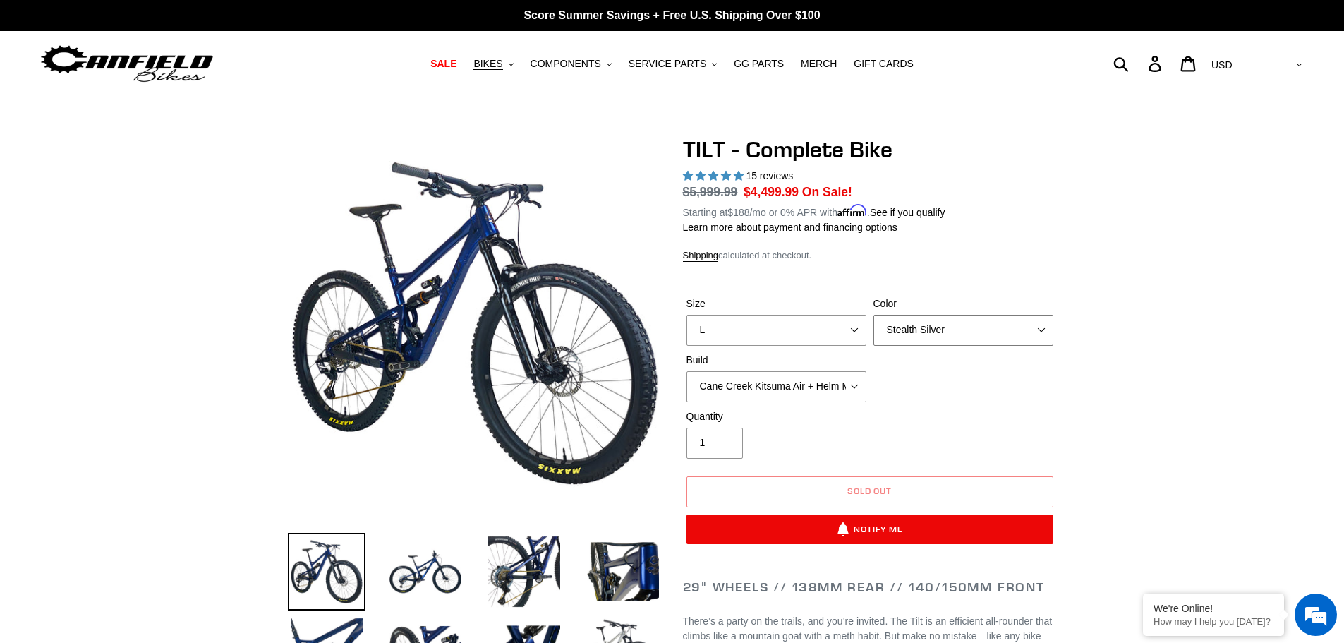
click at [1001, 325] on select "Pearl Night Blue Stealth Silver Raw" at bounding box center [964, 330] width 180 height 31
select select "Raw"
click at [874, 315] on select "Pearl Night Blue Stealth Silver Raw" at bounding box center [964, 330] width 180 height 31
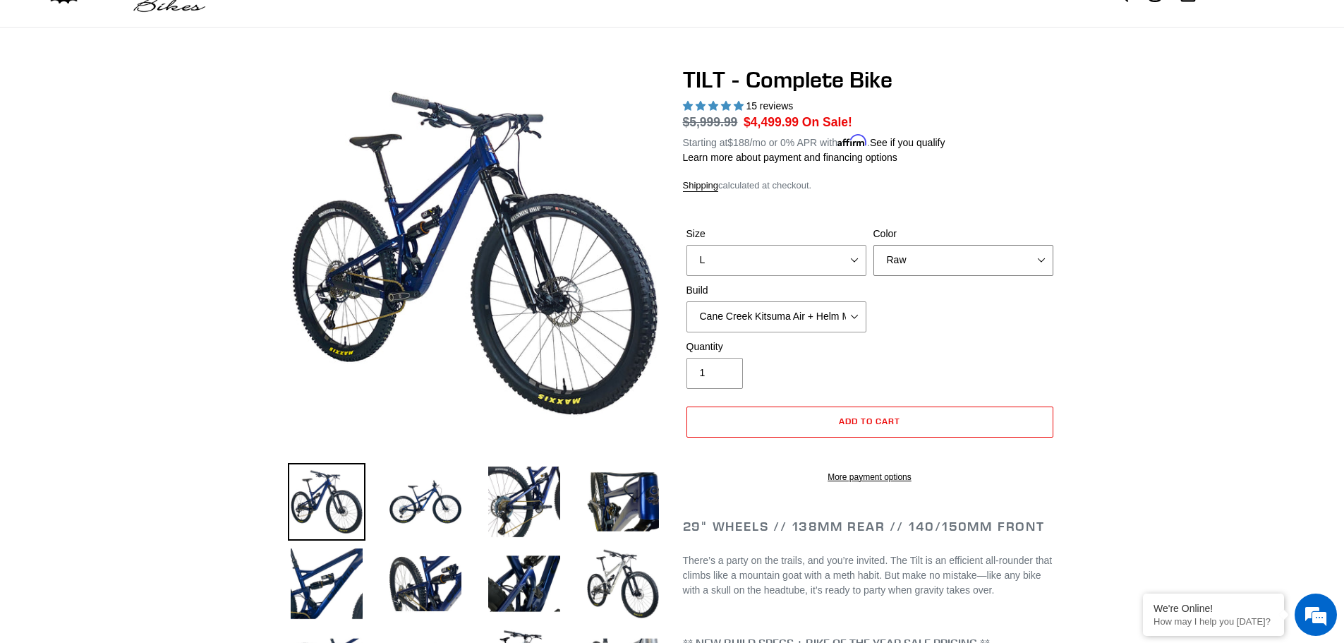
scroll to position [71, 0]
drag, startPoint x: 843, startPoint y: 329, endPoint x: 862, endPoint y: 322, distance: 20.3
click at [843, 329] on select "Cane Creek Kitsuma Air + Helm MKII 140 + SRAM GX Cane Creek Kitsuma Air + Helm …" at bounding box center [777, 316] width 180 height 31
select select "Fox Float X + 36 SL Factory Grip X 140 + SRAM XO"
click at [687, 301] on select "Cane Creek Kitsuma Air + Helm MKII 140 + SRAM GX Cane Creek Kitsuma Air + Helm …" at bounding box center [777, 316] width 180 height 31
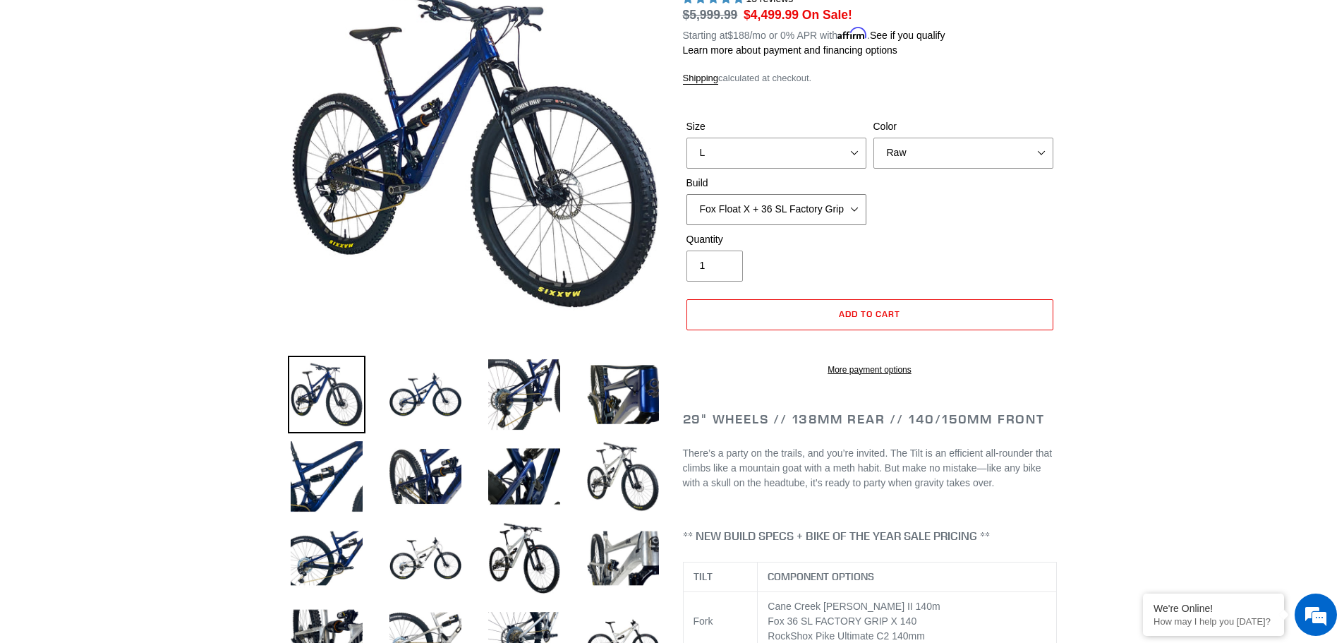
scroll to position [212, 0]
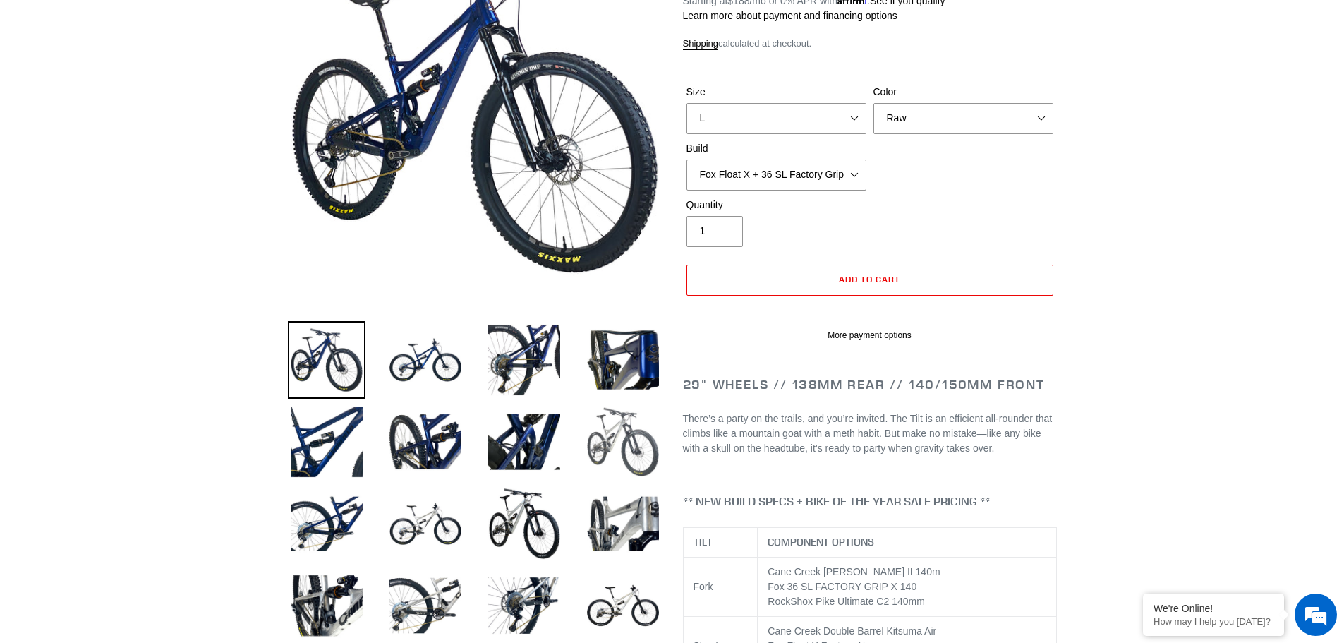
click at [633, 462] on img at bounding box center [623, 442] width 78 height 78
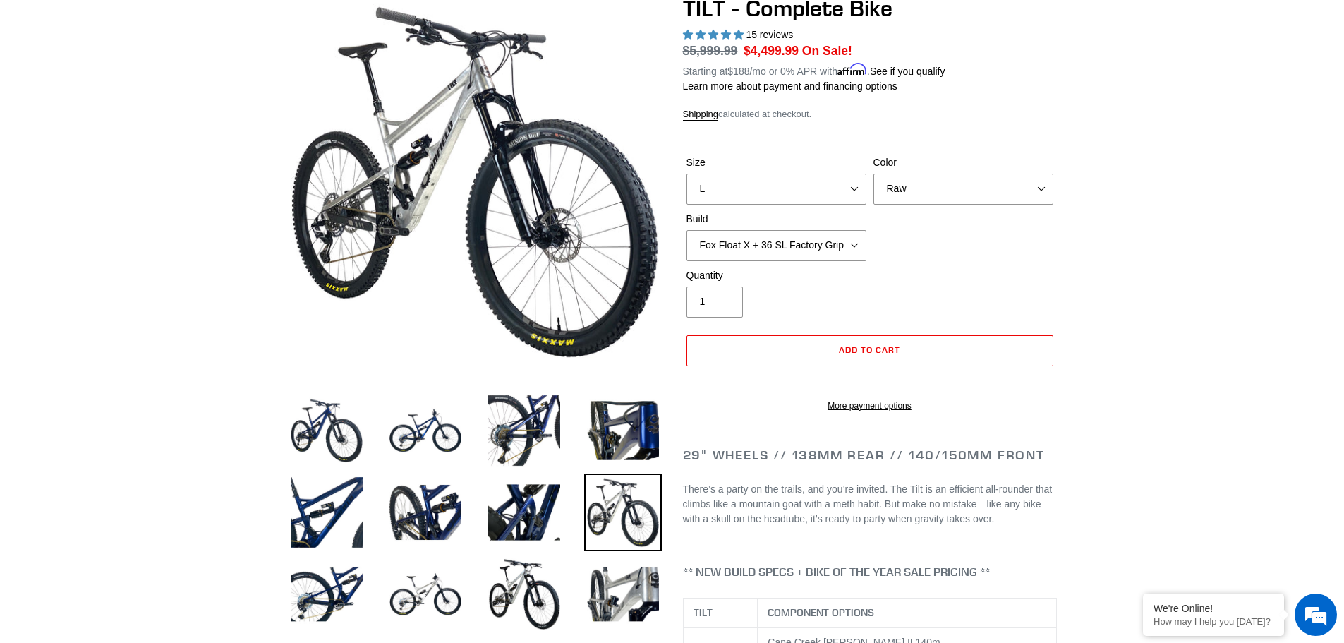
scroll to position [71, 0]
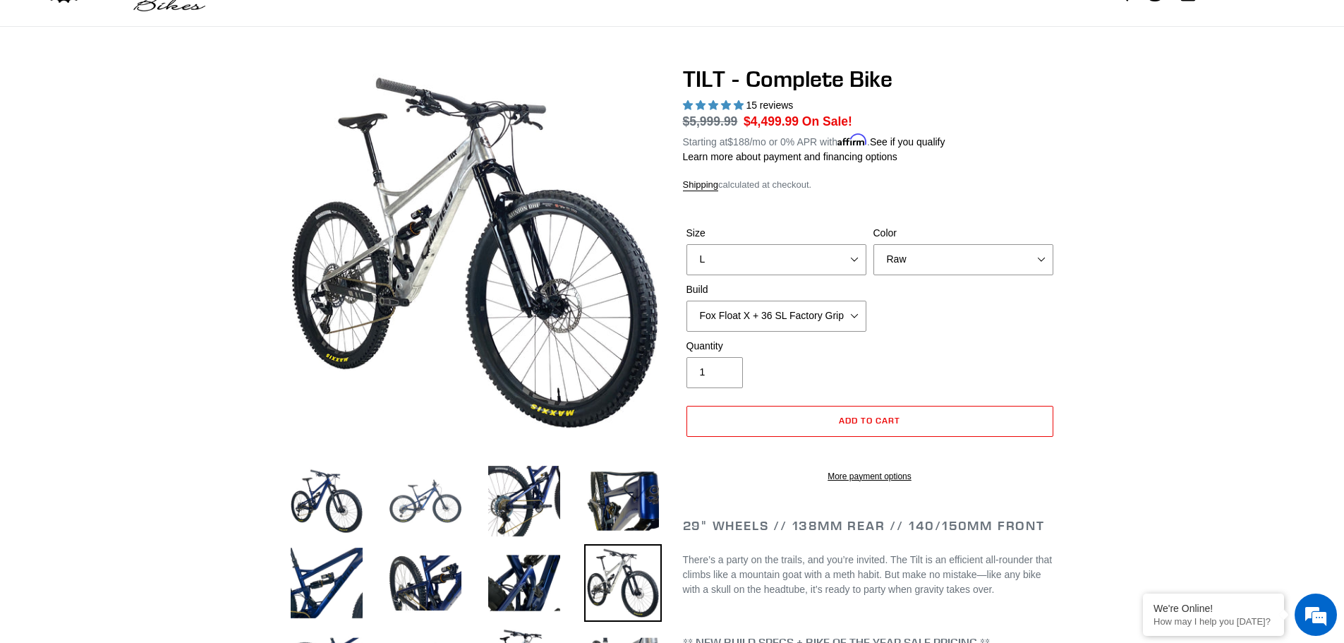
click at [451, 508] on img at bounding box center [426, 501] width 78 height 78
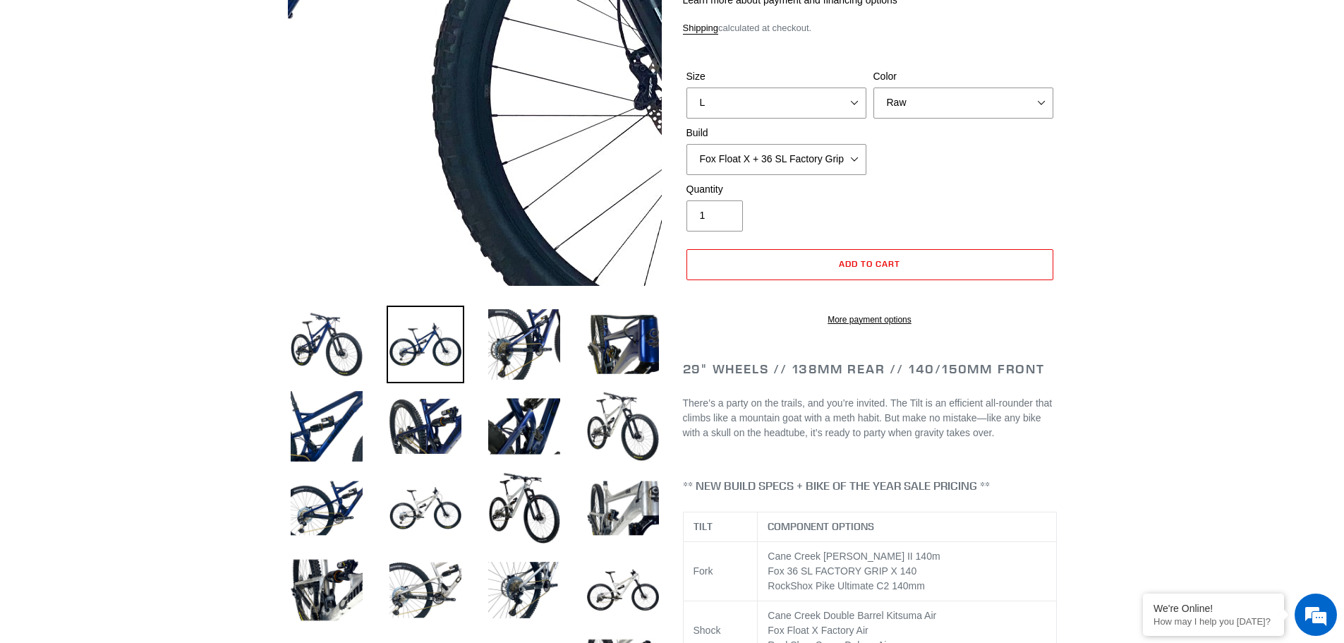
scroll to position [282, 0]
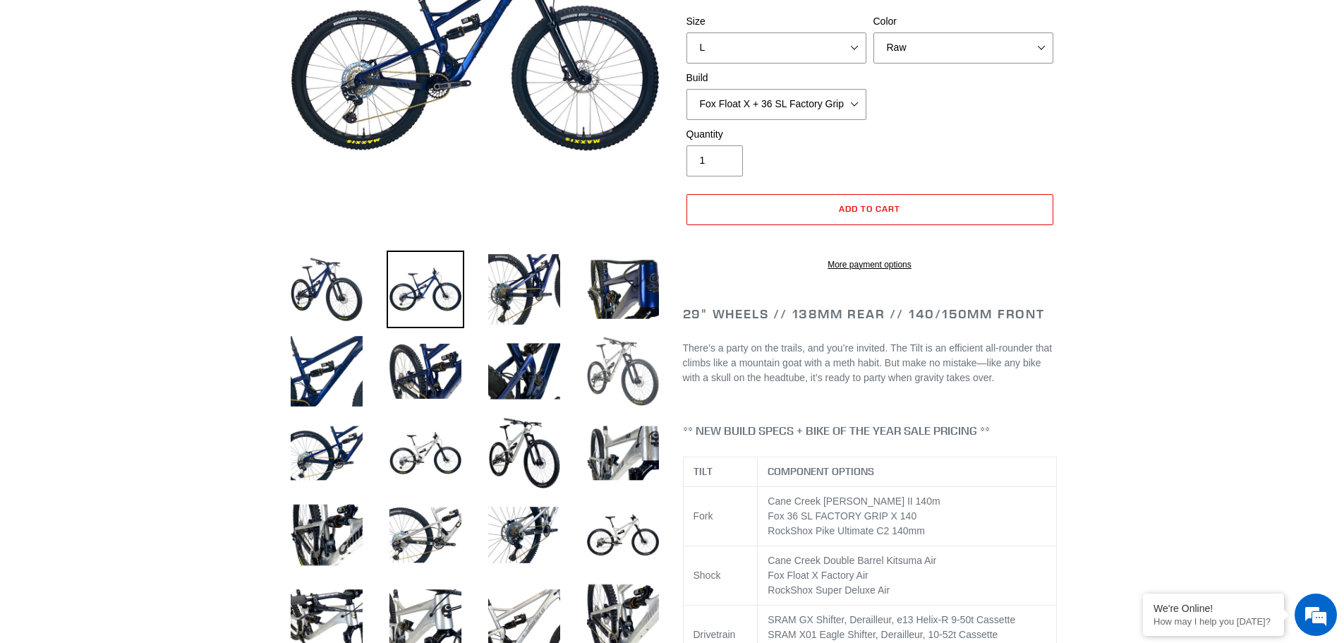
click at [621, 356] on img at bounding box center [623, 371] width 78 height 78
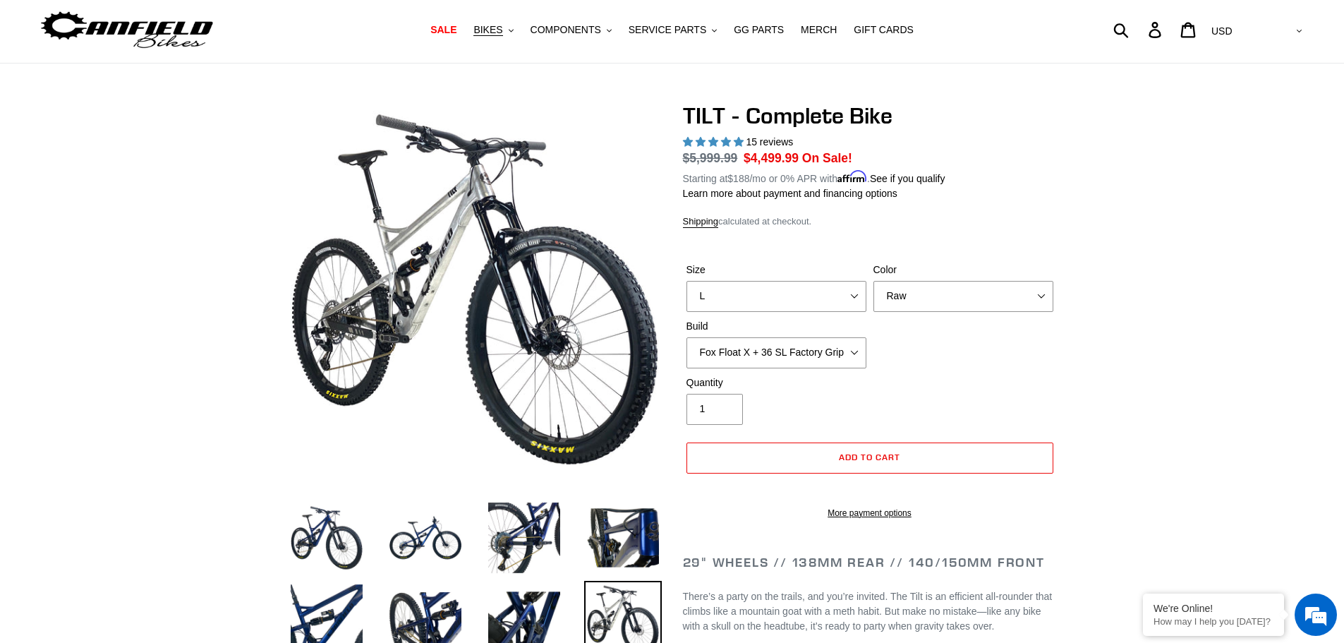
scroll to position [0, 0]
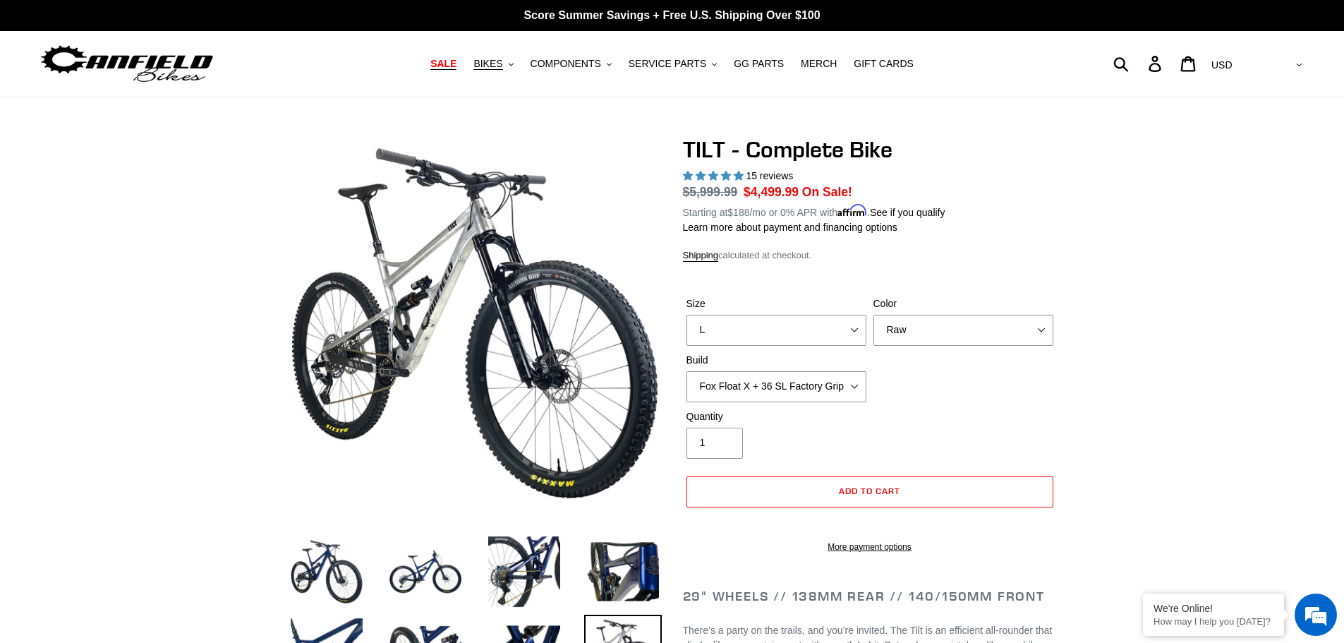
click at [457, 63] on span "SALE" at bounding box center [443, 64] width 26 height 12
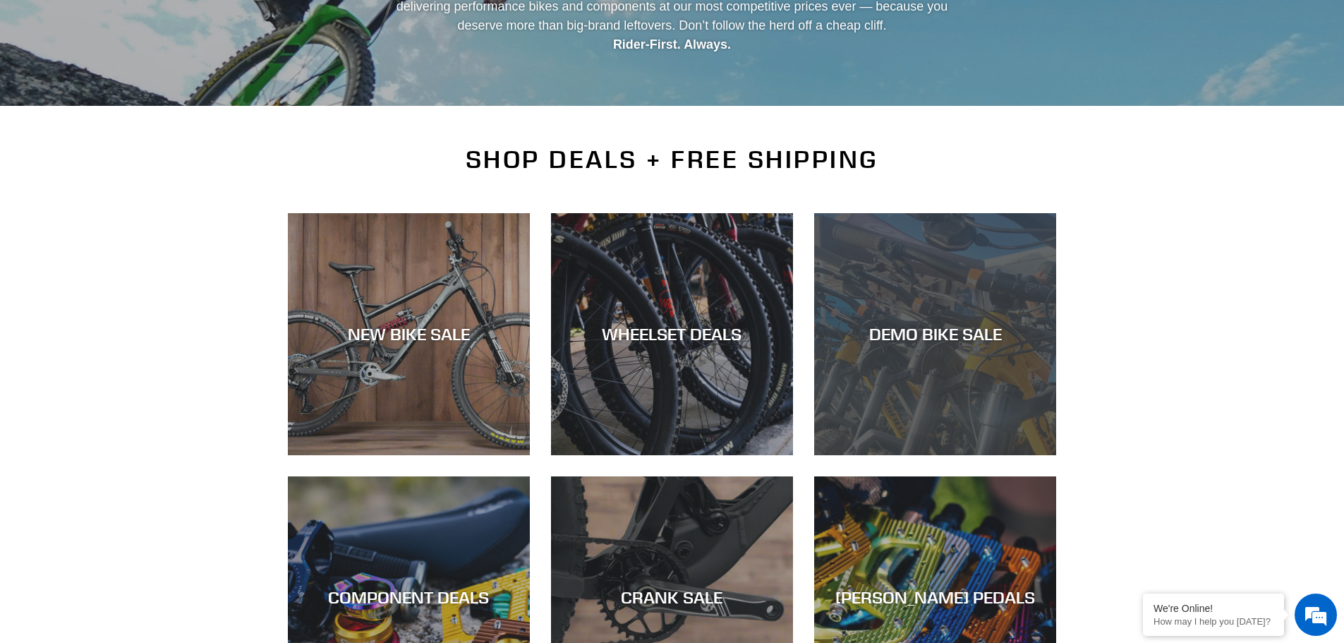
scroll to position [212, 0]
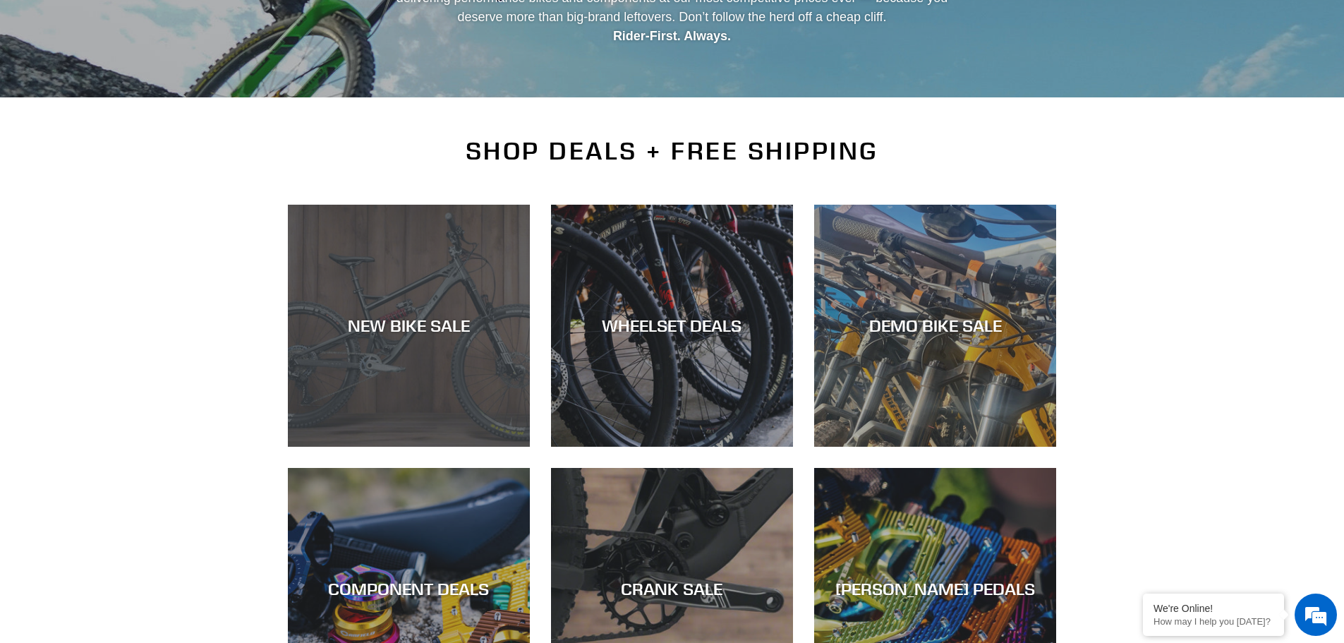
click at [440, 447] on div "NEW BIKE SALE" at bounding box center [409, 447] width 242 height 0
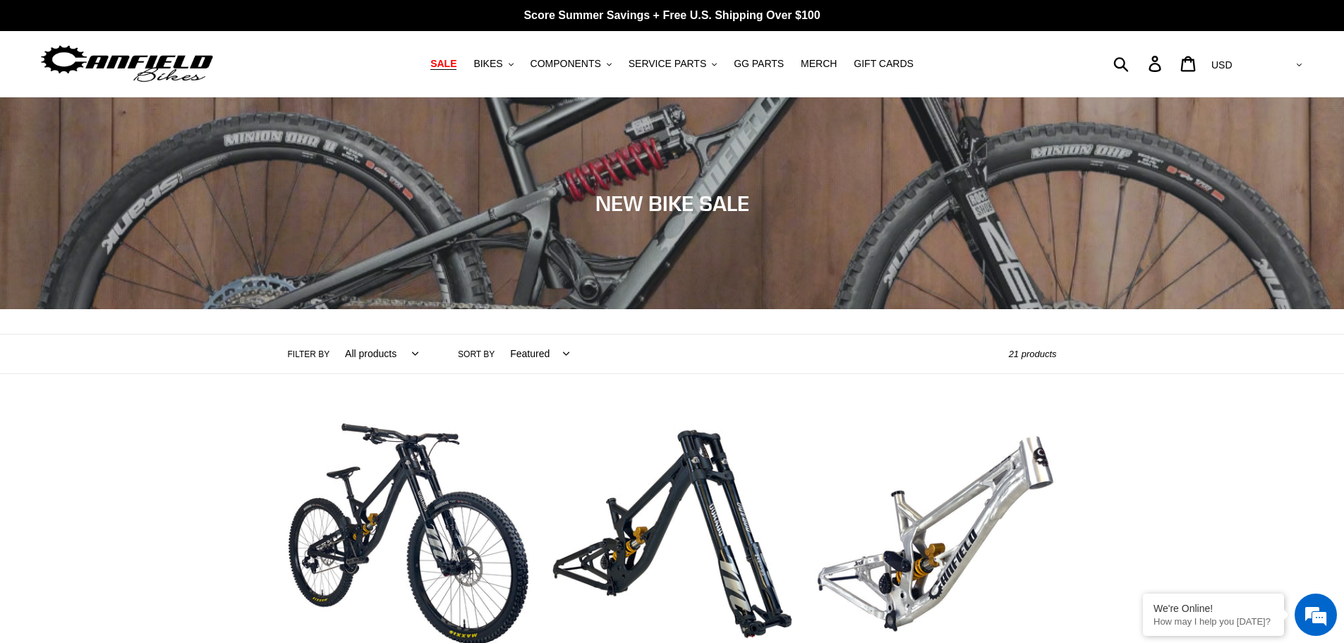
click at [457, 66] on span "SALE" at bounding box center [443, 64] width 26 height 12
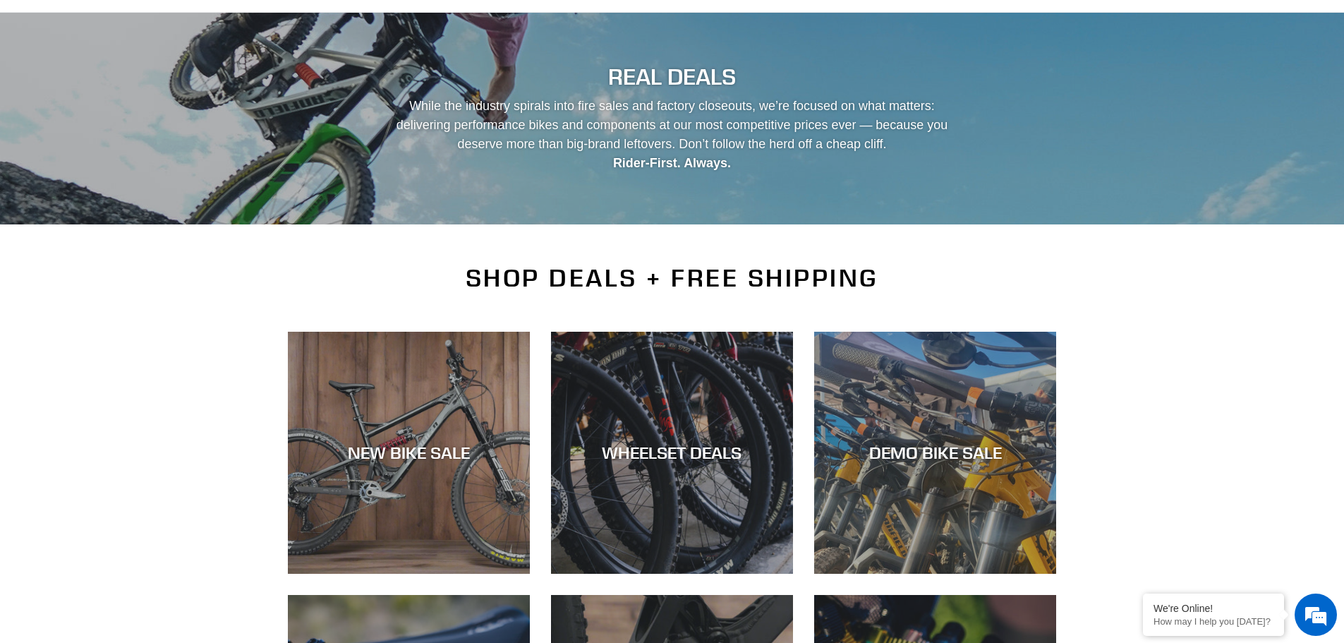
scroll to position [212, 0]
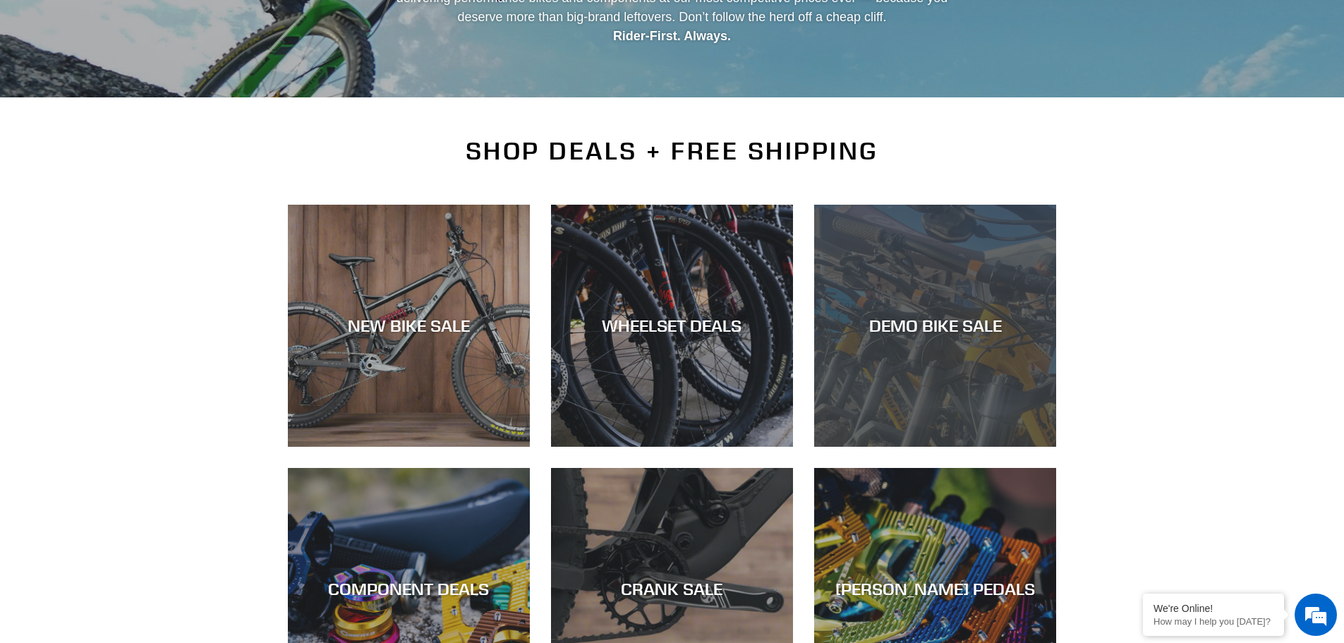
click at [1028, 447] on div "DEMO BIKE SALE" at bounding box center [935, 447] width 242 height 0
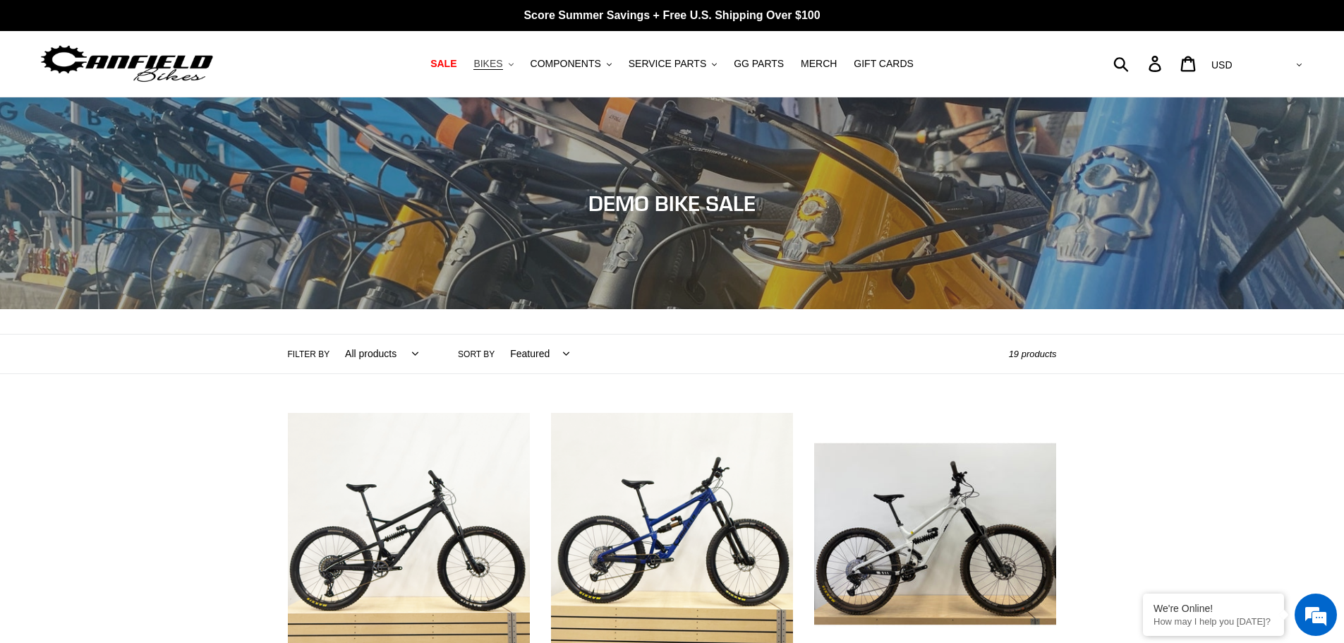
click at [520, 68] on button "BIKES .cls-1{fill:#231f20}" at bounding box center [493, 63] width 54 height 19
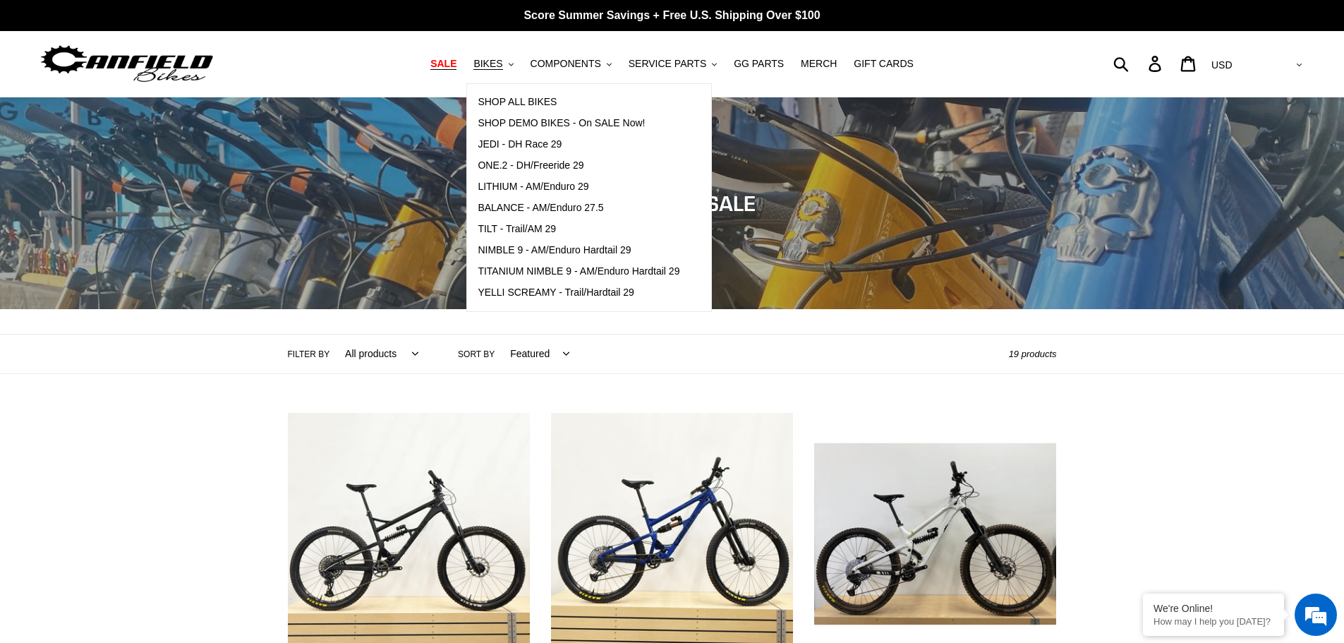
click at [464, 68] on link "SALE" at bounding box center [443, 63] width 40 height 19
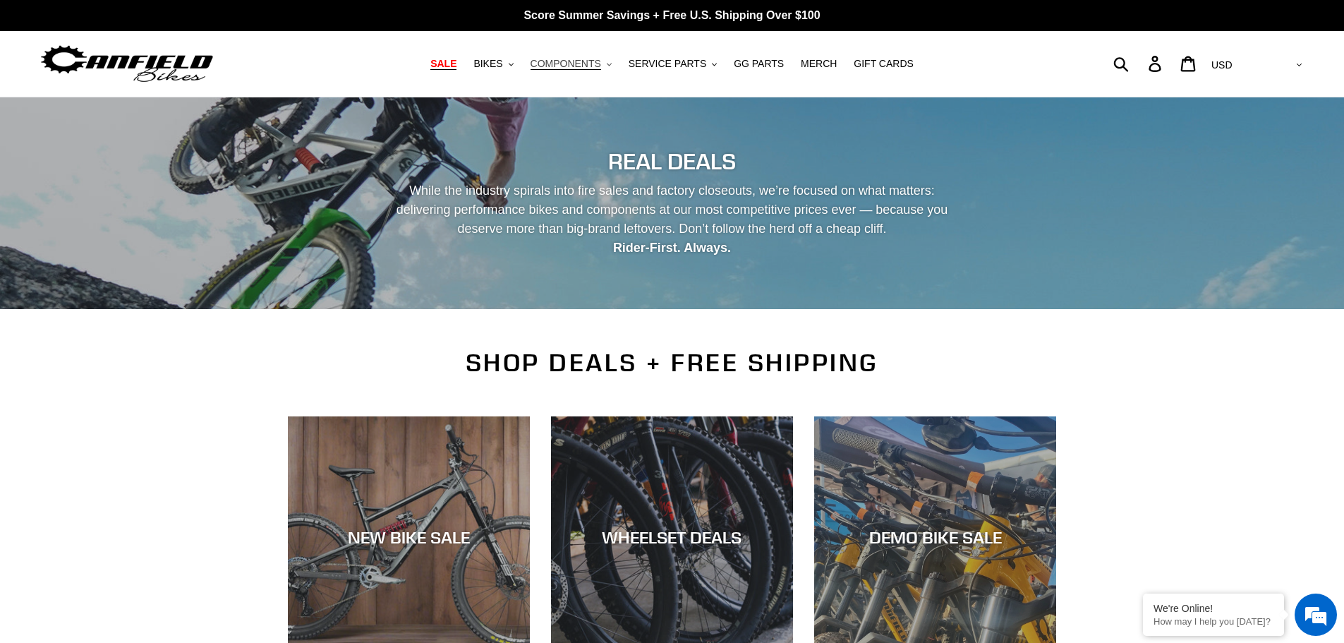
click at [580, 54] on button "COMPONENTS .cls-1{fill:#231f20}" at bounding box center [571, 63] width 95 height 19
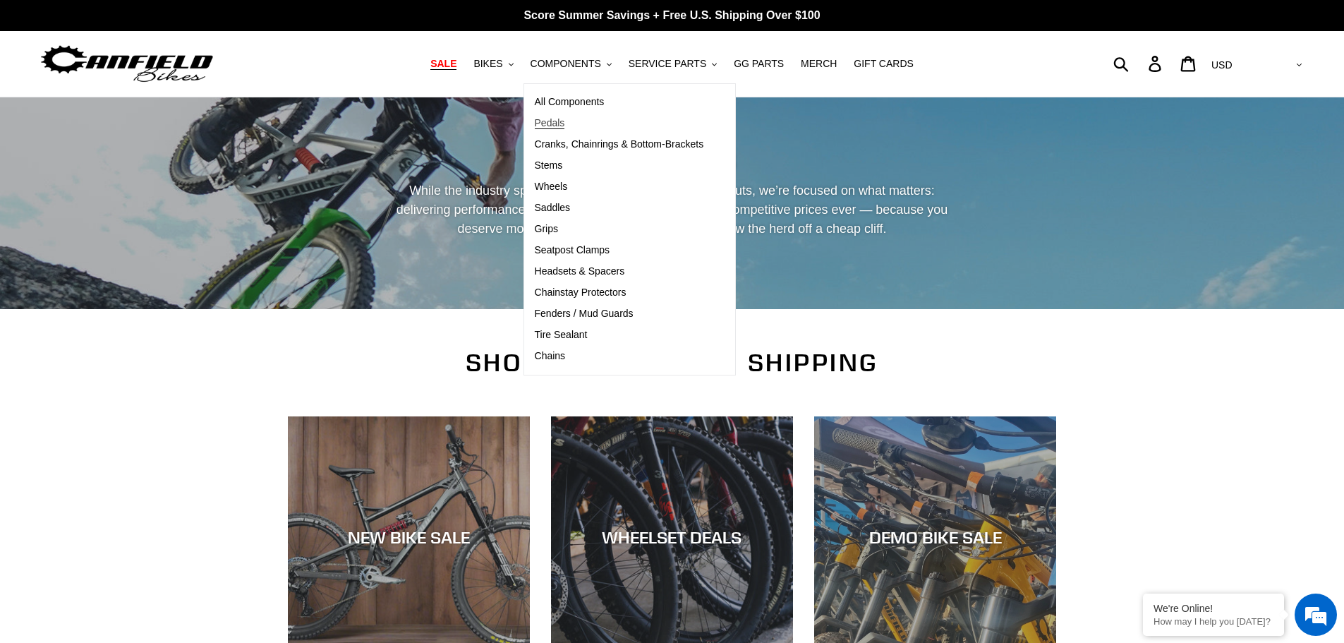
click at [562, 119] on span "Pedals" at bounding box center [550, 123] width 30 height 12
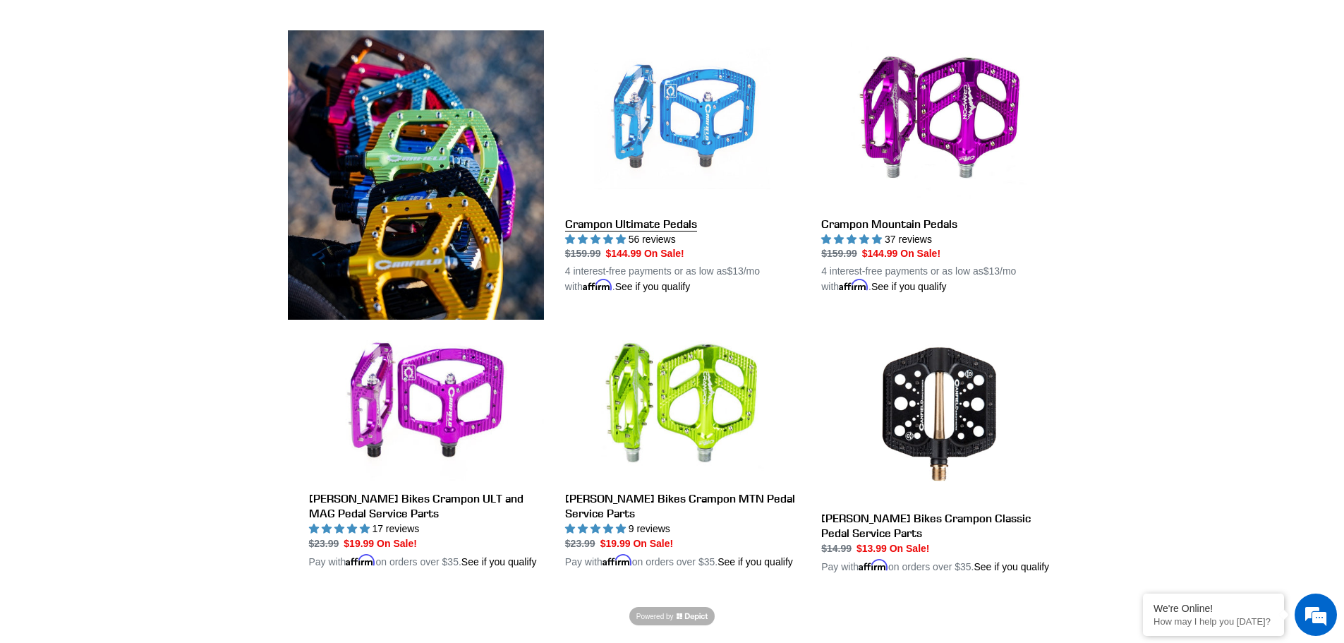
scroll to position [353, 0]
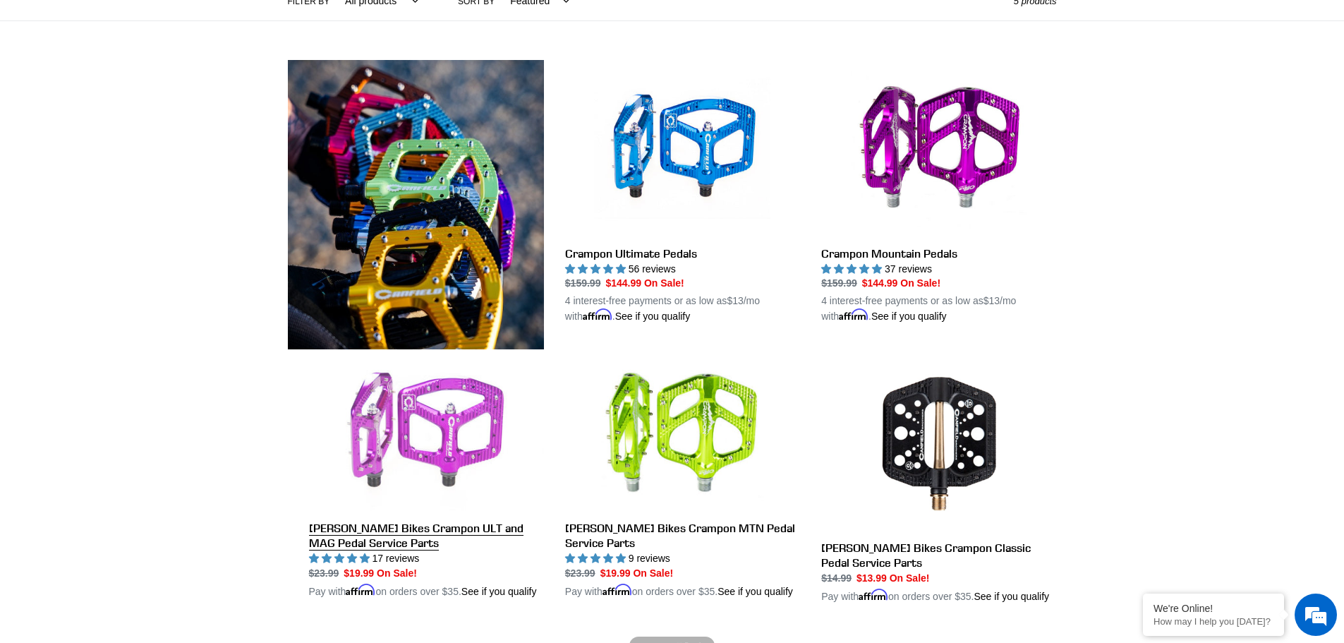
click at [481, 443] on link "Canfield Bikes Crampon ULT and MAG Pedal Service Parts" at bounding box center [426, 476] width 235 height 245
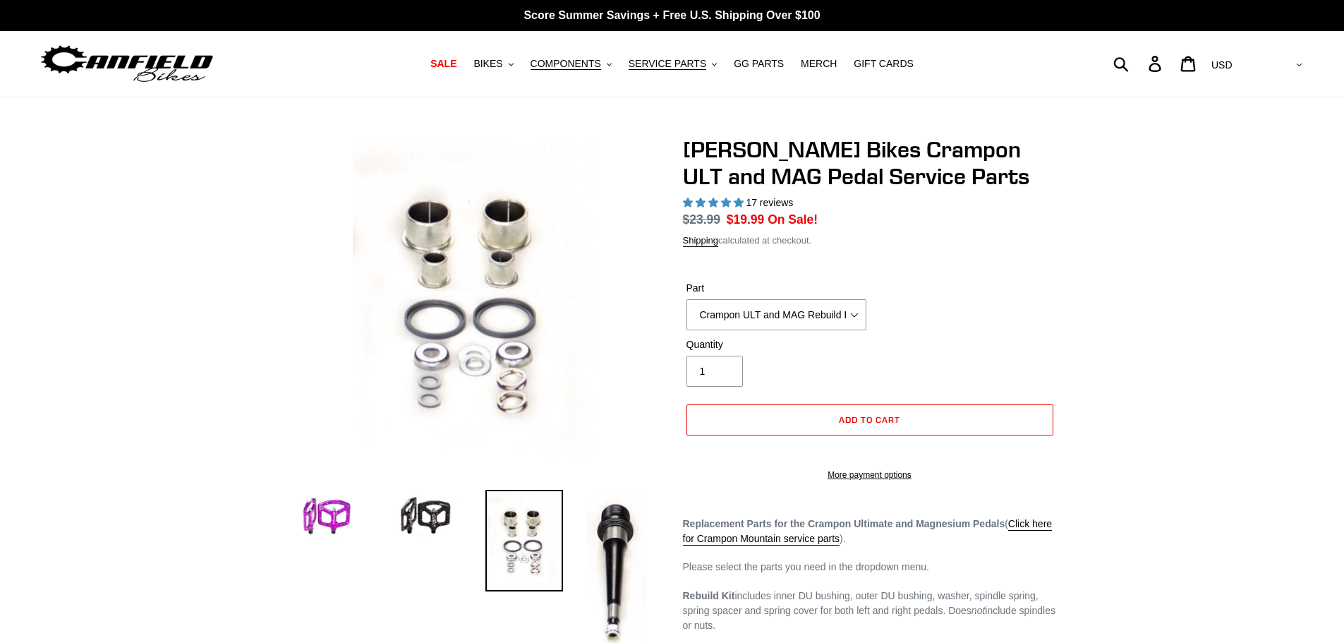
select select "highest-rating"
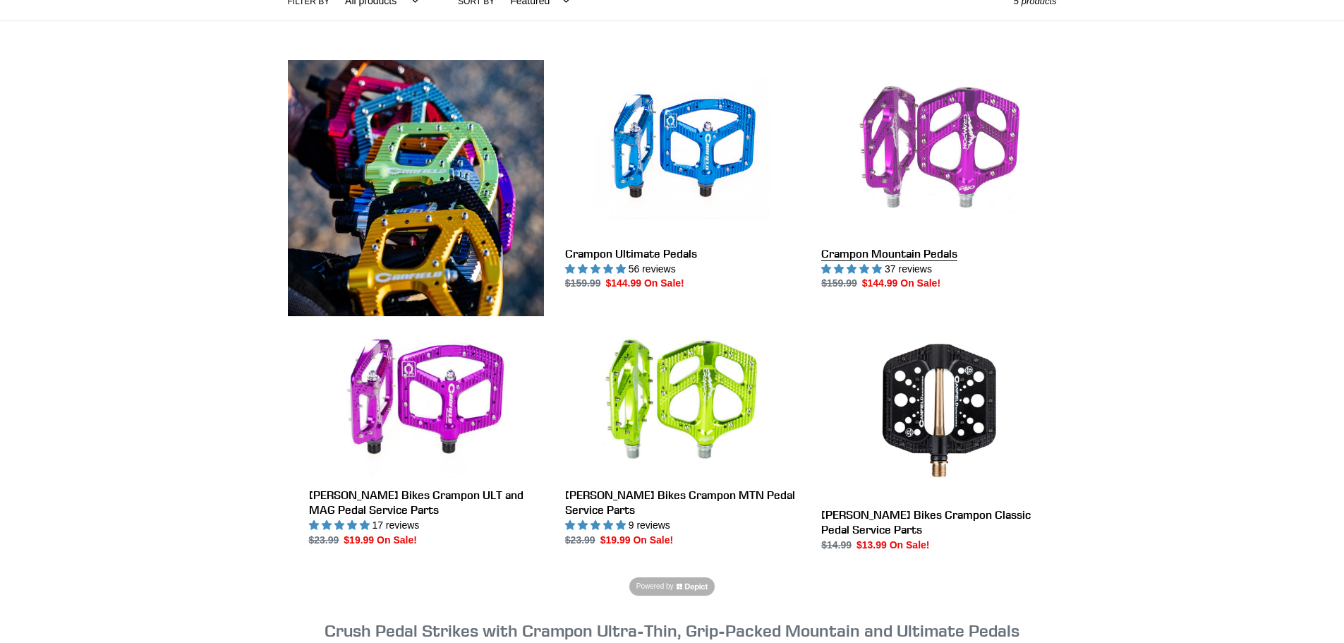
scroll to position [353, 0]
click at [892, 146] on link "Crampon Mountain Pedals" at bounding box center [938, 175] width 235 height 231
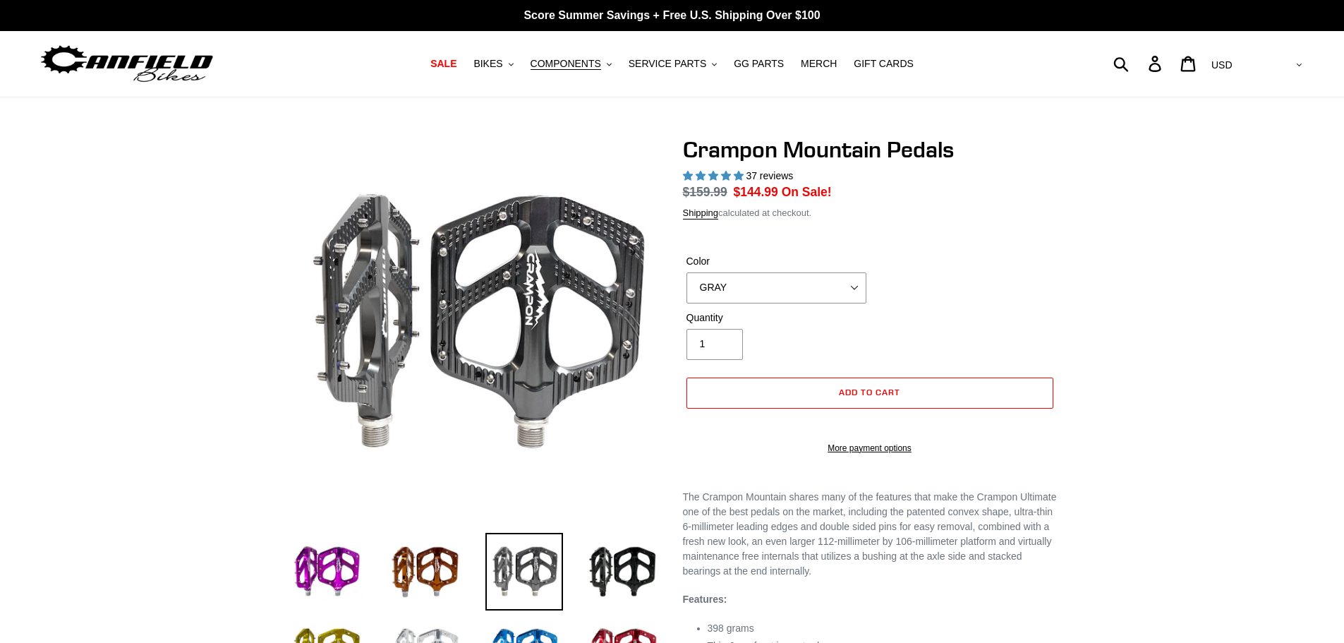
select select "highest-rating"
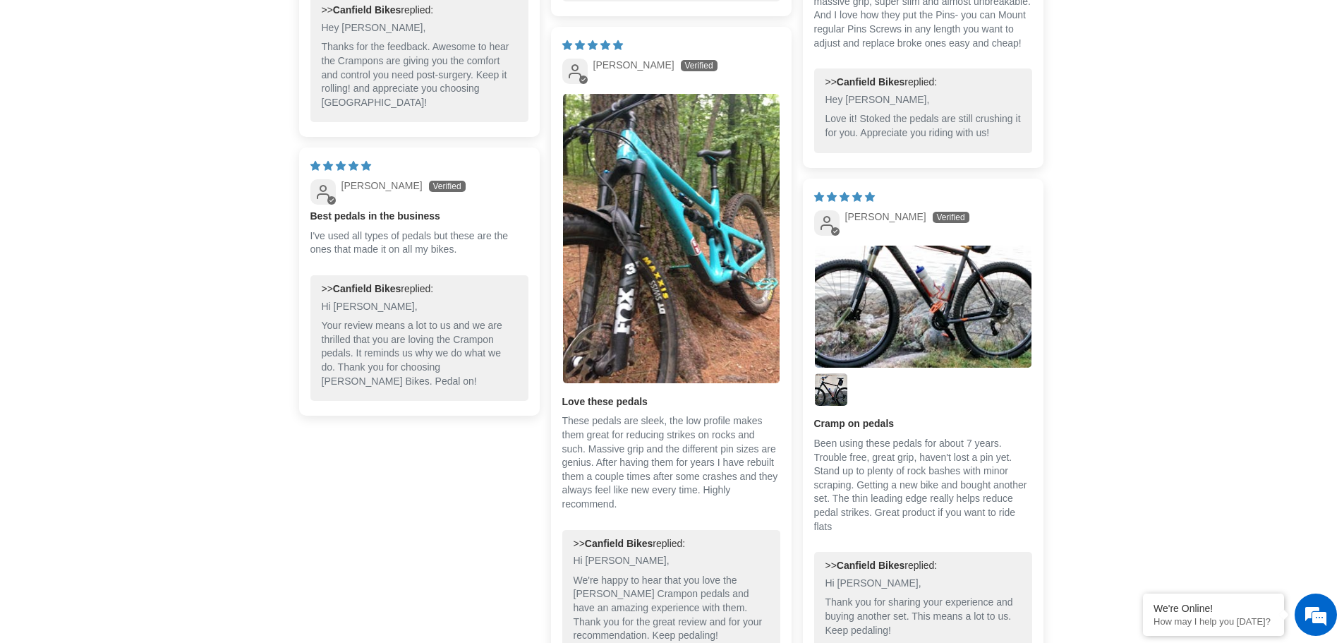
scroll to position [1623, 0]
